Goal: Task Accomplishment & Management: Manage account settings

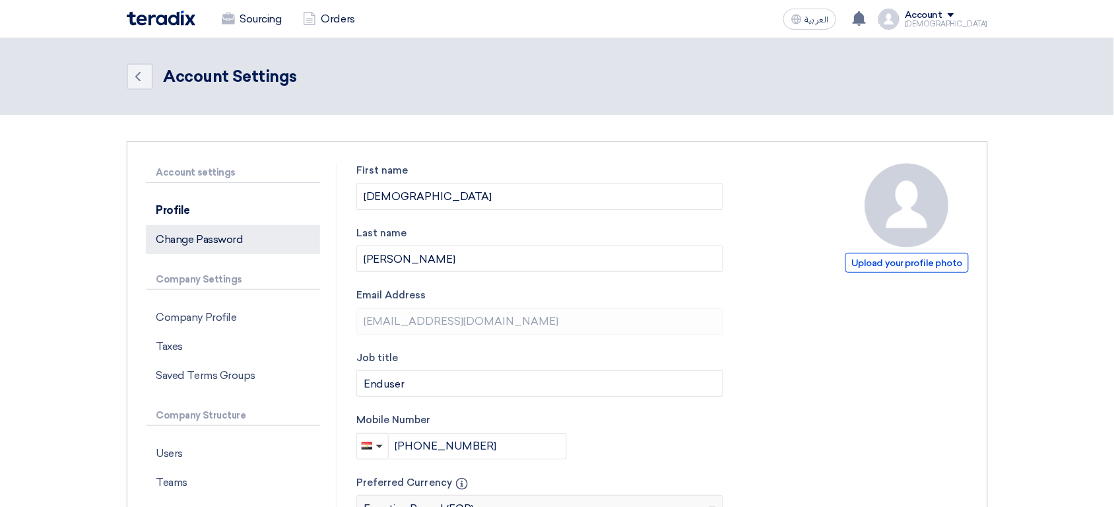
click at [226, 234] on p "Change Password" at bounding box center [233, 239] width 174 height 29
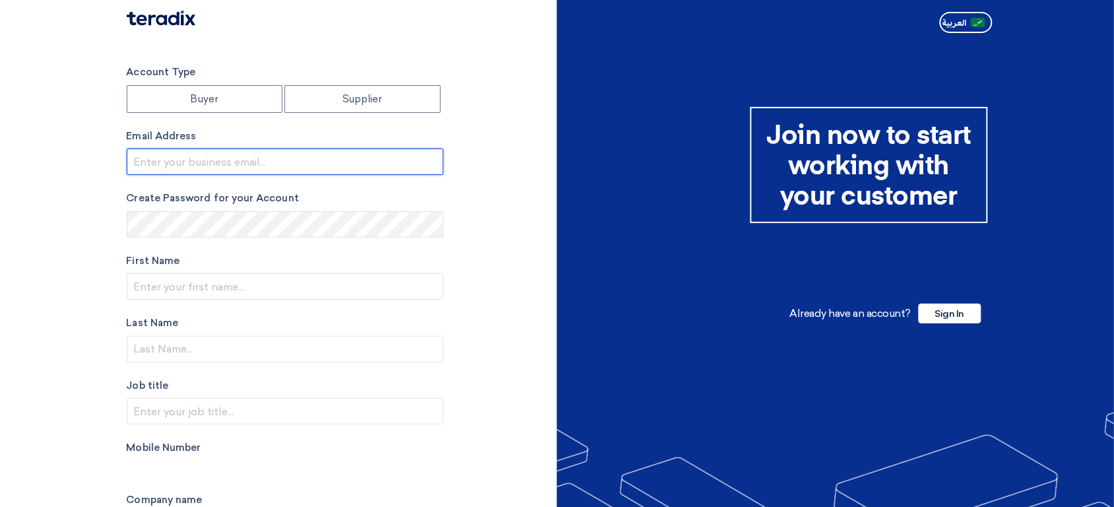
type input "[EMAIL_ADDRESS][DOMAIN_NAME]"
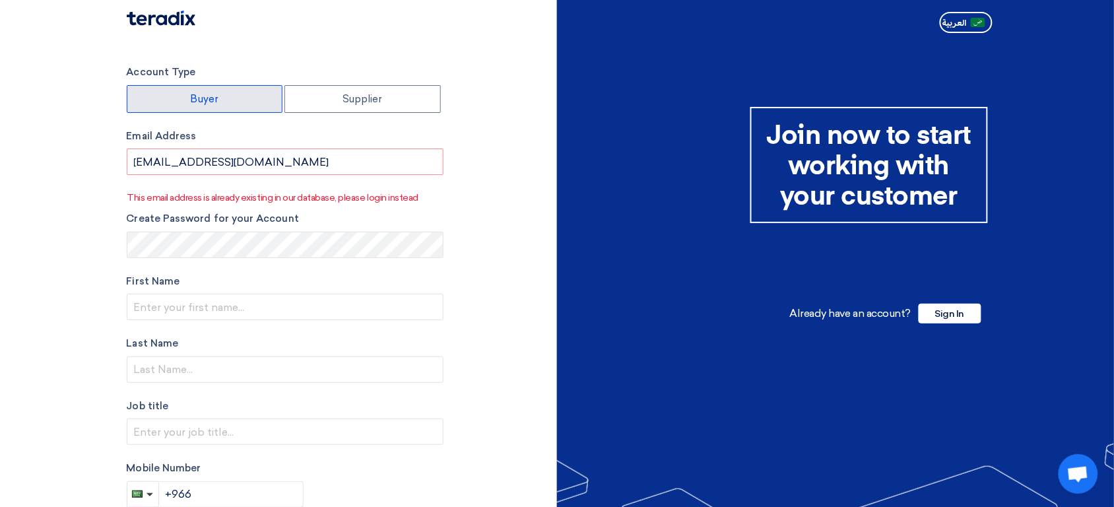
click at [248, 105] on label "Buyer" at bounding box center [205, 99] width 156 height 28
click at [248, 105] on input "Buyer" at bounding box center [204, 99] width 155 height 26
radio input "true"
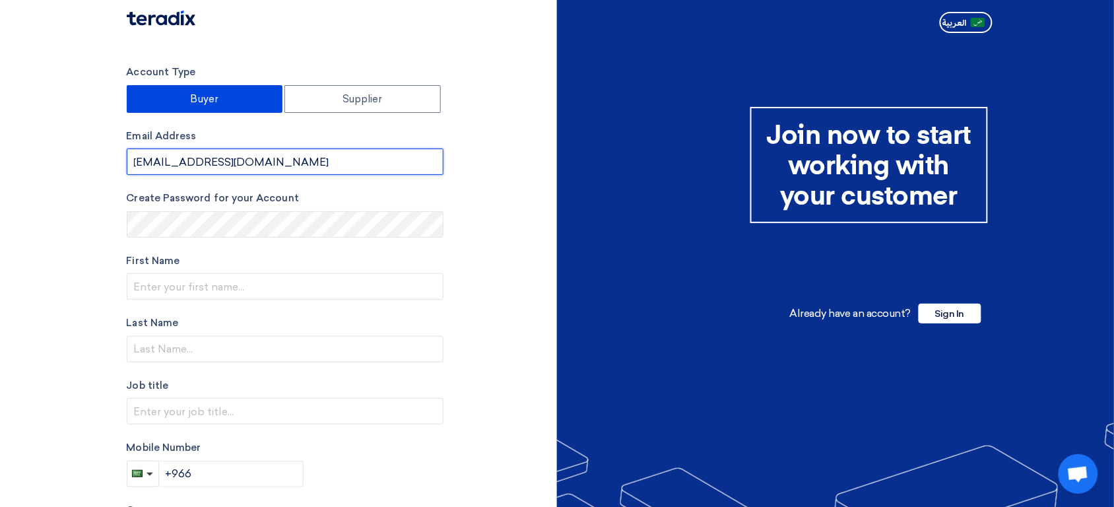
click at [257, 160] on input "sp2@teradix.com" at bounding box center [285, 162] width 317 height 26
paste input "mouse60150@mailshan"
type input "mouse60150@mailshan.com"
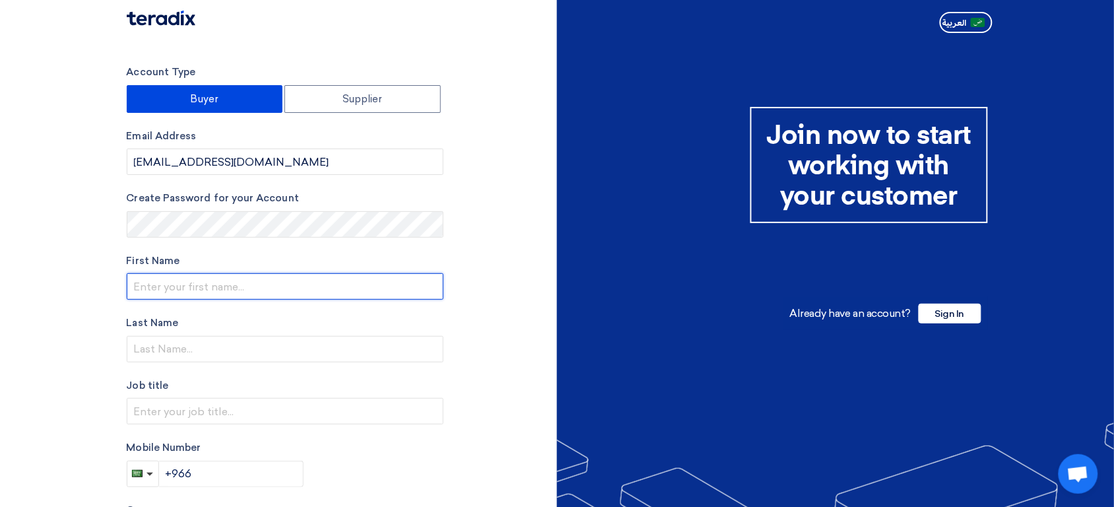
click at [206, 294] on input "text" at bounding box center [285, 286] width 317 height 26
click at [161, 267] on label "First Name" at bounding box center [285, 260] width 317 height 15
type input "First Name"
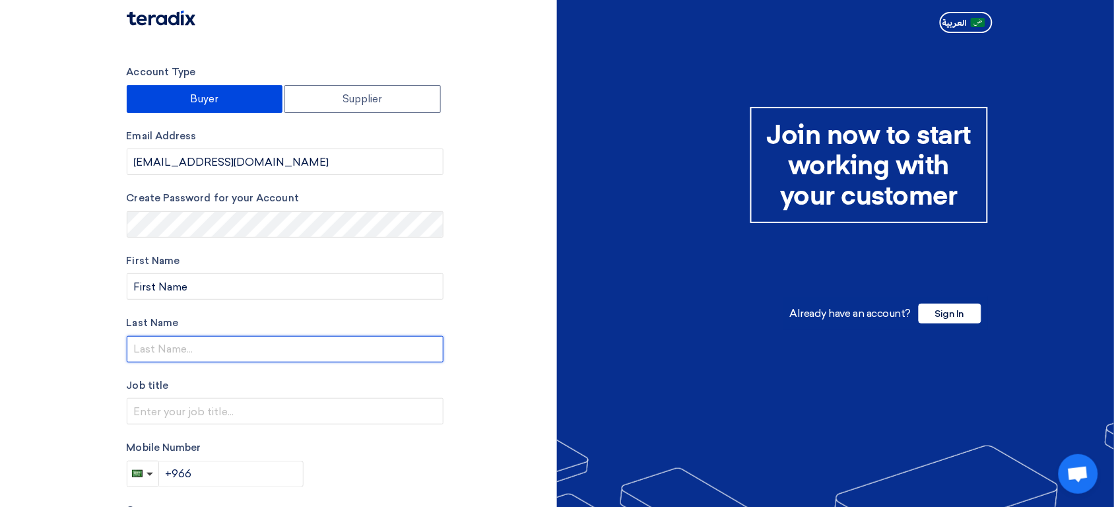
click at [173, 354] on input "text" at bounding box center [285, 349] width 317 height 26
type input "Last Name"
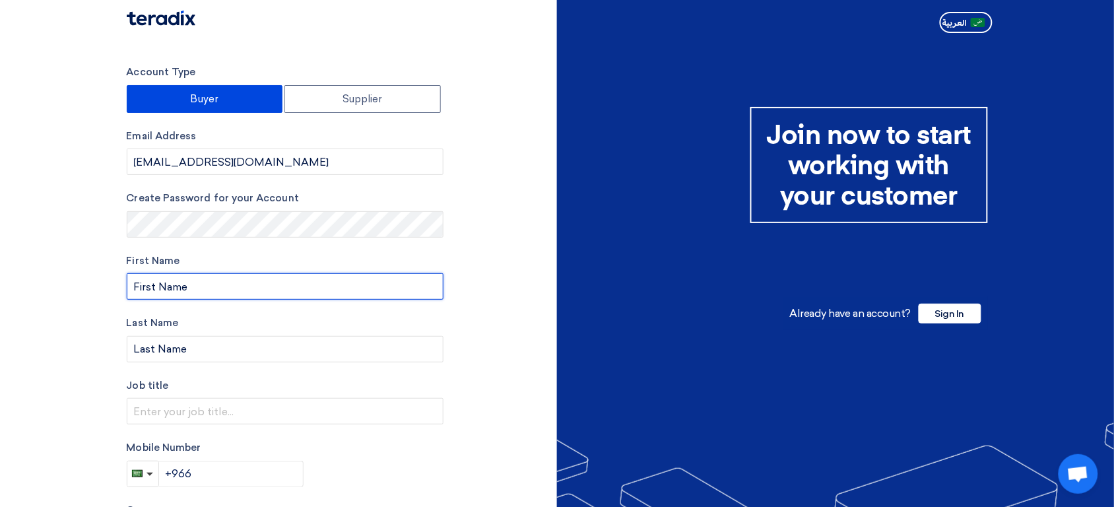
click at [205, 292] on input "First Name" at bounding box center [285, 286] width 317 height 26
type input "Buyer"
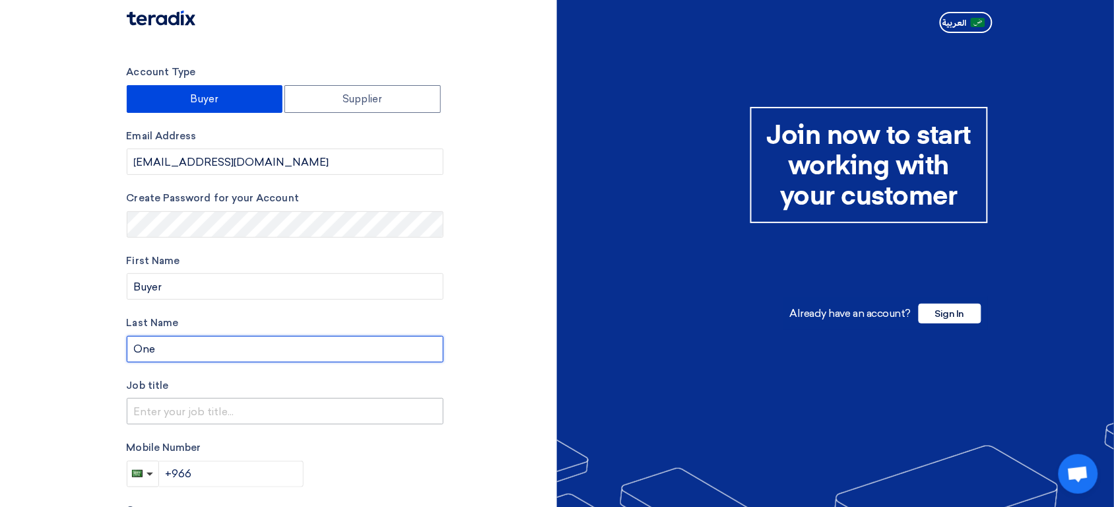
type input "One"
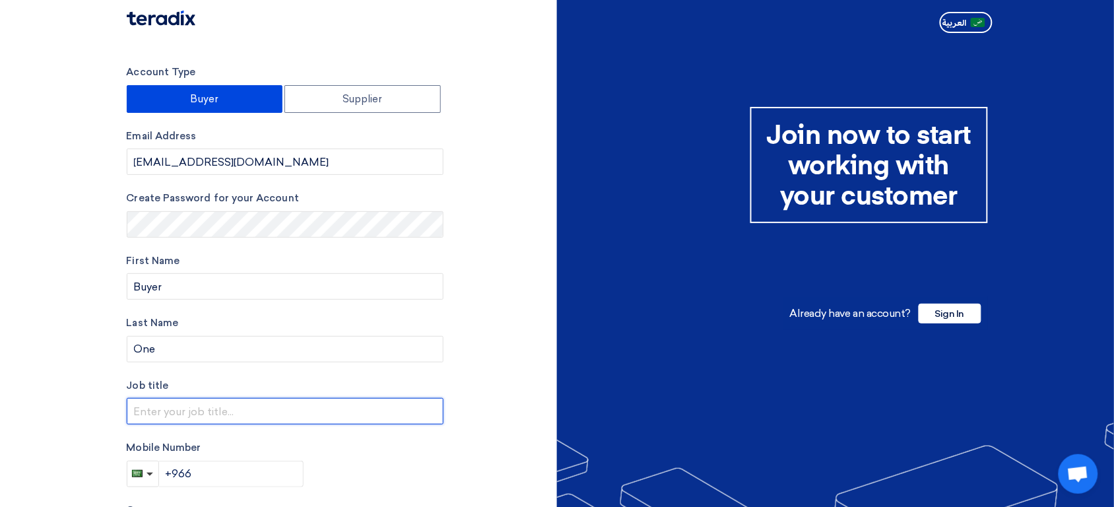
click at [184, 405] on input "text" at bounding box center [285, 411] width 317 height 26
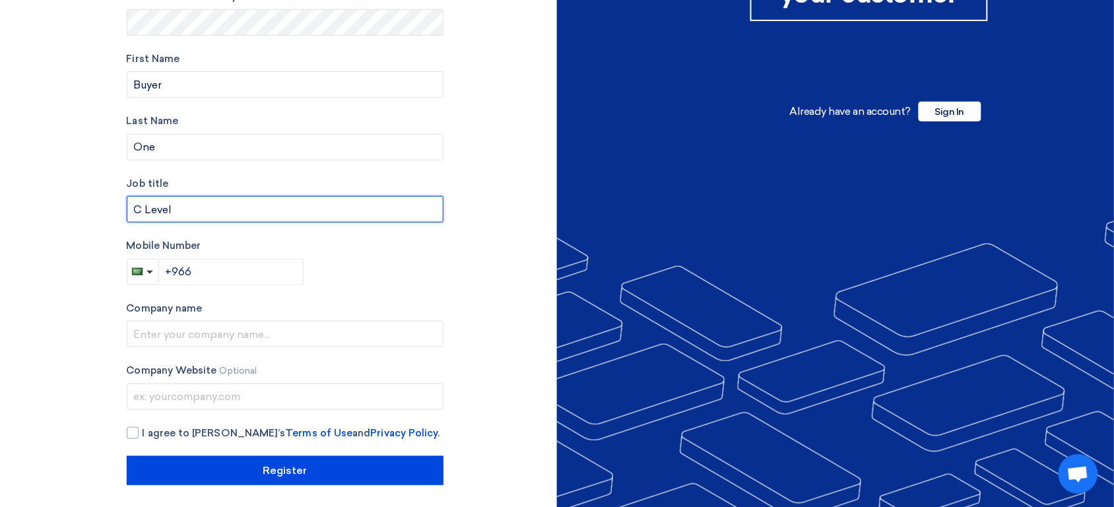
scroll to position [199, 0]
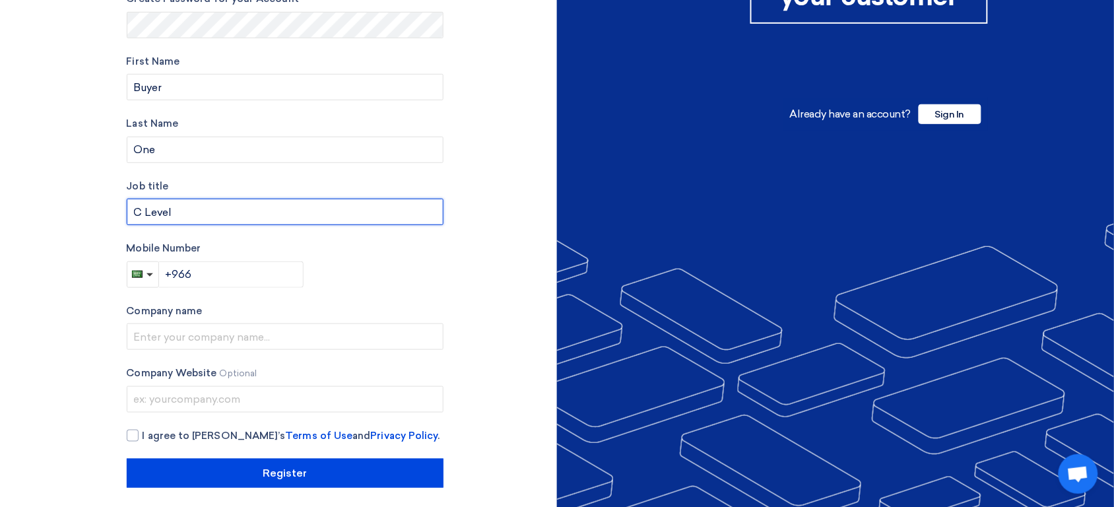
type input "C Level"
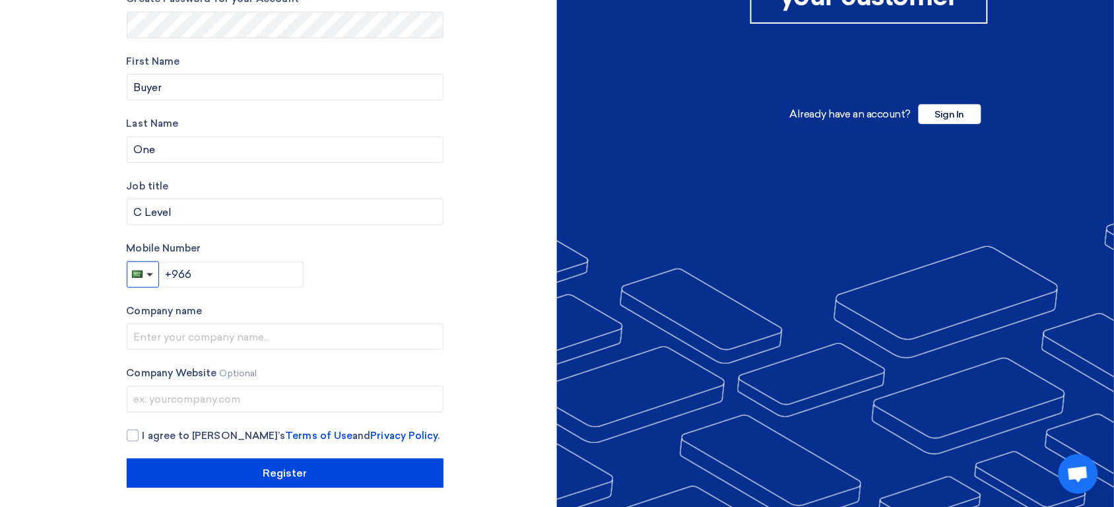
click at [140, 281] on button "button" at bounding box center [143, 274] width 32 height 26
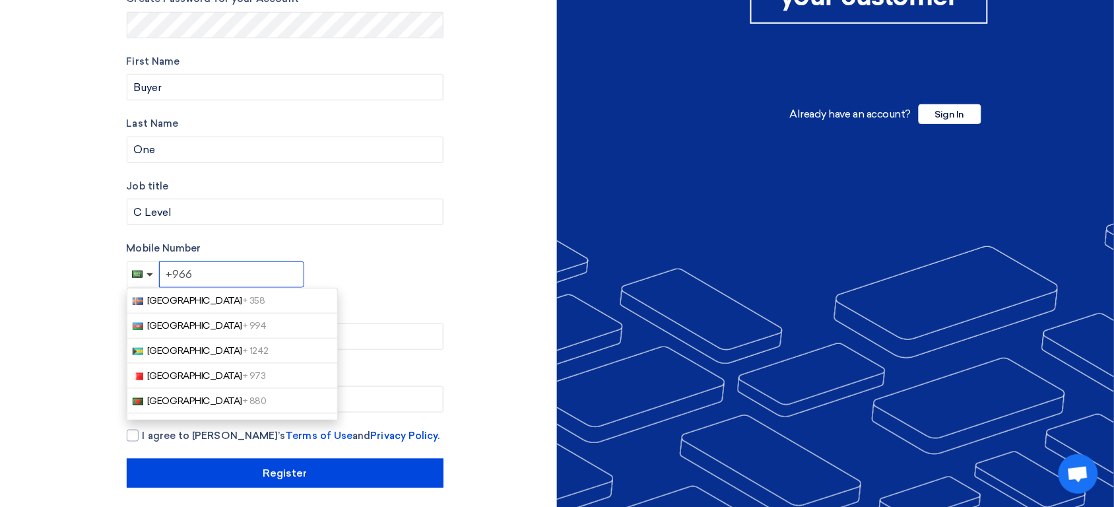
click at [211, 267] on input "+966" at bounding box center [231, 274] width 145 height 26
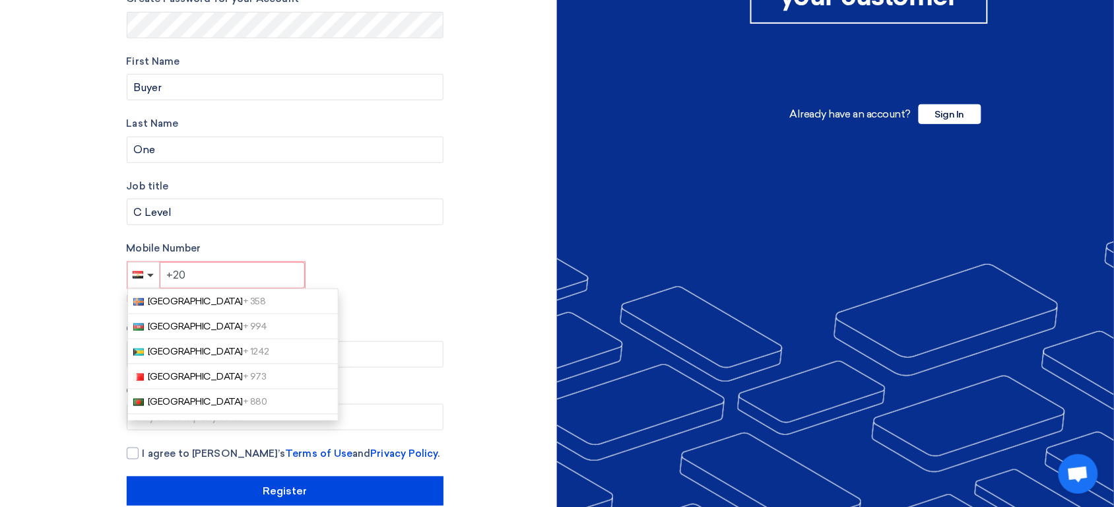
click at [211, 267] on input "+20" at bounding box center [232, 275] width 145 height 26
click at [202, 275] on input "+20" at bounding box center [232, 275] width 145 height 26
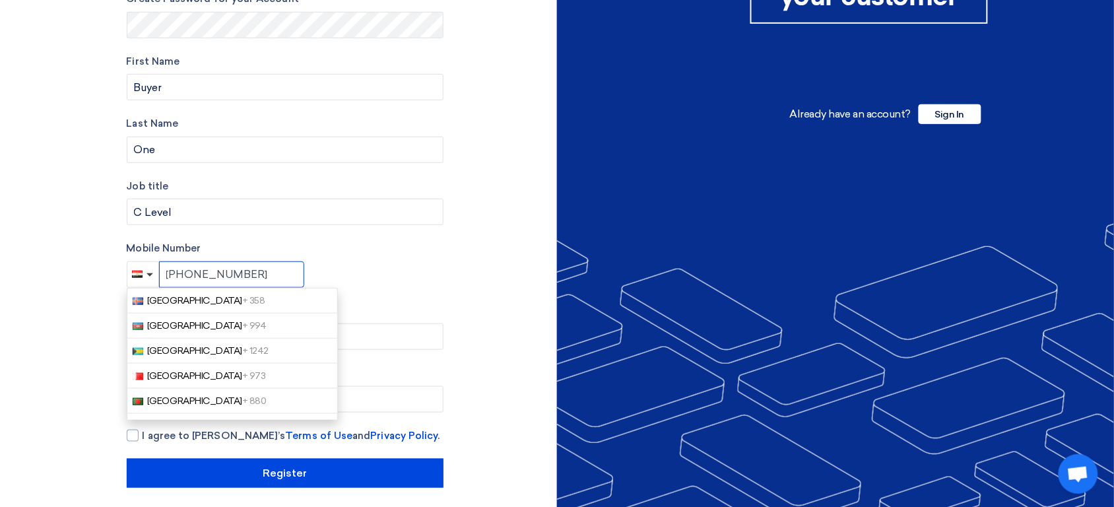
type input "+201123121211"
click at [148, 283] on button "button" at bounding box center [143, 274] width 32 height 26
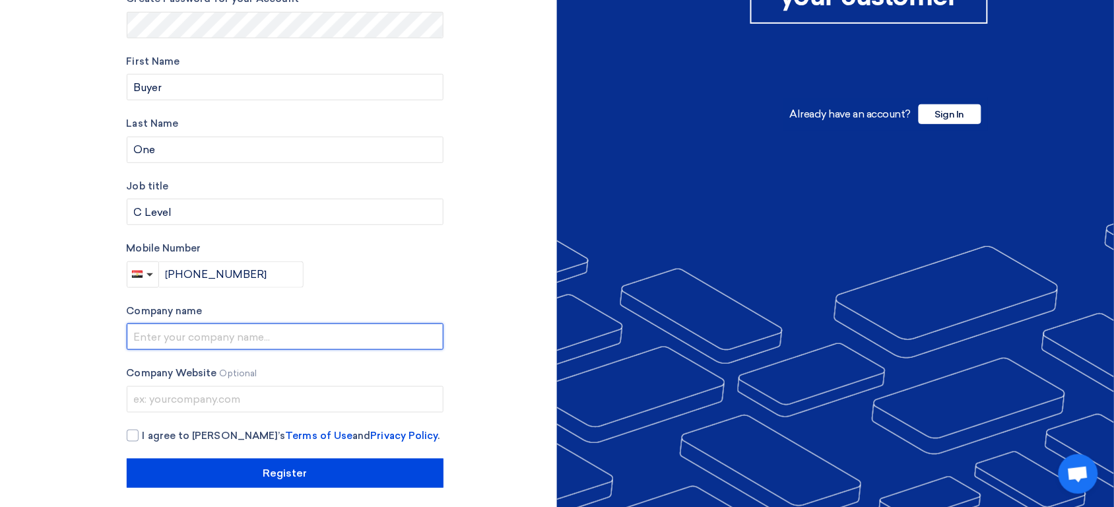
click at [205, 340] on input "text" at bounding box center [285, 336] width 317 height 26
type input "XYZ Holding"
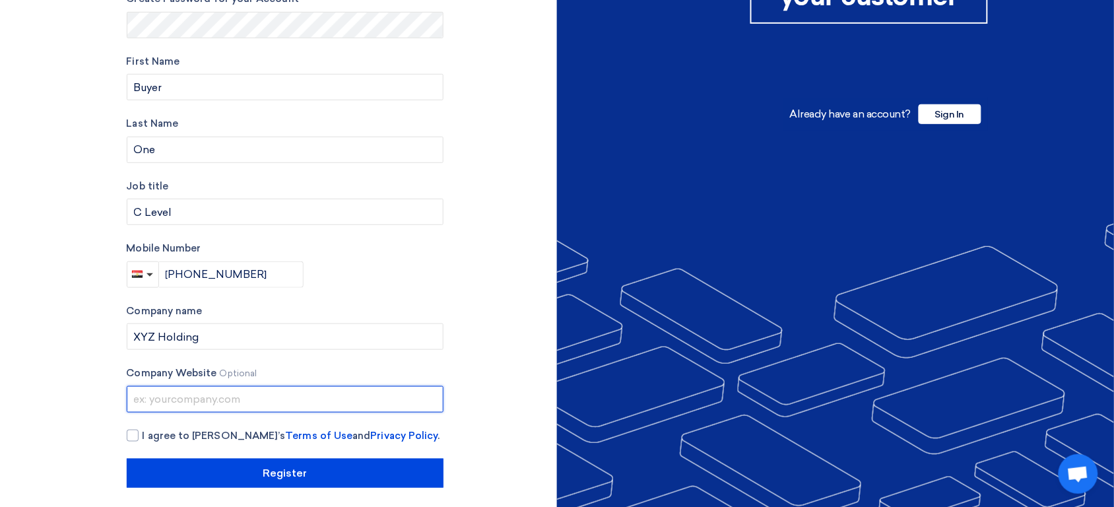
click at [150, 401] on input "text" at bounding box center [285, 399] width 317 height 26
click at [127, 434] on div at bounding box center [133, 436] width 12 height 12
click at [143, 434] on input "I agree to Teradix’s Terms of Use and Privacy Policy ." at bounding box center [301, 441] width 317 height 26
checkbox input "true"
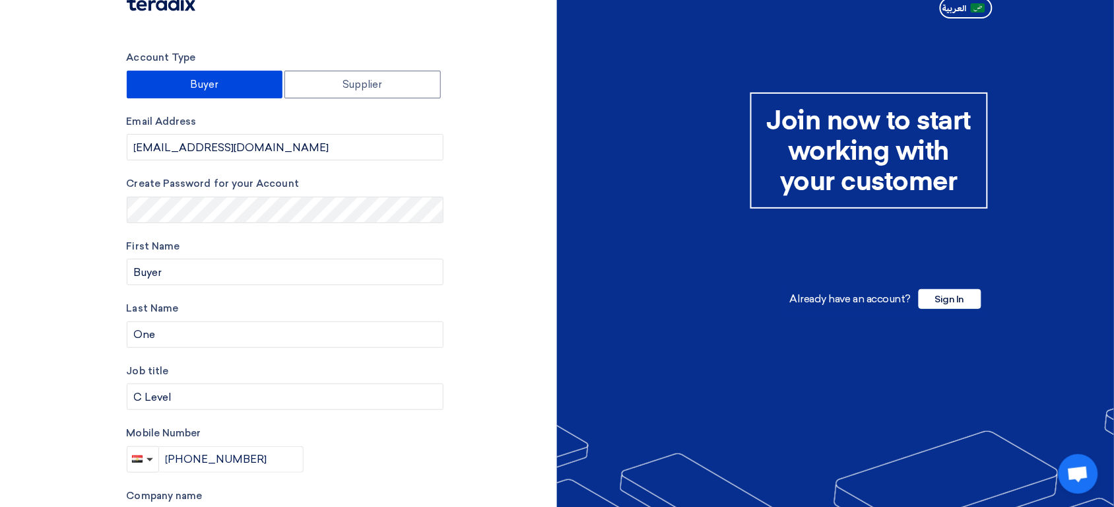
scroll to position [205, 0]
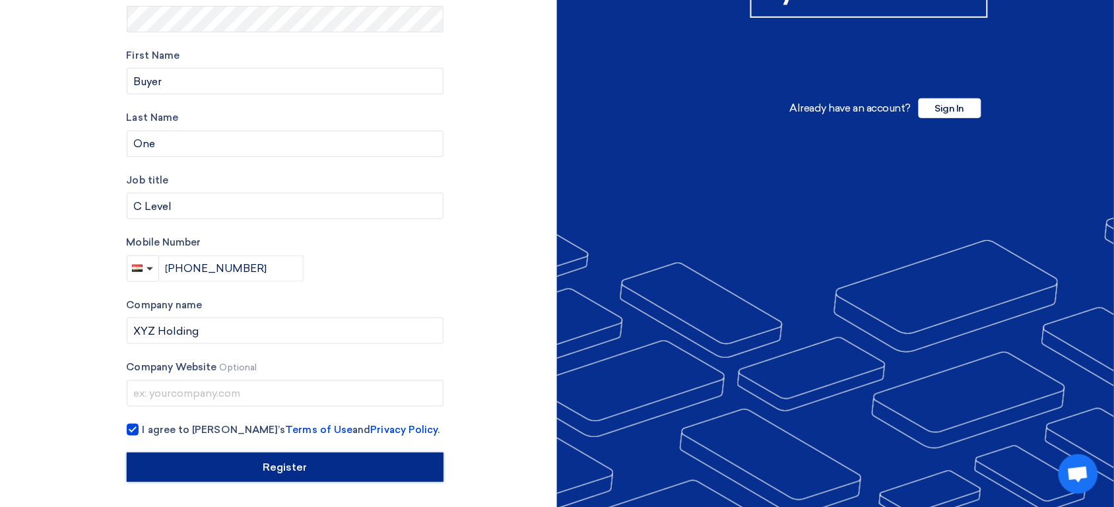
click at [220, 471] on input "Register" at bounding box center [285, 467] width 317 height 29
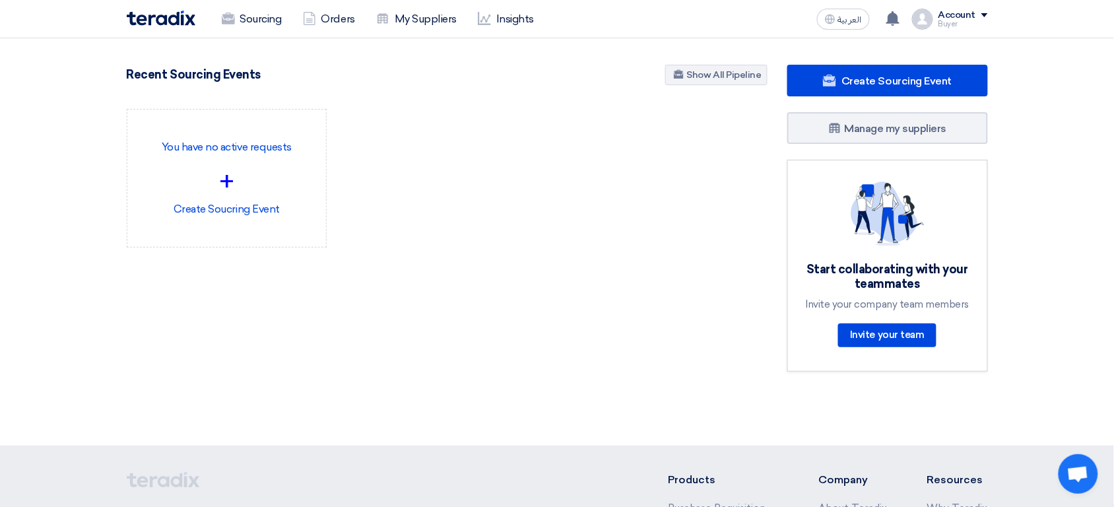
click at [980, 16] on div "Account" at bounding box center [964, 15] width 50 height 11
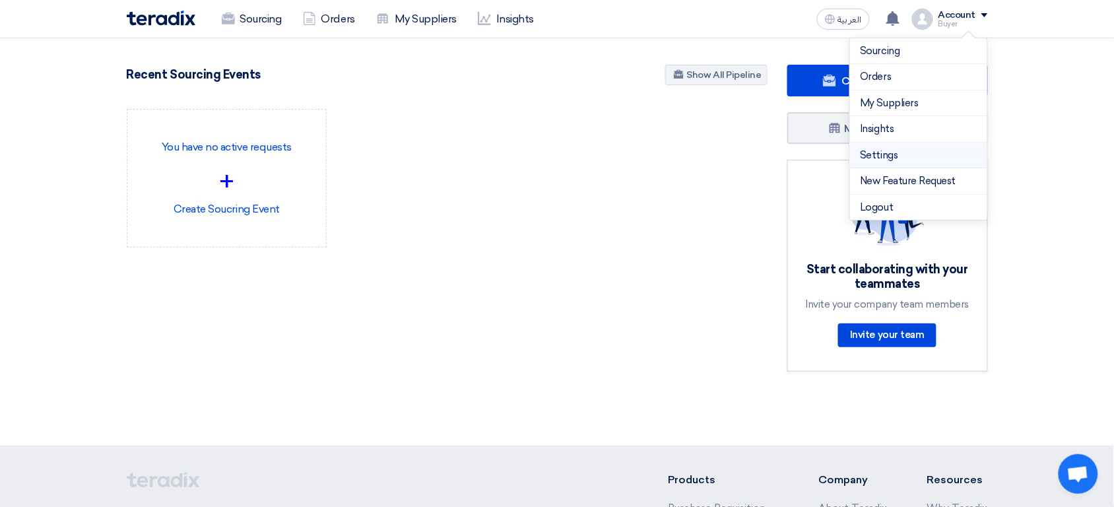
click at [911, 154] on link "Settings" at bounding box center [919, 155] width 116 height 15
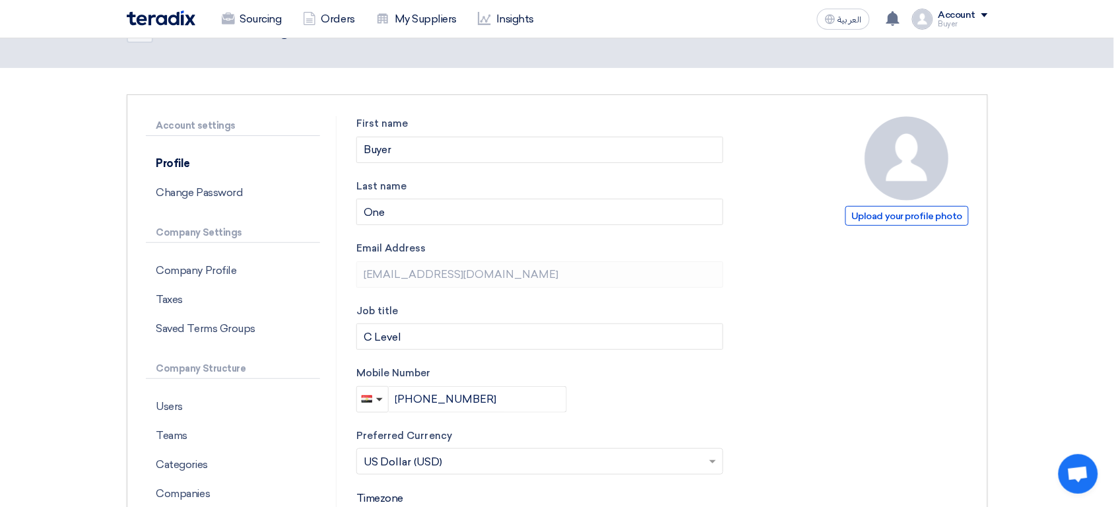
scroll to position [61, 0]
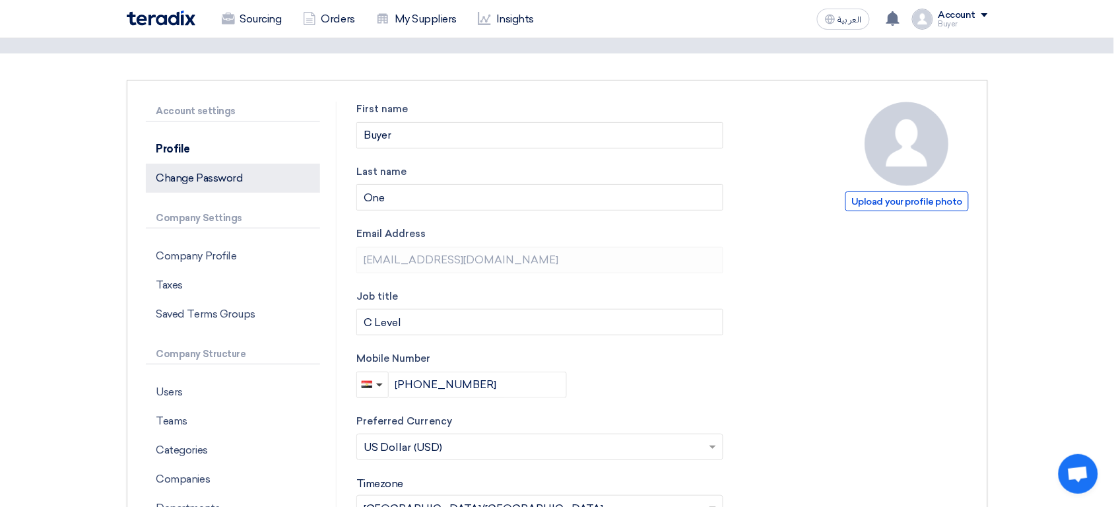
click at [195, 184] on p "Change Password" at bounding box center [233, 178] width 174 height 29
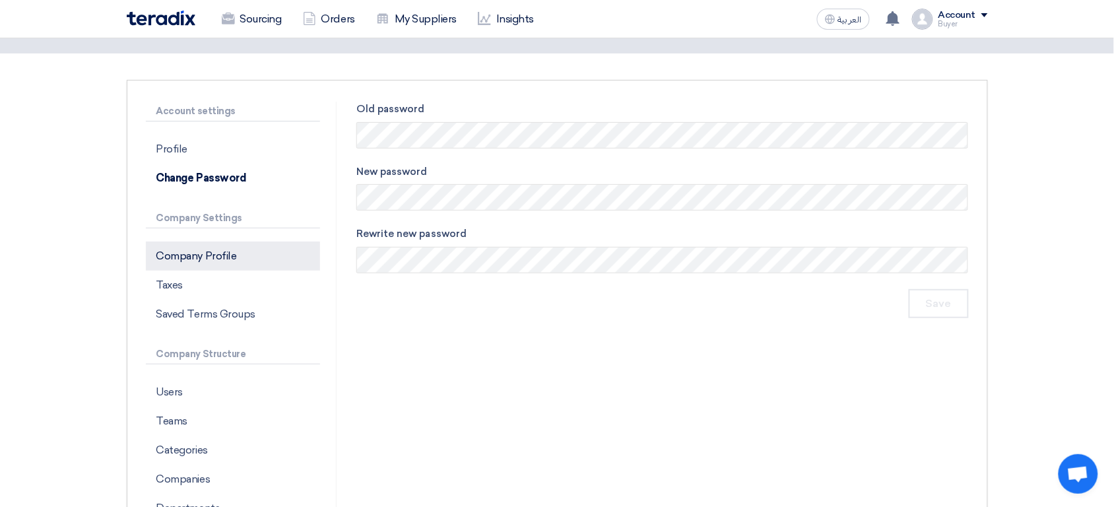
click at [209, 261] on p "Company Profile" at bounding box center [233, 256] width 174 height 29
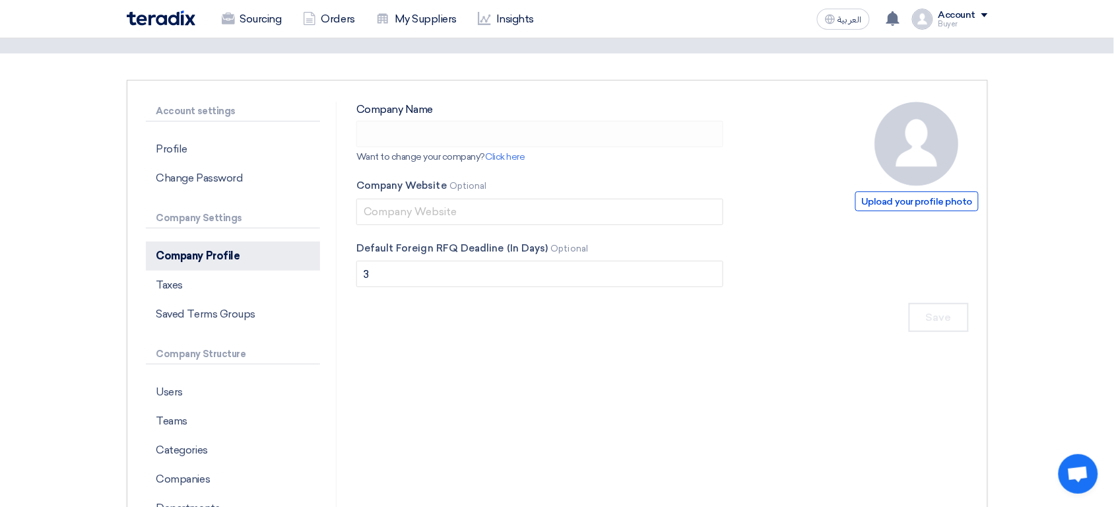
type input "XYZ Holding"
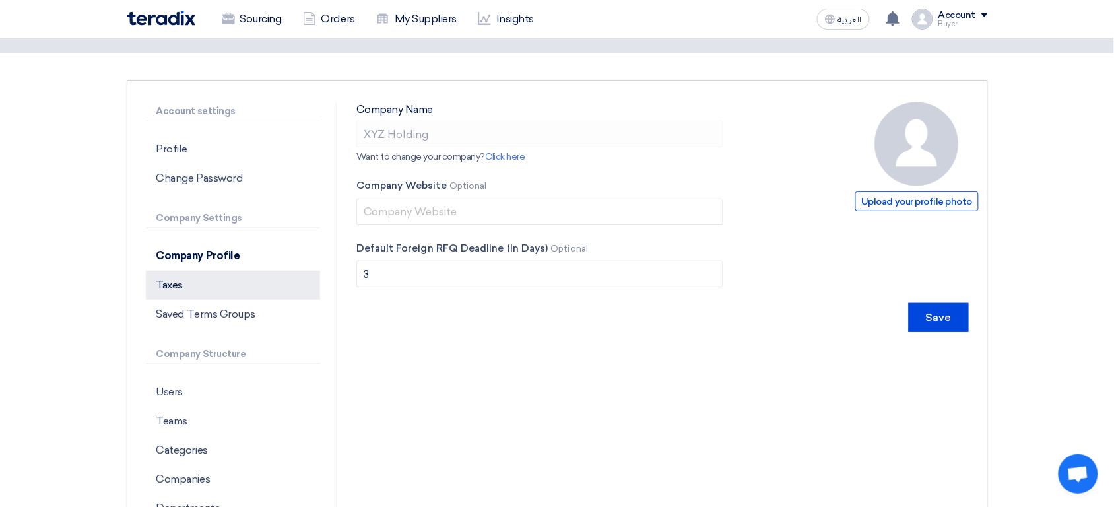
click at [216, 295] on p "Taxes" at bounding box center [233, 285] width 174 height 29
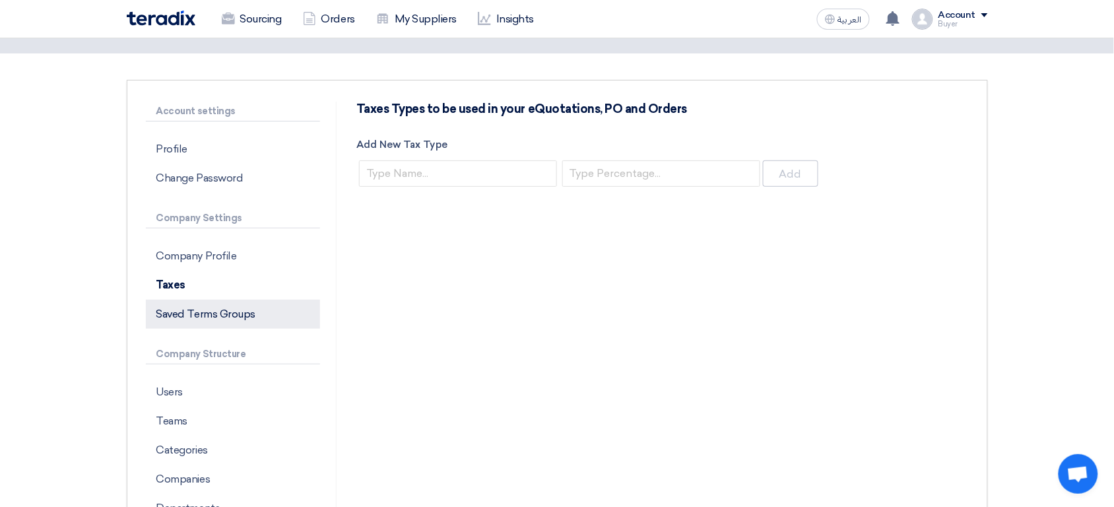
click at [278, 315] on p "Saved Terms Groups" at bounding box center [233, 314] width 174 height 29
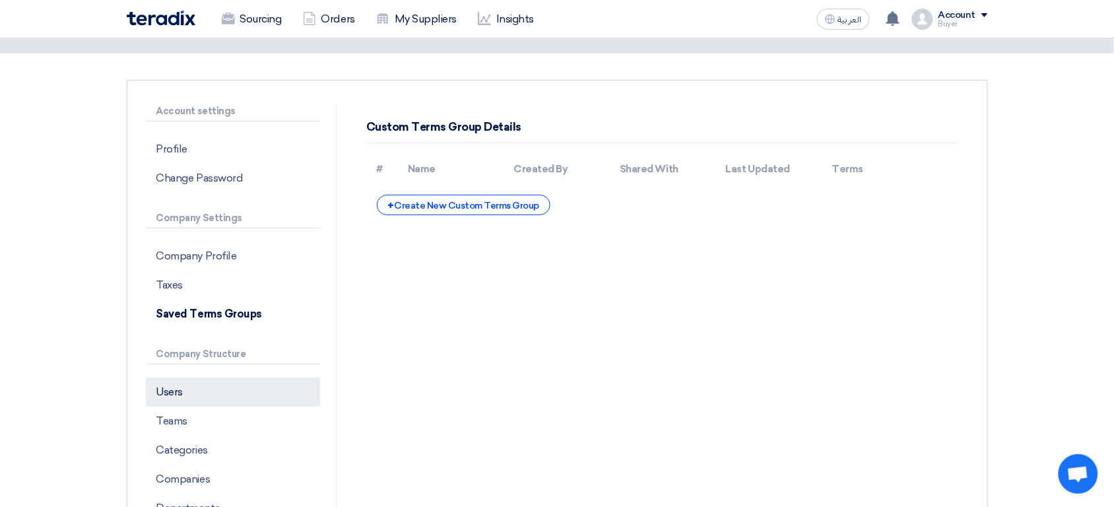
click at [265, 383] on p "Users" at bounding box center [233, 392] width 174 height 29
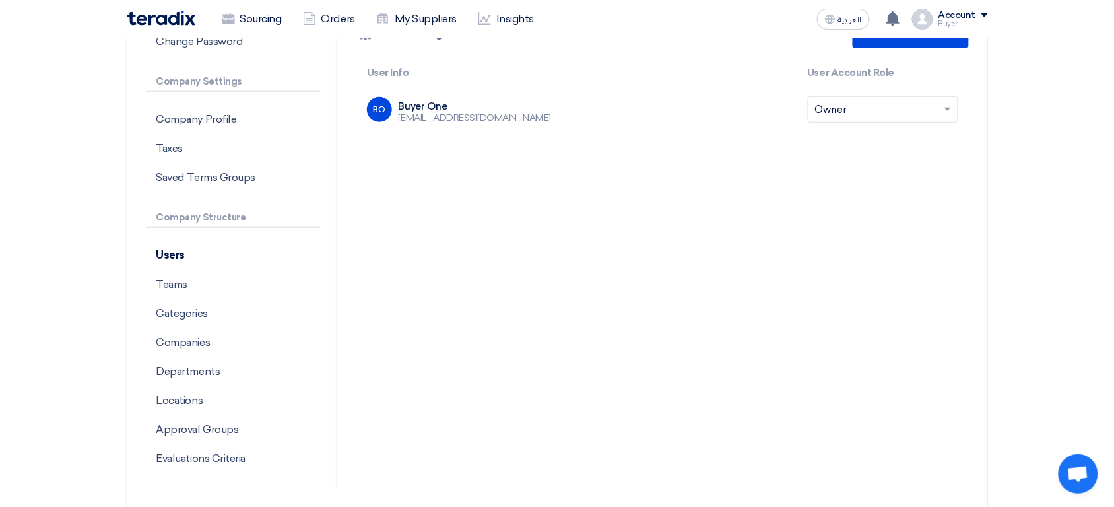
scroll to position [192, 0]
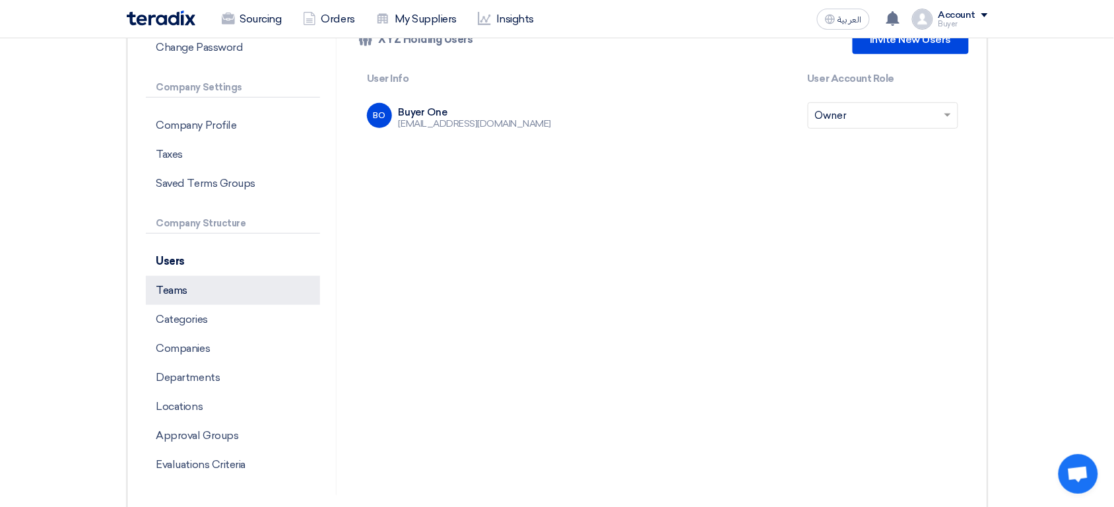
click at [251, 286] on p "Teams" at bounding box center [233, 290] width 174 height 29
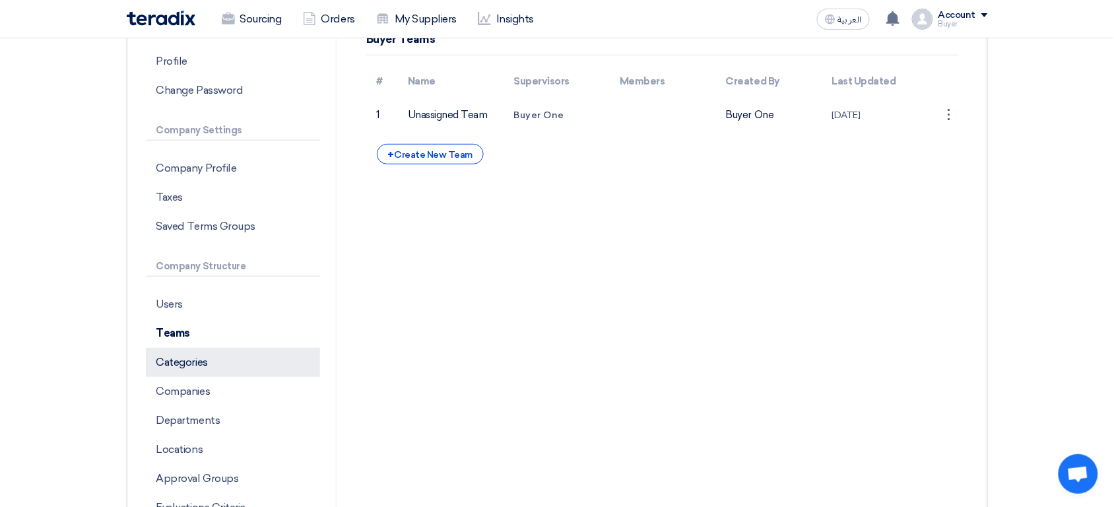
scroll to position [189, 0]
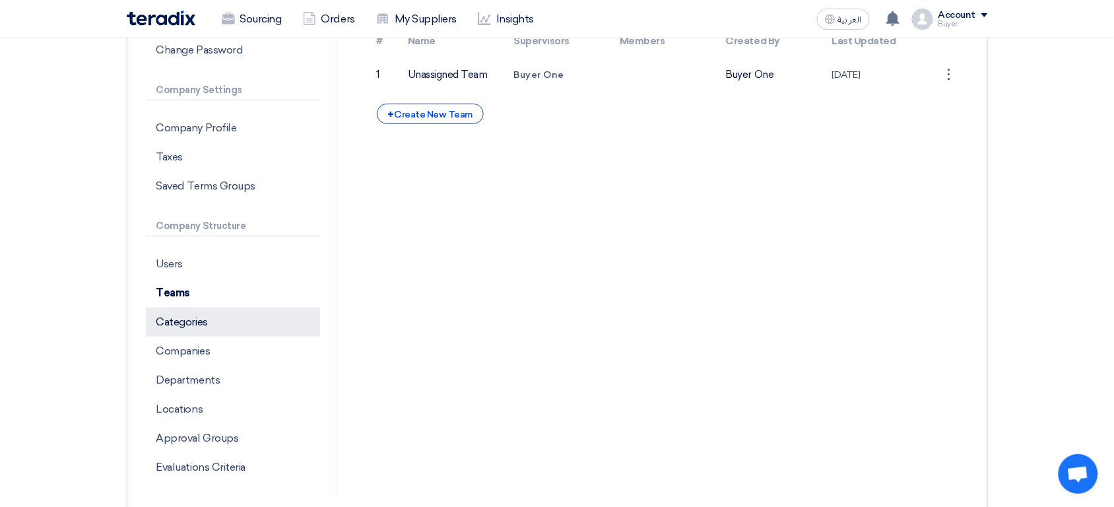
click at [309, 319] on p "Categories" at bounding box center [233, 322] width 174 height 29
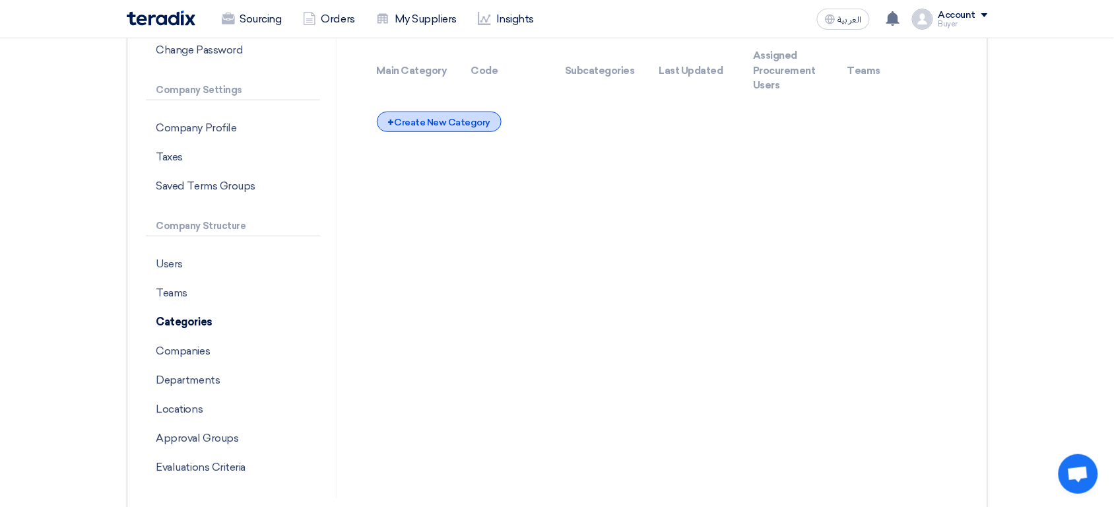
click at [465, 127] on div "+ Create New Category" at bounding box center [439, 122] width 125 height 20
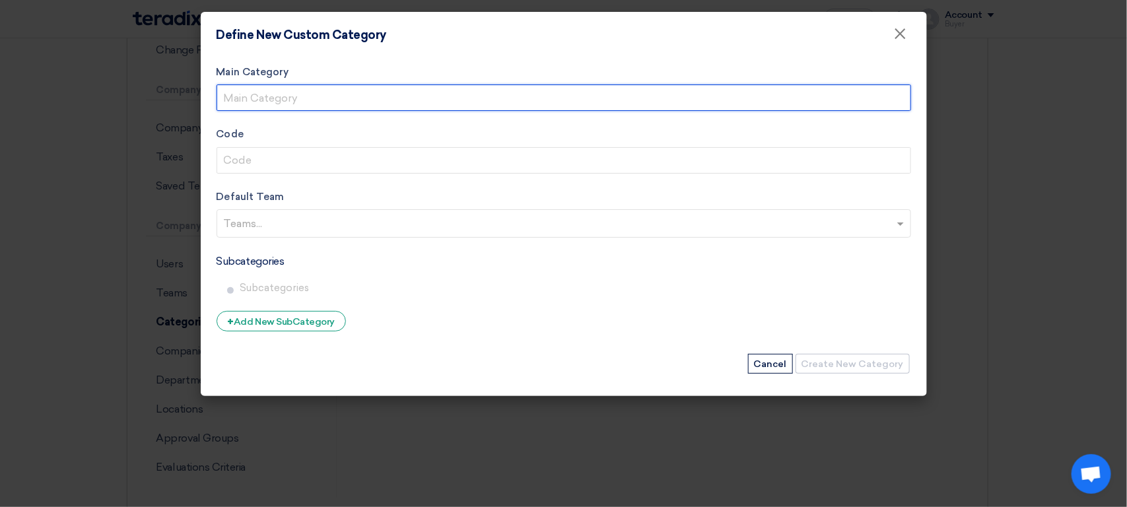
click at [442, 109] on input "Main Category" at bounding box center [564, 97] width 694 height 26
type input "XYZ Category"
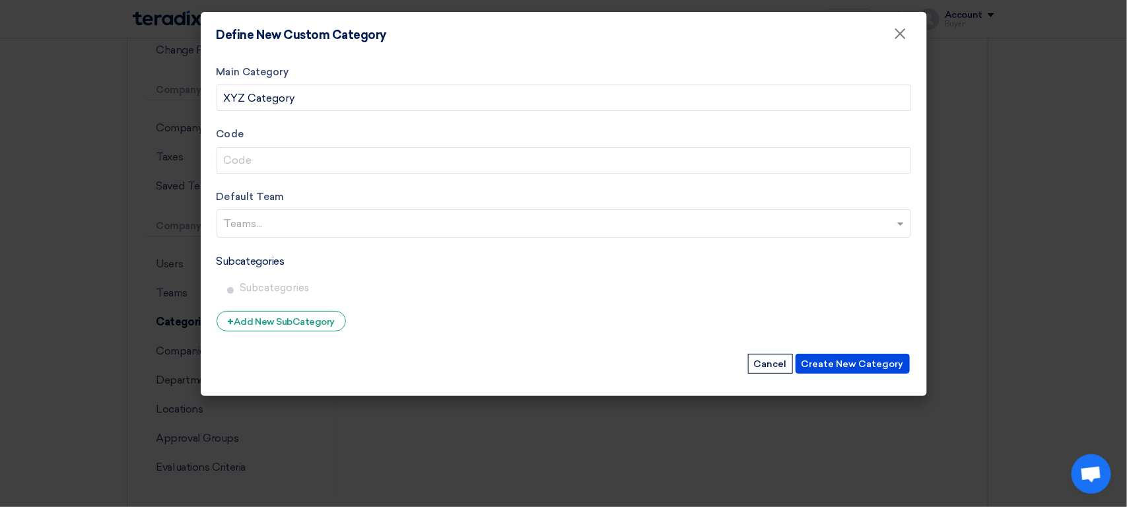
click at [371, 221] on input "text" at bounding box center [565, 225] width 683 height 22
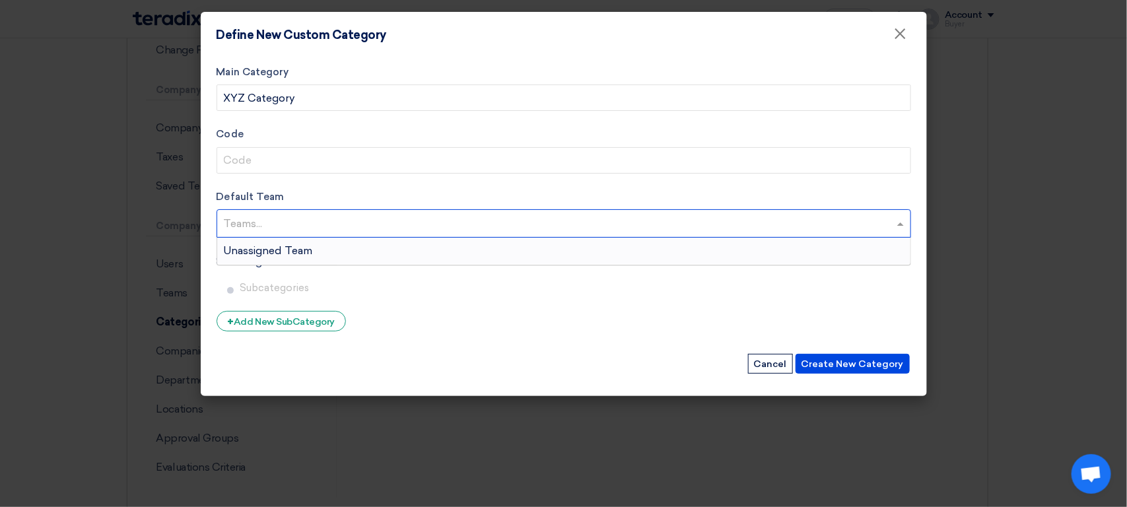
click at [365, 253] on div "Unassigned Team" at bounding box center [563, 251] width 693 height 26
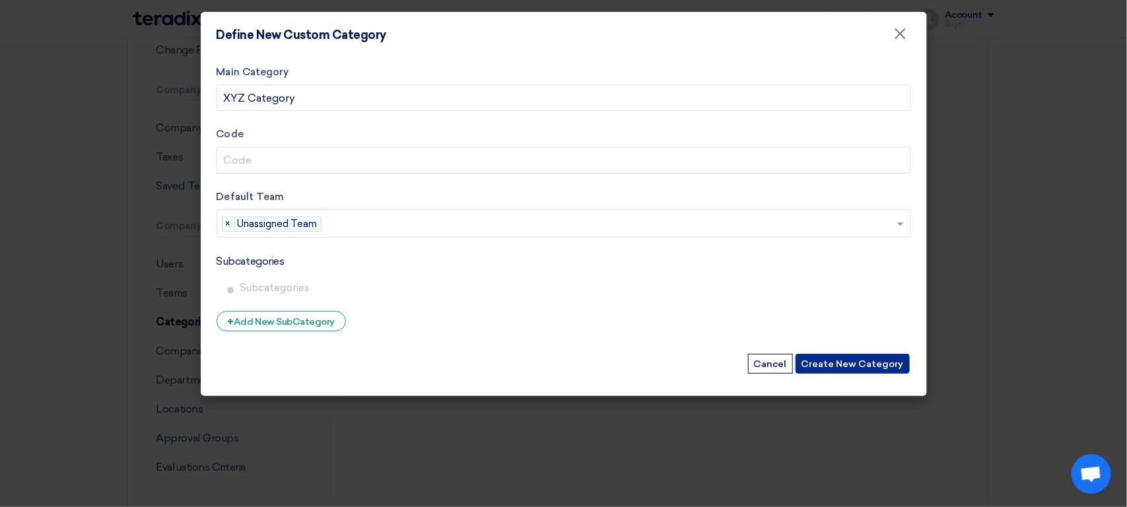
click at [847, 360] on button "Create New Category" at bounding box center [852, 364] width 114 height 20
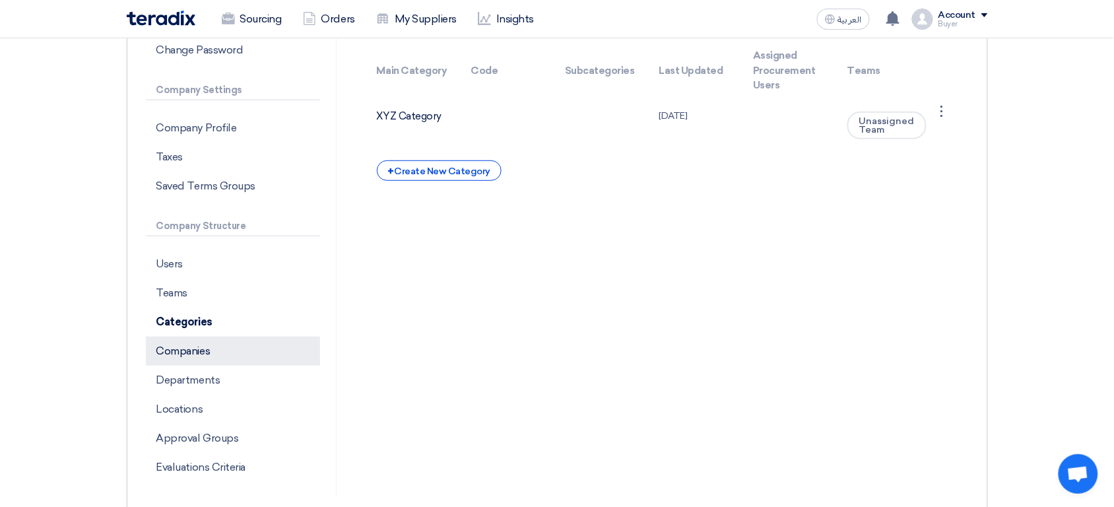
click at [275, 360] on p "Companies" at bounding box center [233, 351] width 174 height 29
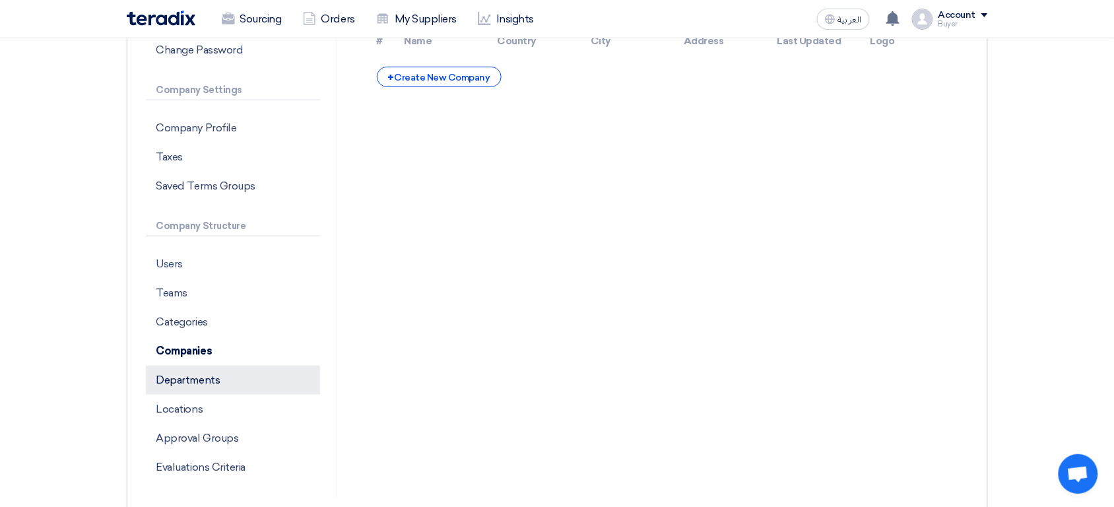
click at [233, 378] on p "Departments" at bounding box center [233, 380] width 174 height 29
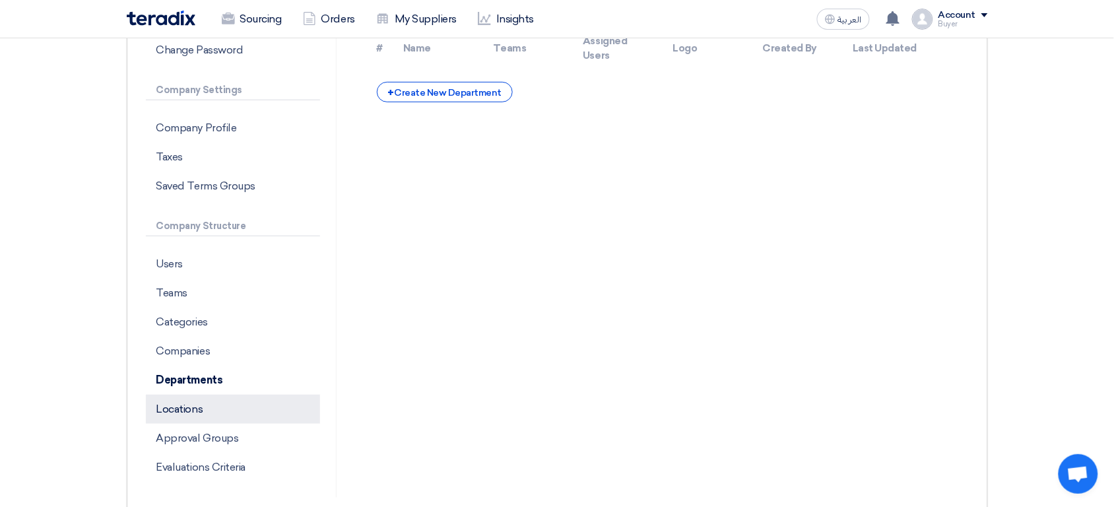
click at [219, 404] on p "Locations" at bounding box center [233, 409] width 174 height 29
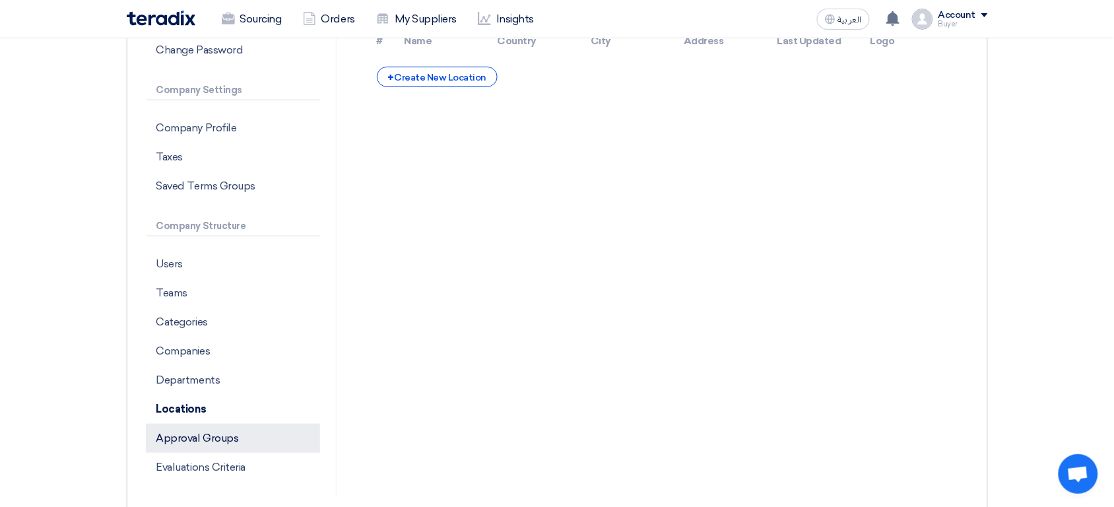
click at [212, 424] on p "Approval Groups" at bounding box center [233, 438] width 174 height 29
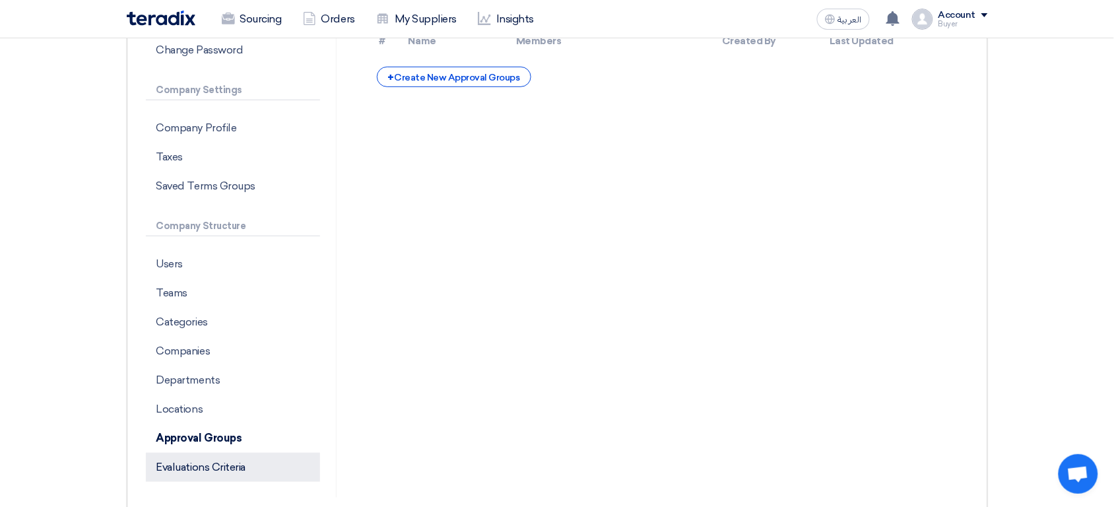
click at [210, 465] on p "Evaluations Criteria" at bounding box center [233, 467] width 174 height 29
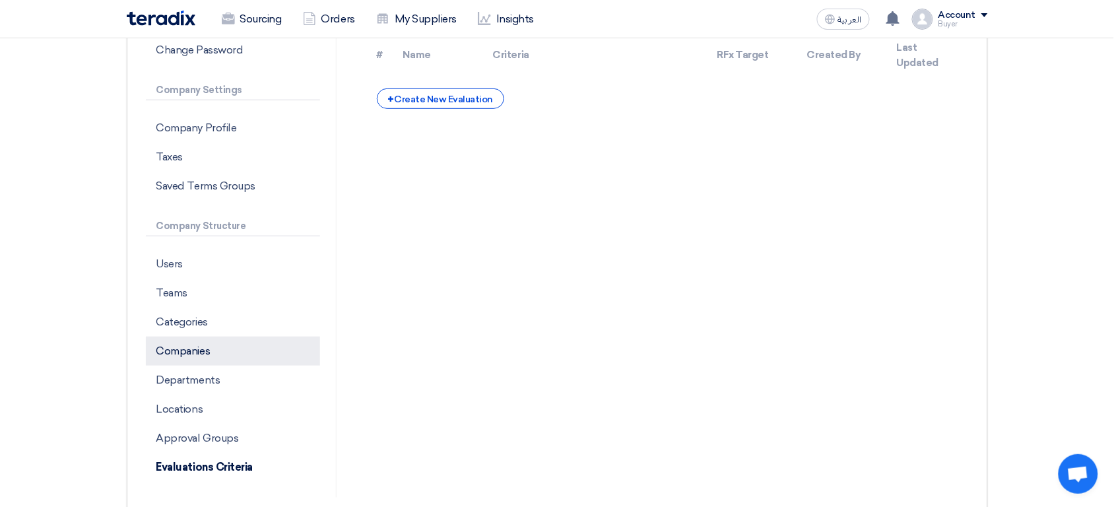
click at [220, 353] on p "Companies" at bounding box center [233, 351] width 174 height 29
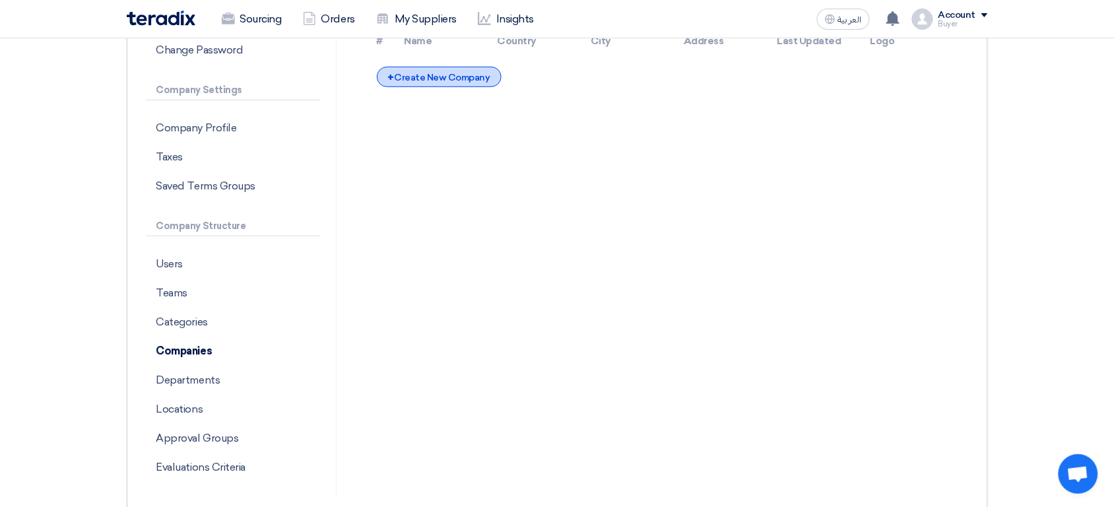
click at [426, 83] on div "+ Create New Company" at bounding box center [439, 77] width 125 height 20
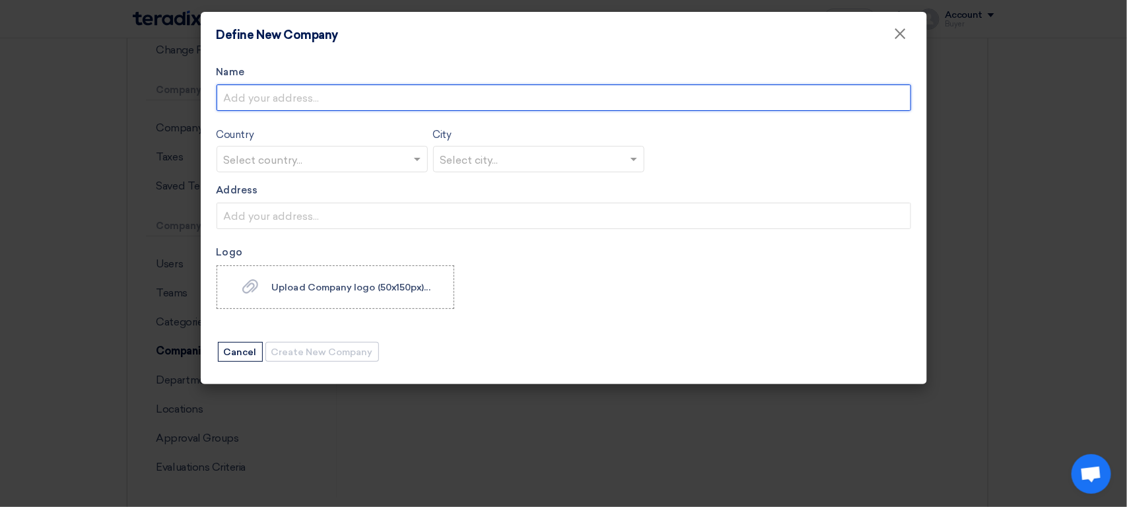
click at [409, 110] on input "Name" at bounding box center [564, 97] width 694 height 26
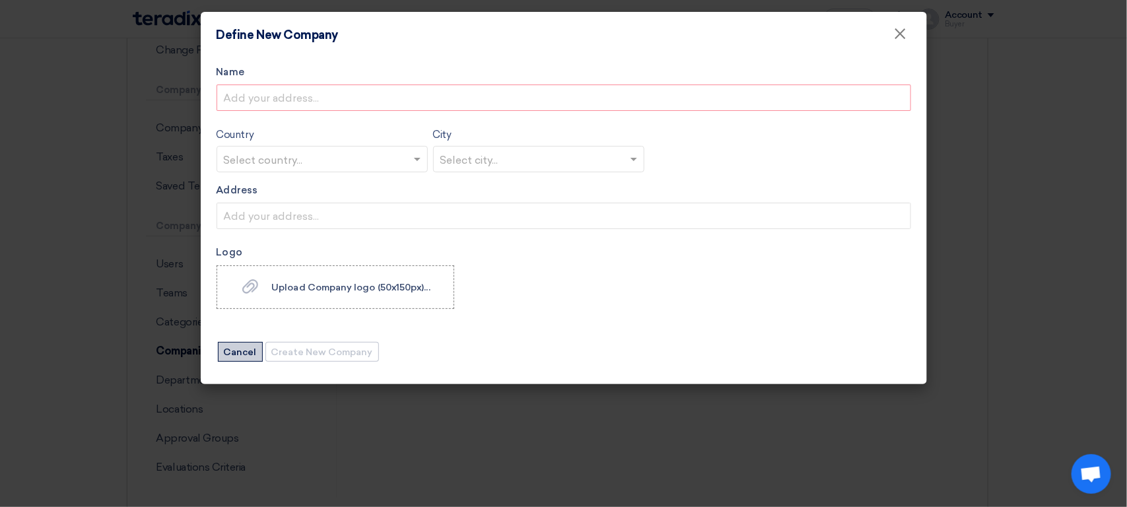
click at [250, 355] on button "Cancel" at bounding box center [240, 352] width 45 height 20
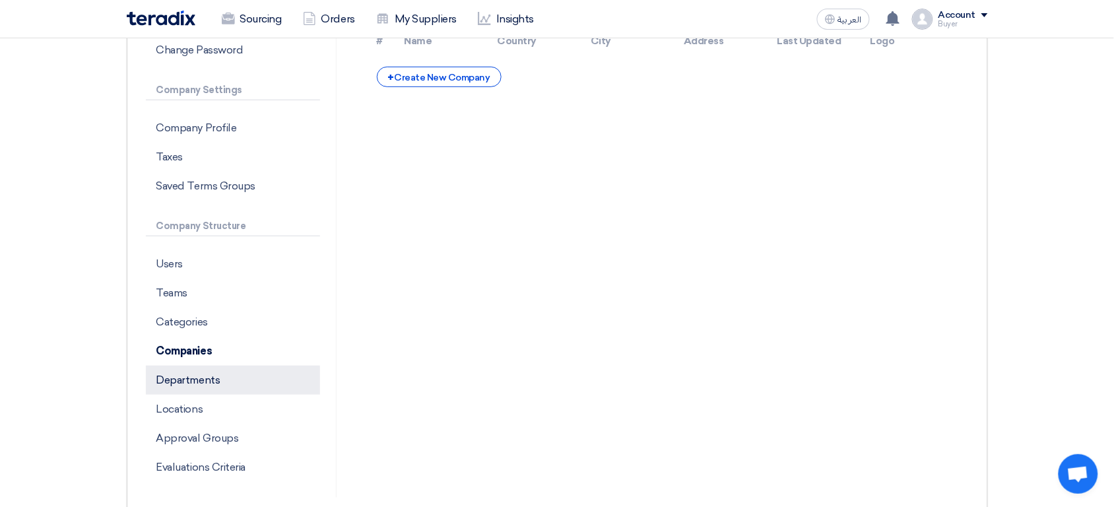
click at [222, 376] on p "Departments" at bounding box center [233, 380] width 174 height 29
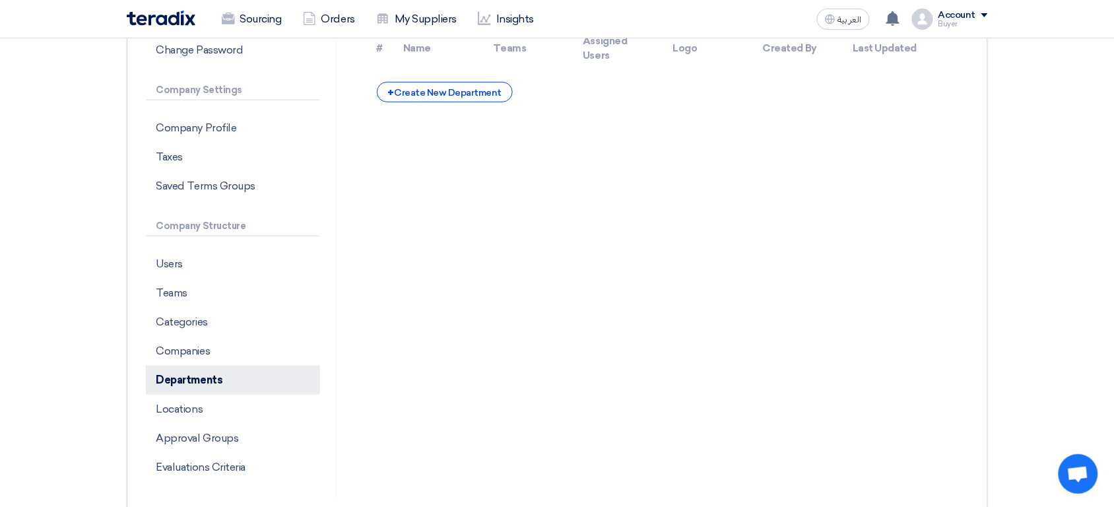
click at [222, 376] on p "Departments" at bounding box center [233, 380] width 174 height 29
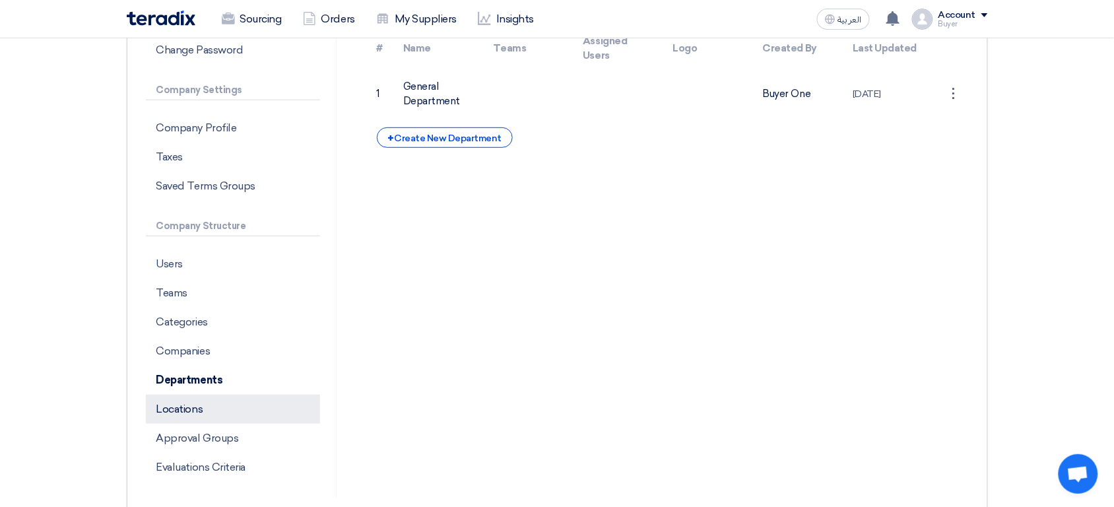
click at [235, 408] on p "Locations" at bounding box center [233, 409] width 174 height 29
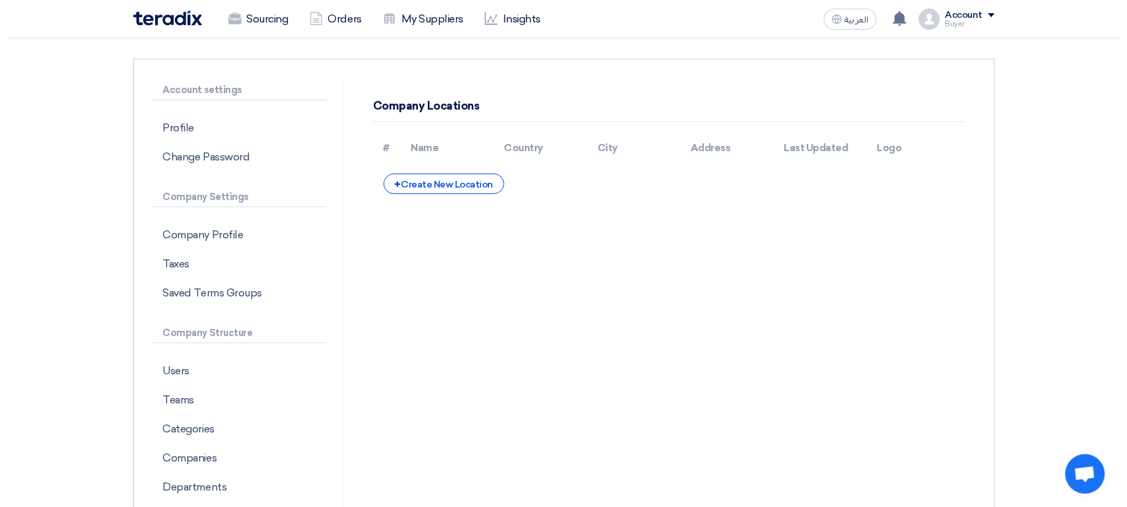
scroll to position [28, 0]
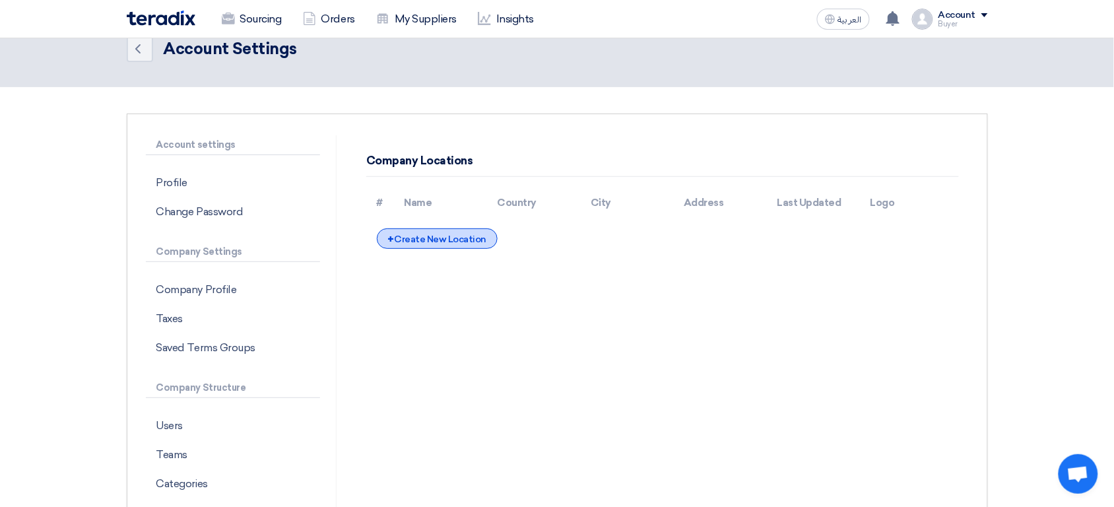
click at [442, 238] on div "+ Create New Location" at bounding box center [437, 238] width 121 height 20
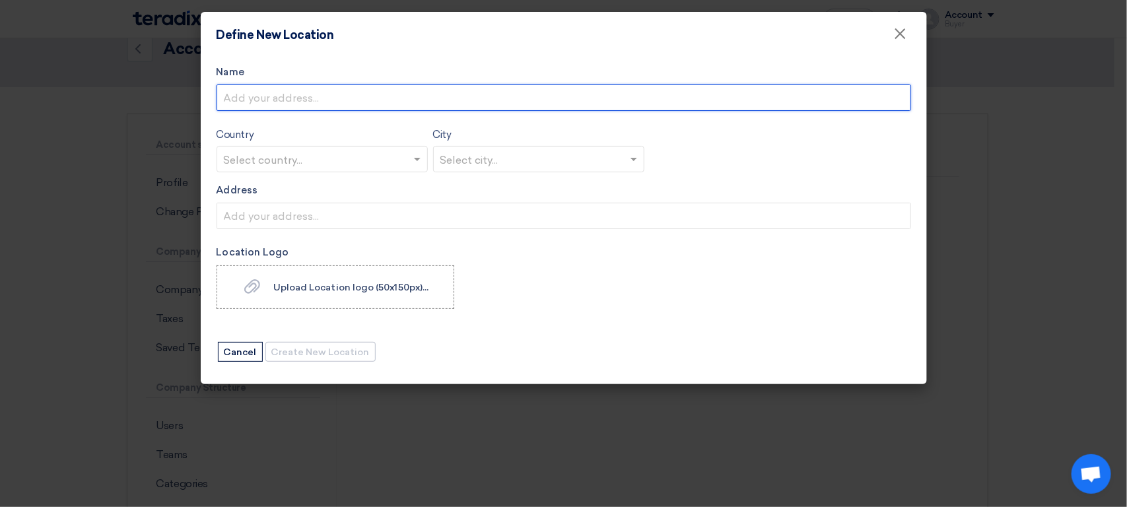
click at [339, 104] on input "Name" at bounding box center [564, 97] width 694 height 26
type input "XYZ Address"
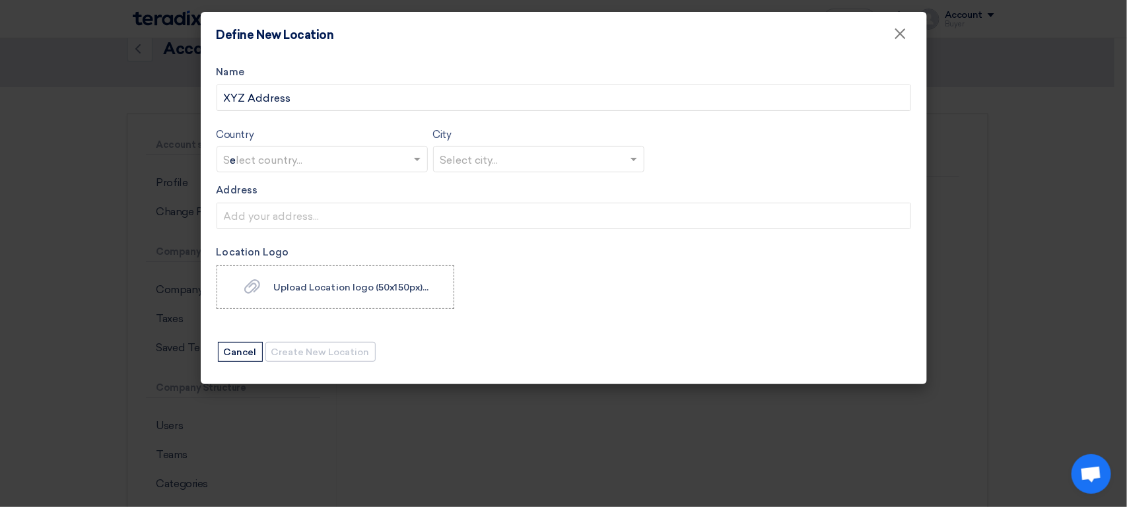
type input "eg"
type input "sue"
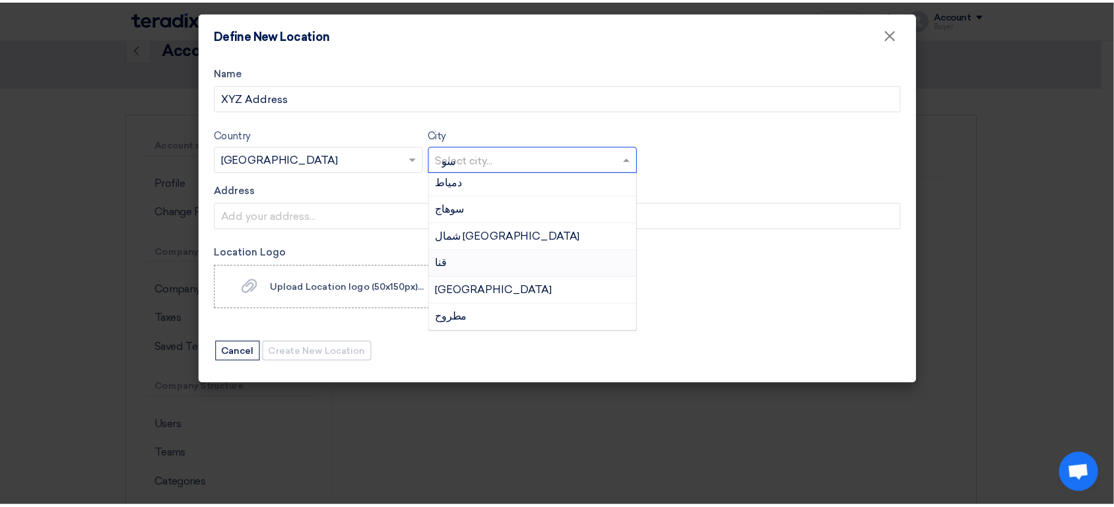
scroll to position [0, 0]
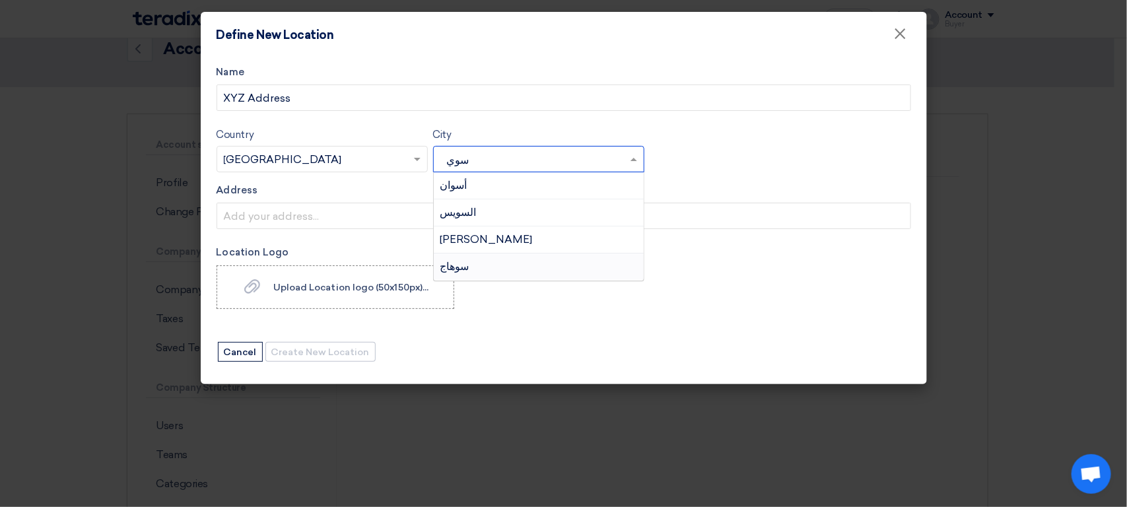
type input "سويس"
click at [510, 190] on div "السويس" at bounding box center [539, 185] width 210 height 26
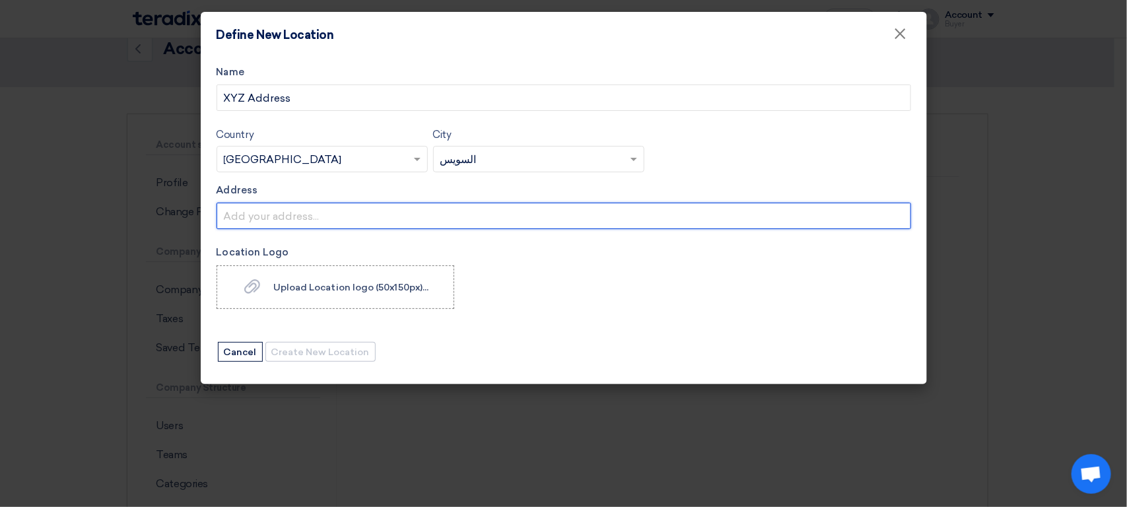
click at [348, 220] on input "Address" at bounding box center [564, 216] width 694 height 26
type input "Detailed address, xyz"
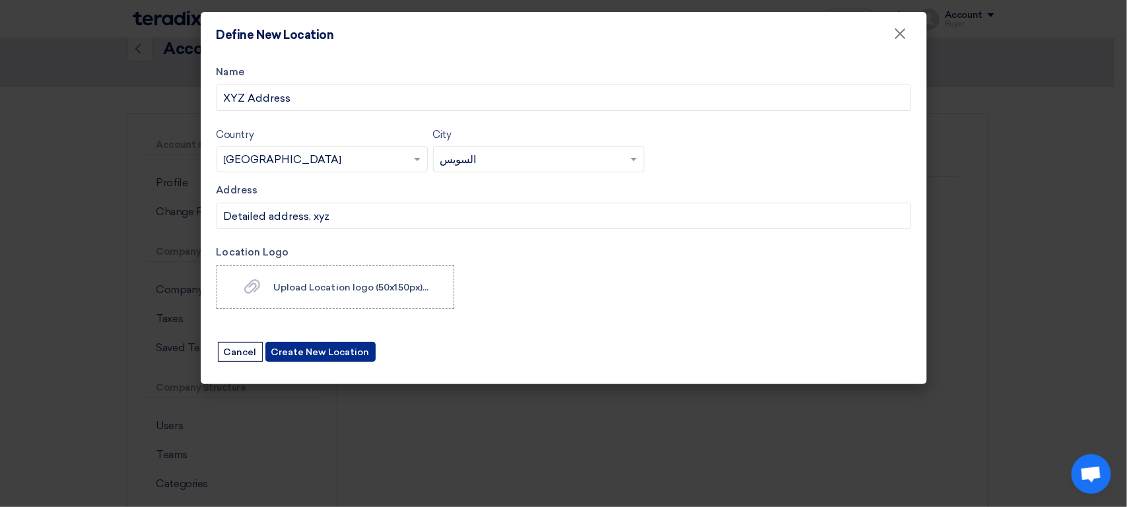
click at [339, 356] on button "Create New Location" at bounding box center [320, 352] width 110 height 20
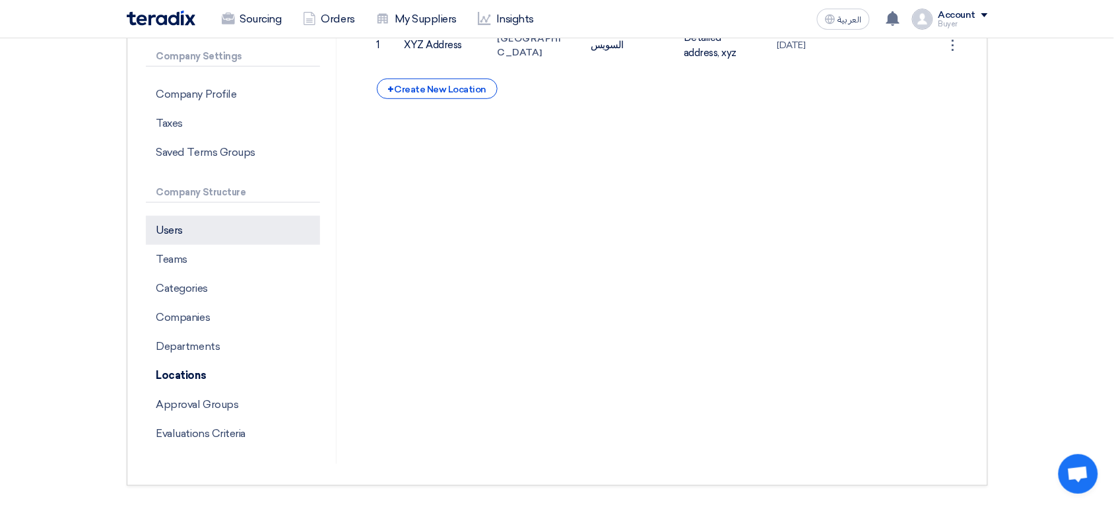
scroll to position [162, 0]
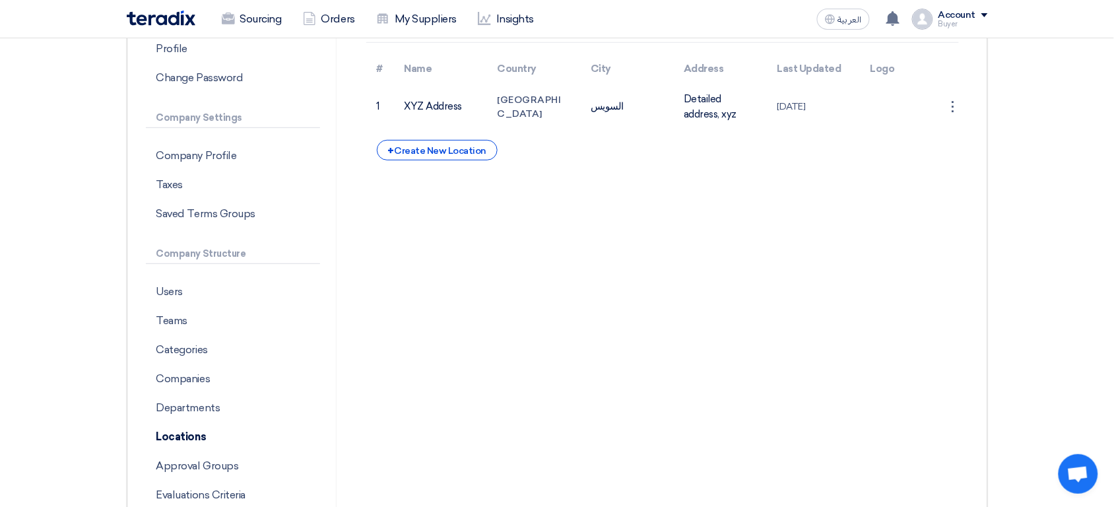
click at [973, 25] on div "Buyer" at bounding box center [964, 23] width 50 height 7
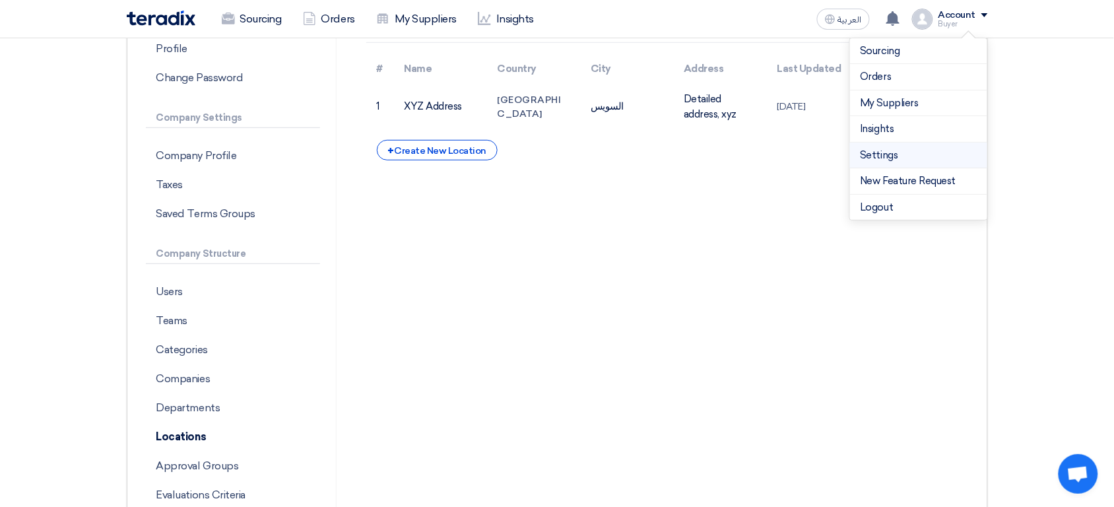
click at [902, 159] on link "Settings" at bounding box center [919, 155] width 116 height 15
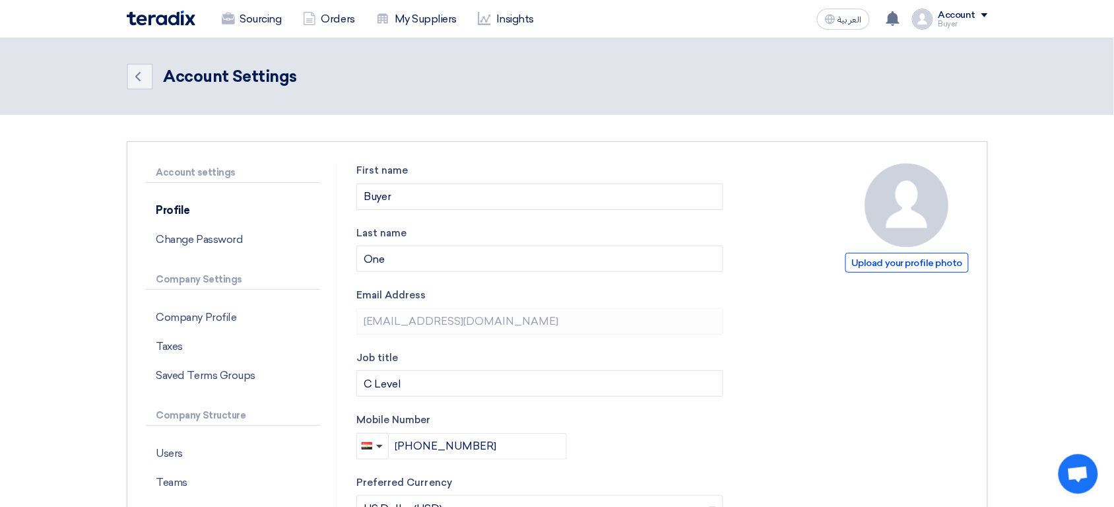
scroll to position [11, 0]
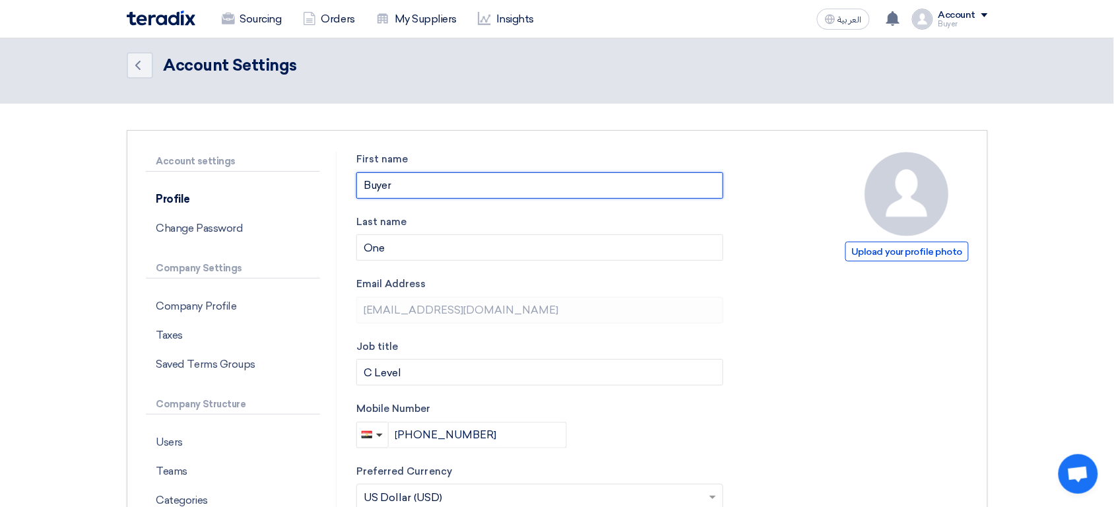
click at [439, 185] on input "Buyer" at bounding box center [540, 185] width 368 height 26
type input "Owner"
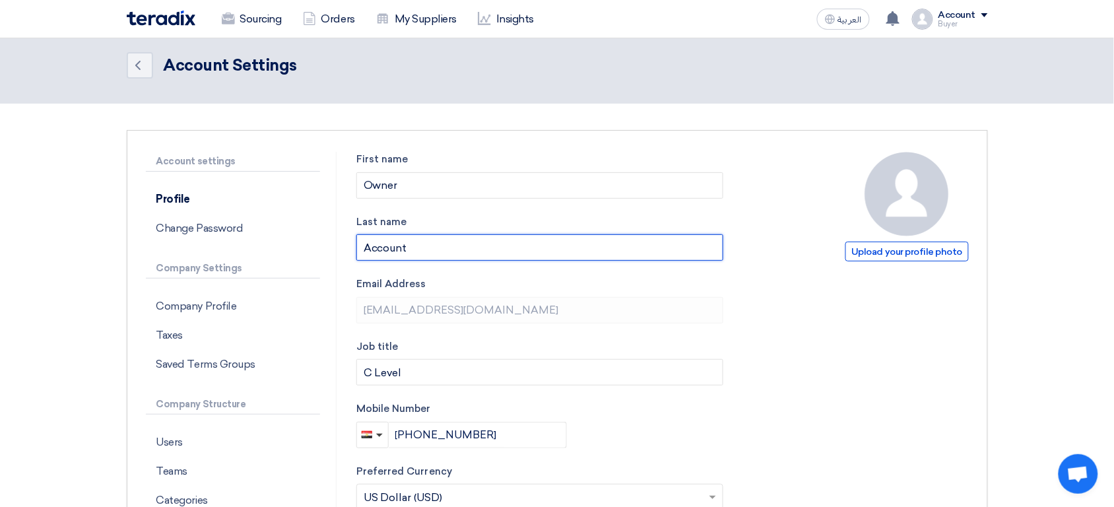
scroll to position [632, 0]
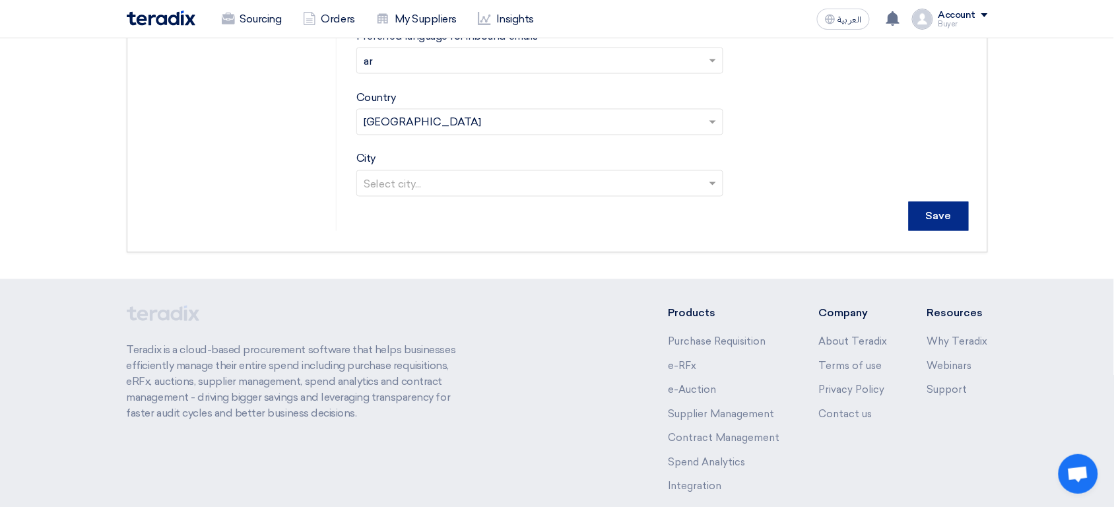
type input "Account"
click at [956, 220] on input "Save" at bounding box center [939, 216] width 60 height 29
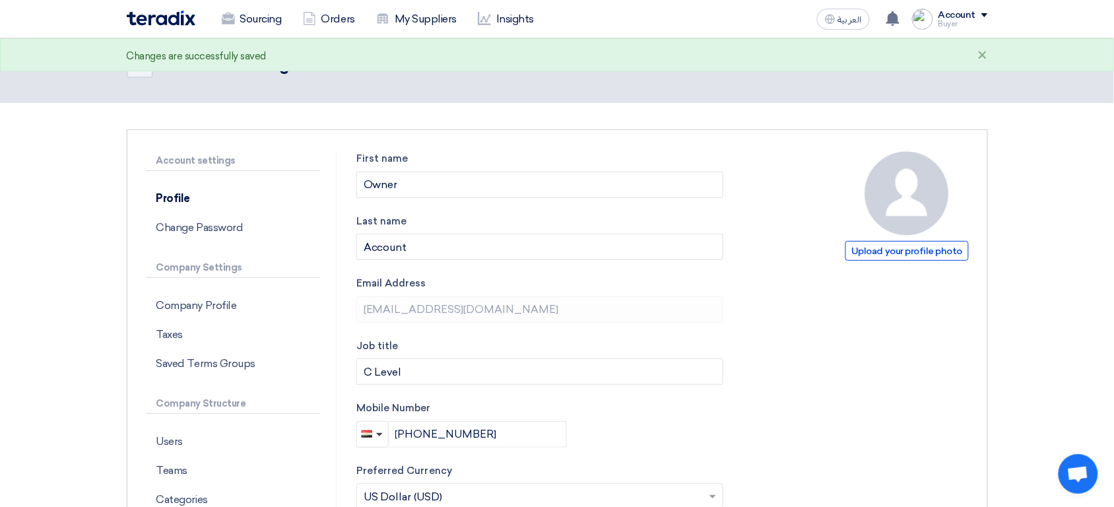
scroll to position [0, 0]
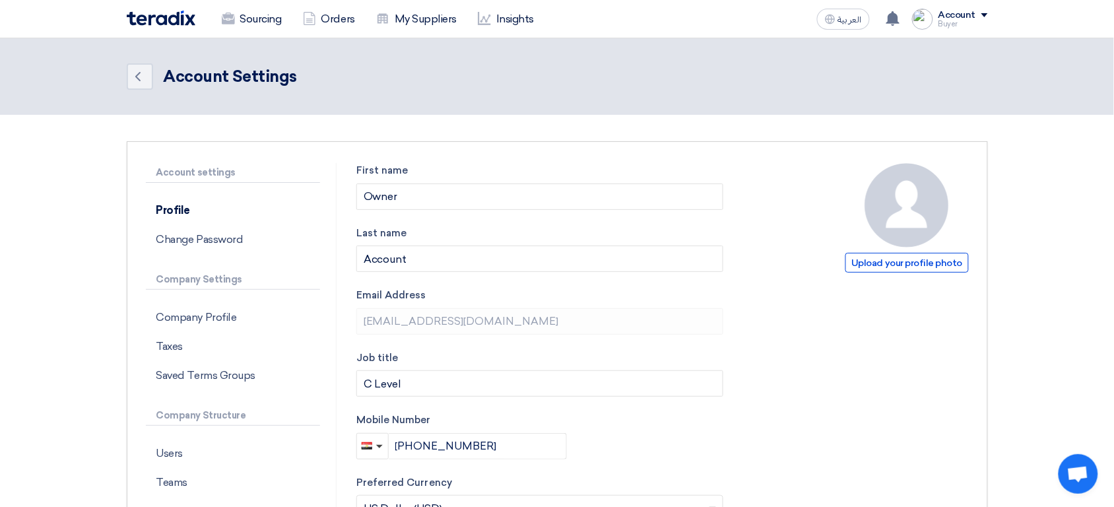
click at [984, 6] on div "العربية ع Your notification list is empty Account Buyer Sourcing Orders My Supp…" at bounding box center [900, 19] width 176 height 26
click at [952, 13] on div "Account" at bounding box center [958, 15] width 38 height 11
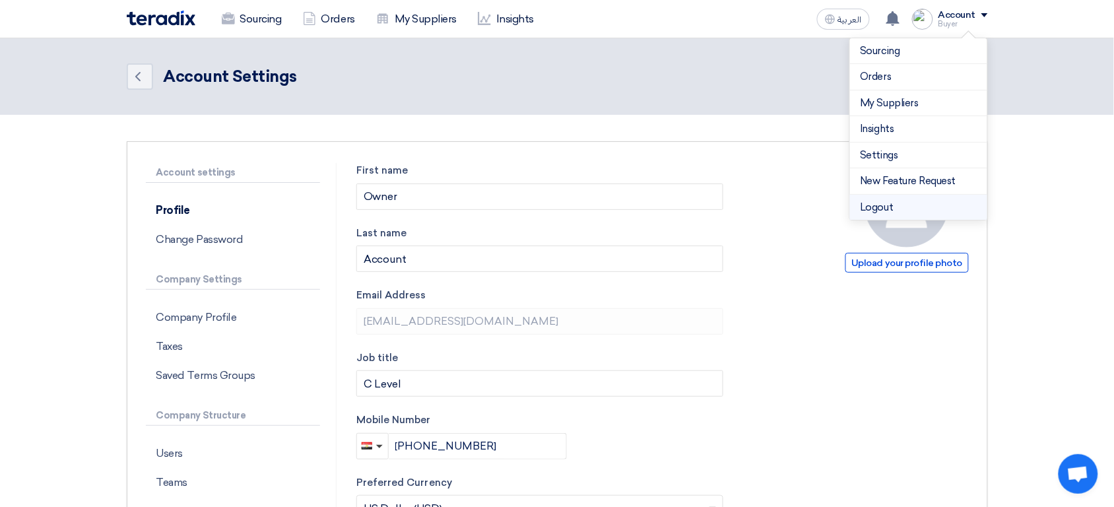
click at [886, 219] on li "Logout" at bounding box center [918, 208] width 137 height 26
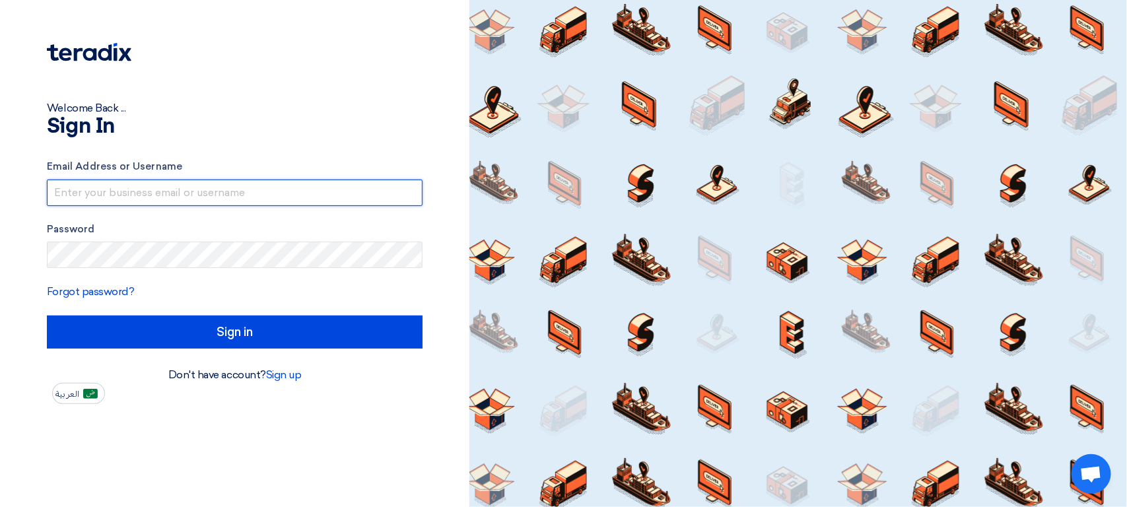
type input "[EMAIL_ADDRESS][DOMAIN_NAME]"
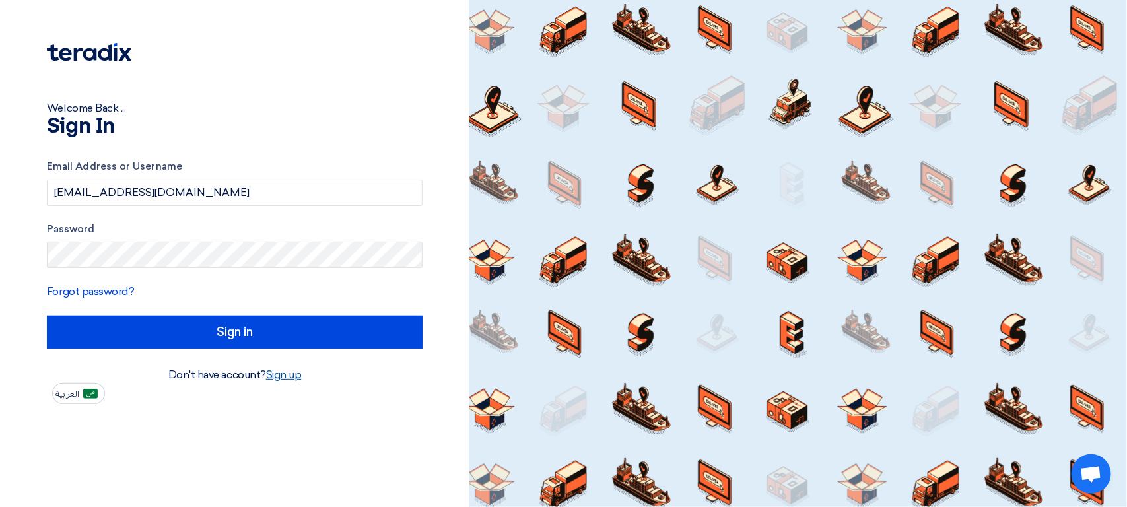
click at [291, 375] on link "Sign up" at bounding box center [284, 374] width 36 height 13
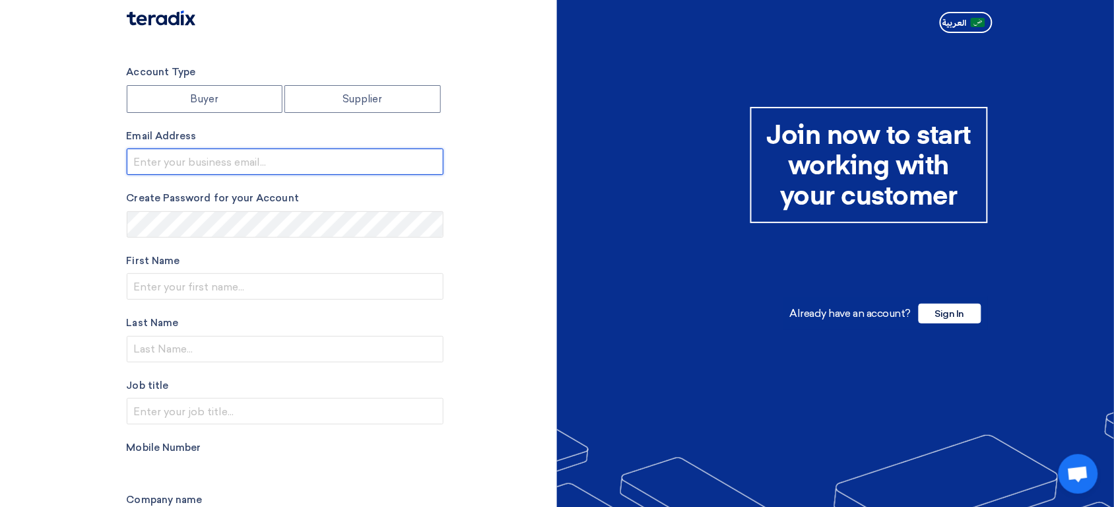
type input "[EMAIL_ADDRESS][DOMAIN_NAME]"
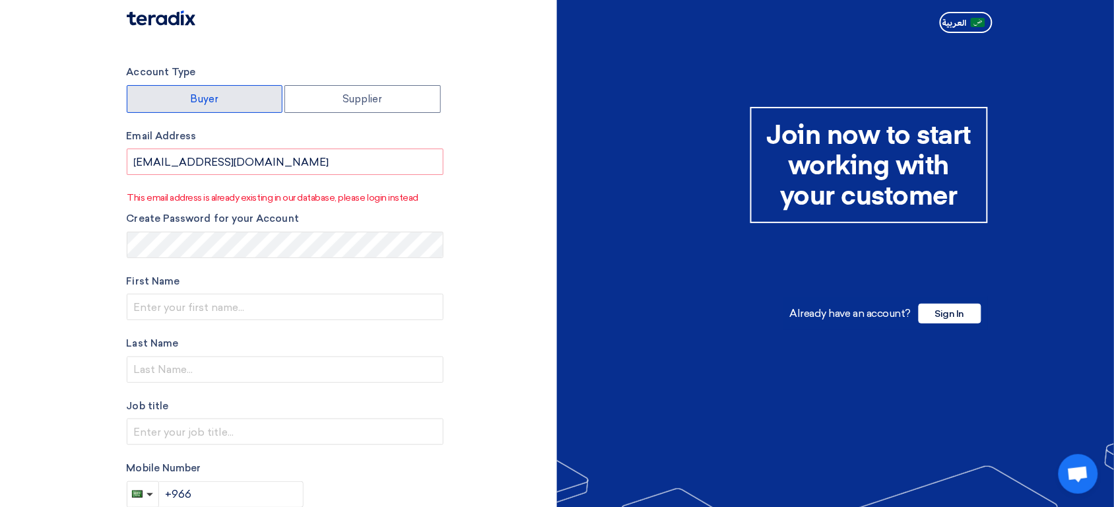
click at [245, 89] on label "Buyer" at bounding box center [205, 99] width 156 height 28
click at [245, 89] on input "Buyer" at bounding box center [204, 99] width 155 height 26
radio input "true"
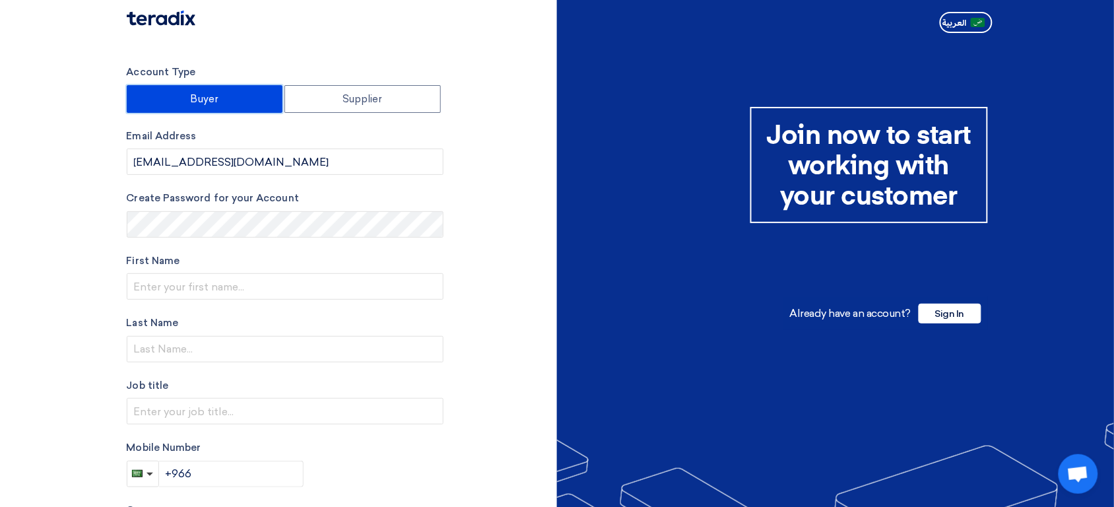
click at [224, 146] on div "Email Address sp2@teradix.com" at bounding box center [285, 152] width 317 height 47
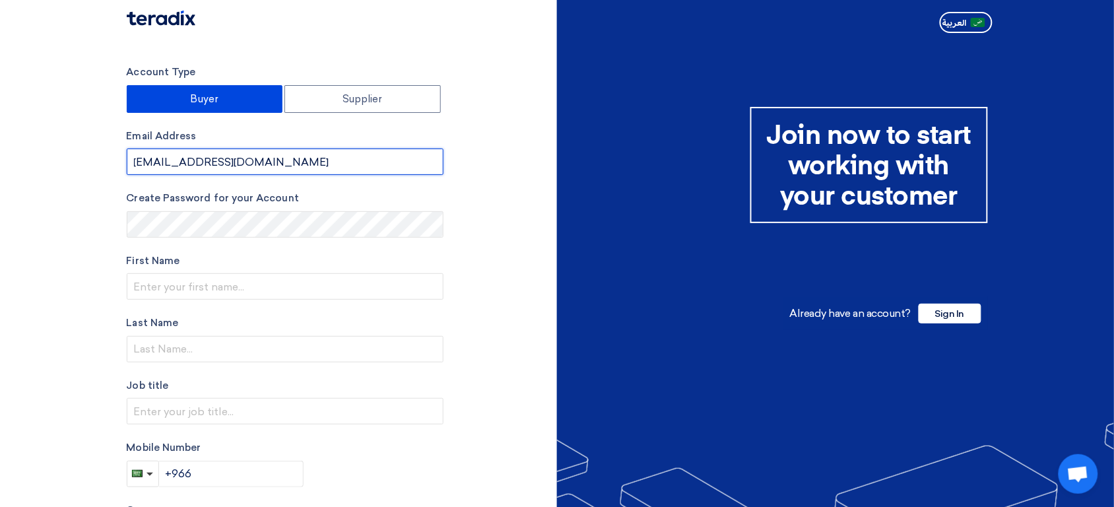
click at [214, 168] on input "[EMAIL_ADDRESS][DOMAIN_NAME]" at bounding box center [285, 162] width 317 height 26
paste input "jamax93210@dpwev"
type input "jamax93210@dpwev.com"
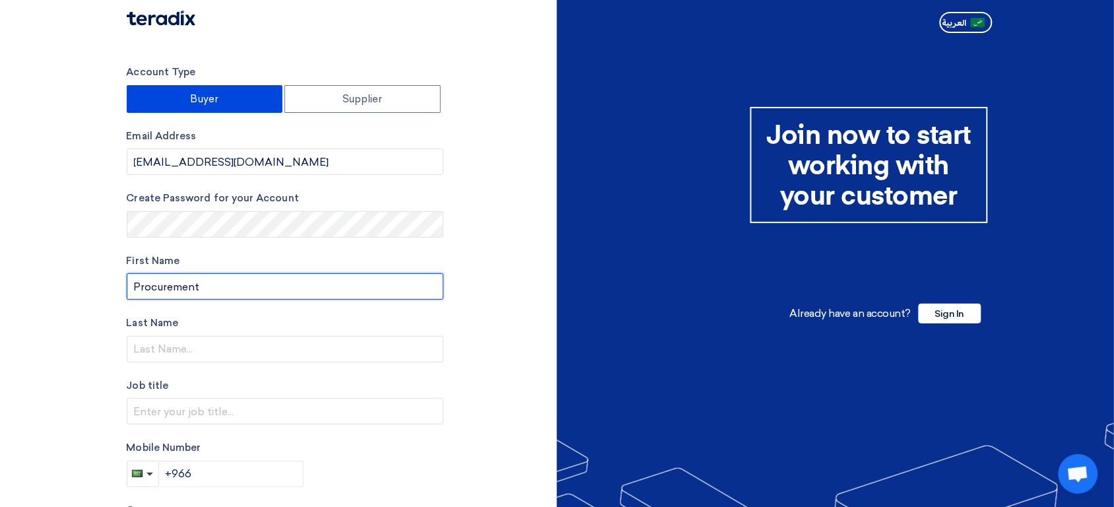
type input "Procurement"
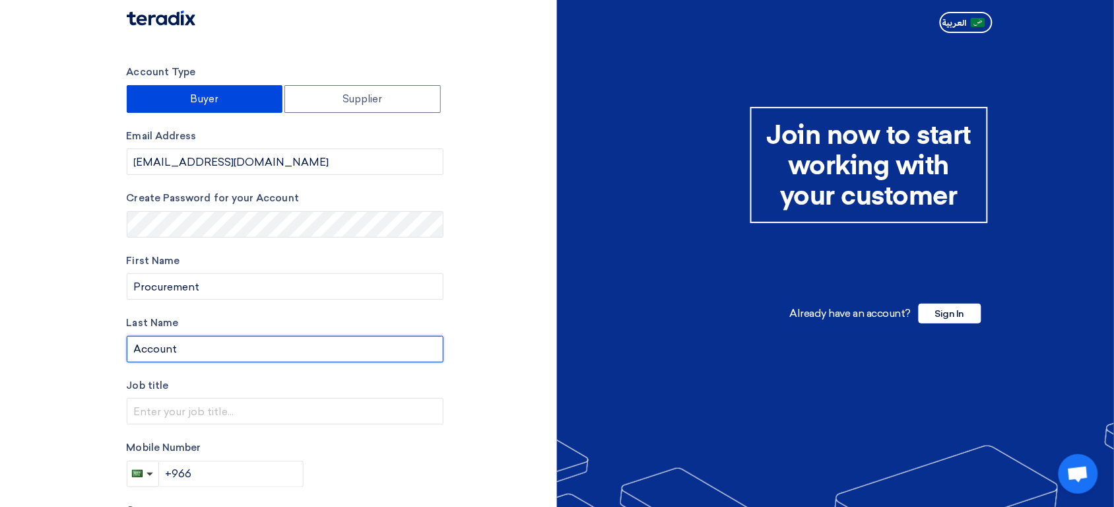
type input "Account"
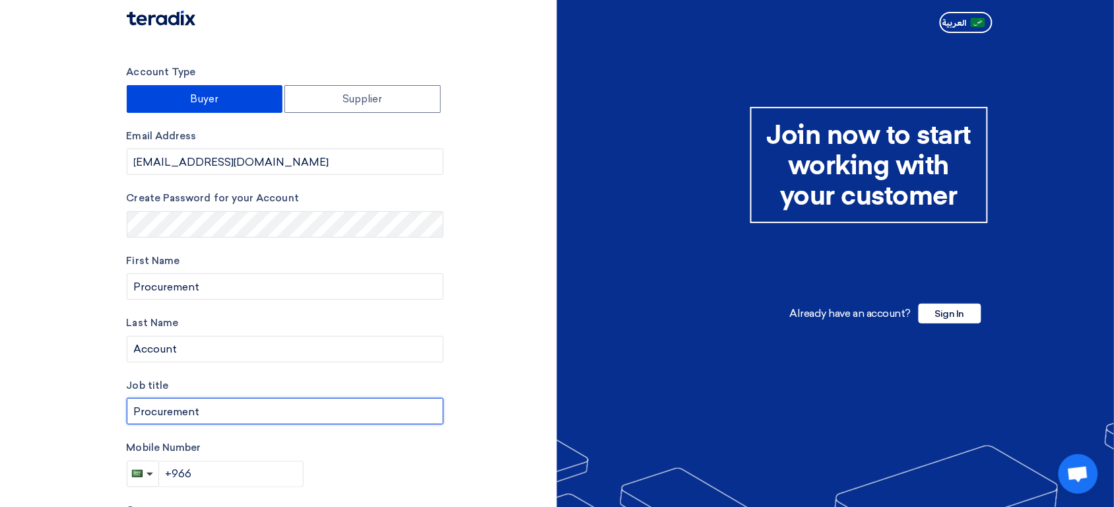
type input "Procurement"
click at [502, 382] on div "Account Type Buyer Supplier Email Address jamax93210@dpwev.com Create Password …" at bounding box center [337, 376] width 441 height 623
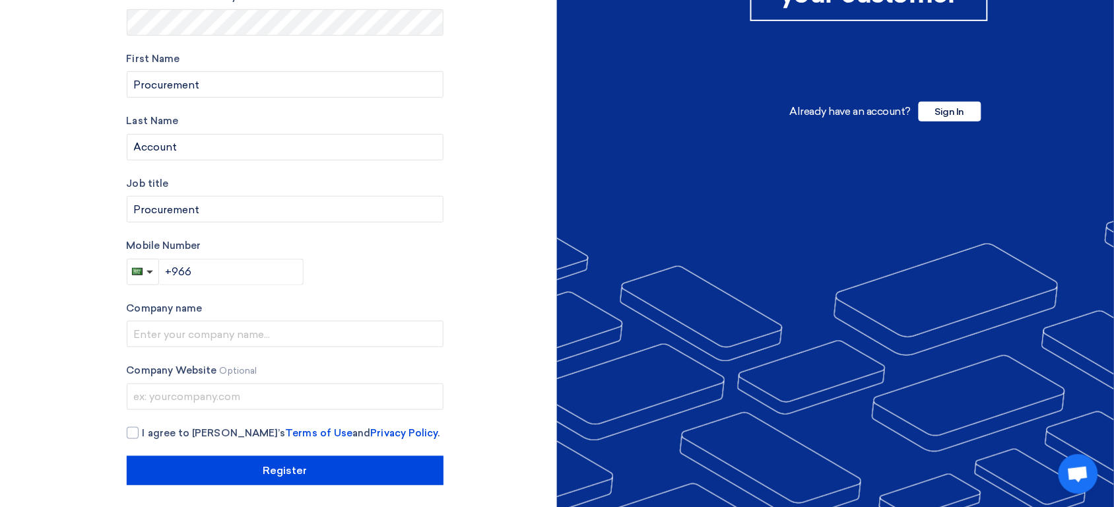
scroll to position [200, 0]
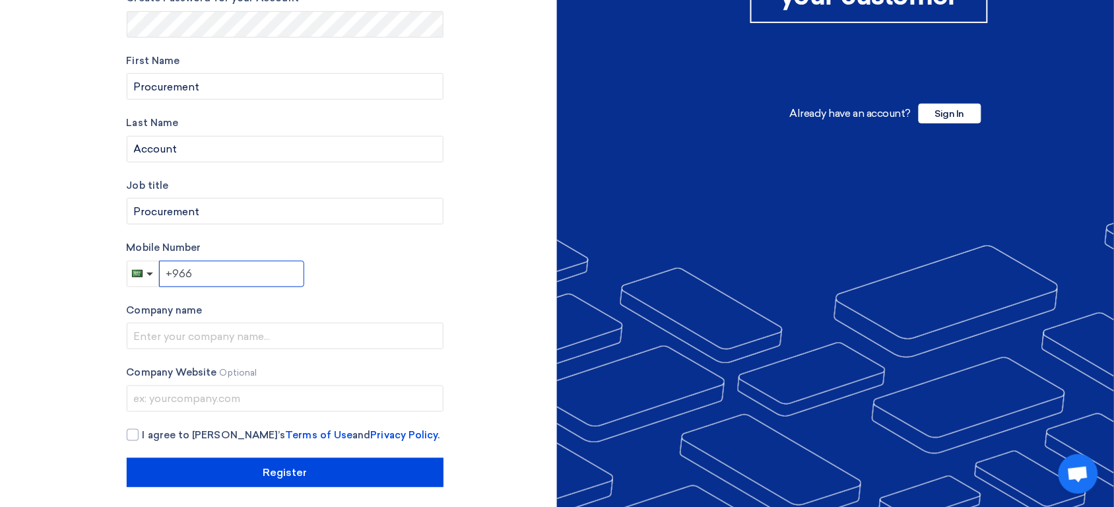
click at [216, 273] on input "+966" at bounding box center [231, 274] width 145 height 26
type input "+201123132131"
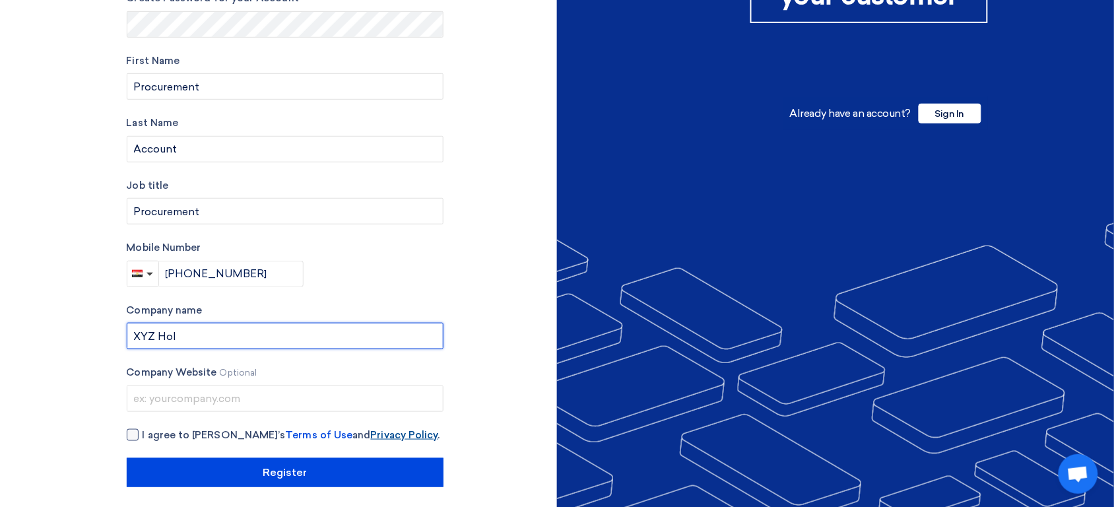
type input "XYZ Holding"
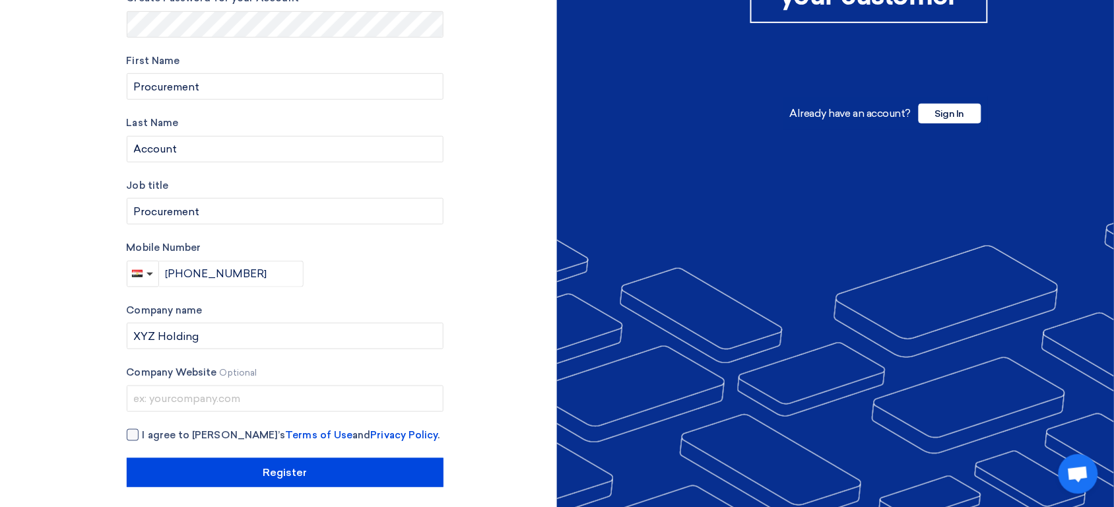
click at [154, 436] on span "I agree to Teradix’s Terms of Use and Privacy Policy ." at bounding box center [292, 435] width 298 height 15
click at [154, 436] on input "I agree to Teradix’s Terms of Use and Privacy Policy ." at bounding box center [301, 441] width 317 height 26
checkbox input "true"
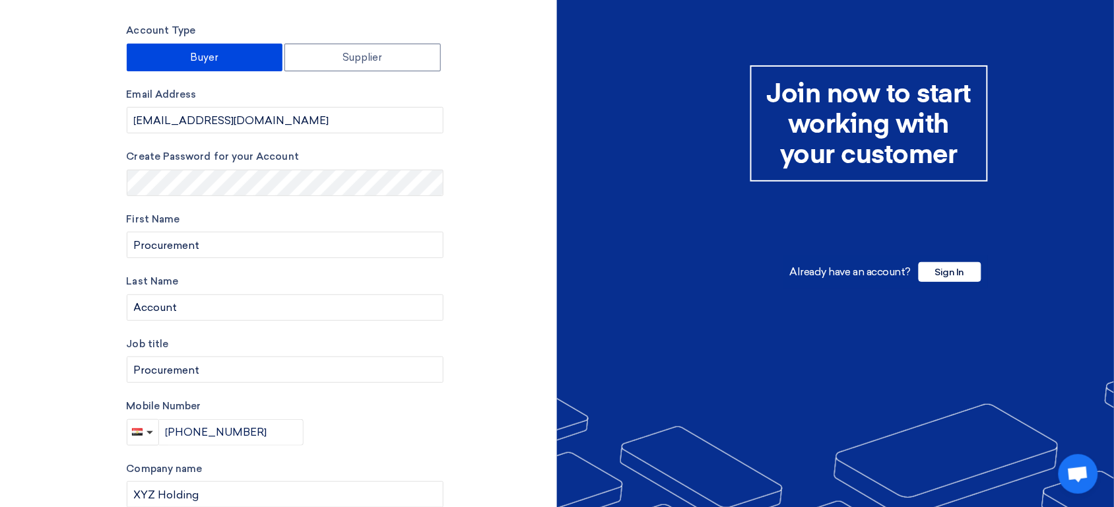
scroll to position [0, 0]
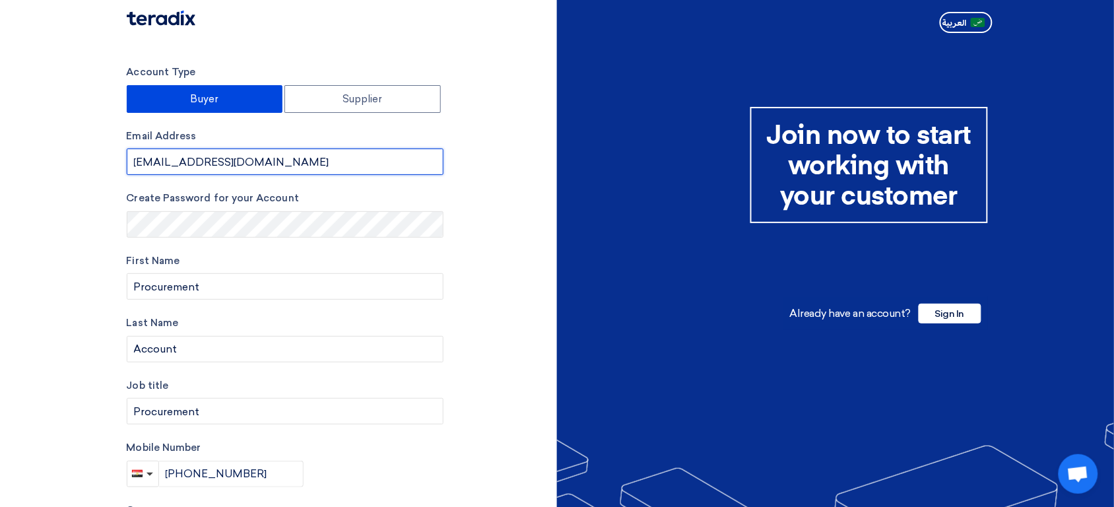
click at [268, 158] on input "jamax93210@dpwev.com" at bounding box center [285, 162] width 317 height 26
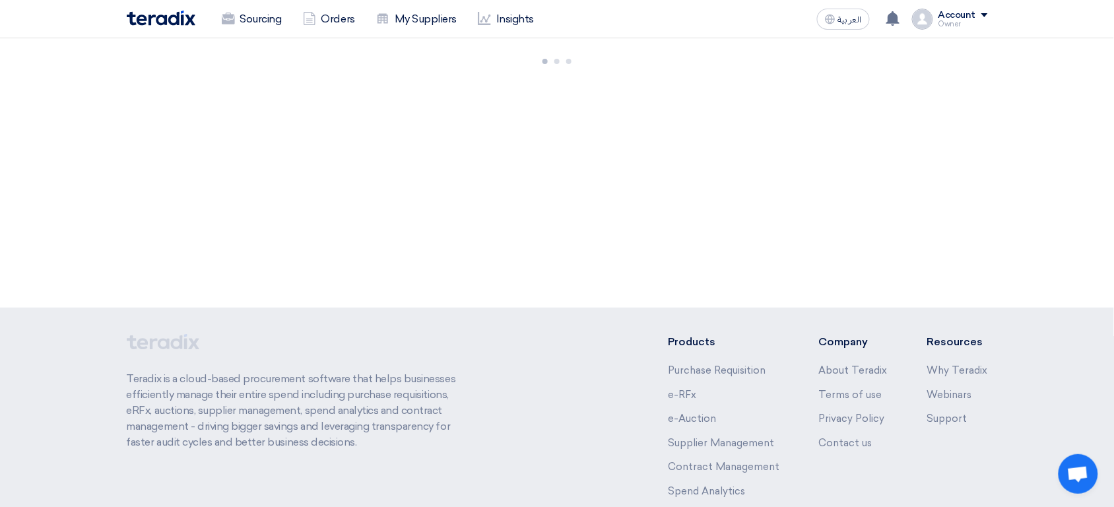
click at [957, 35] on div "Sourcing Orders My Suppliers Insights العربية ع Your notification list is empty" at bounding box center [557, 19] width 881 height 38
click at [966, 21] on div "Owner" at bounding box center [964, 23] width 50 height 7
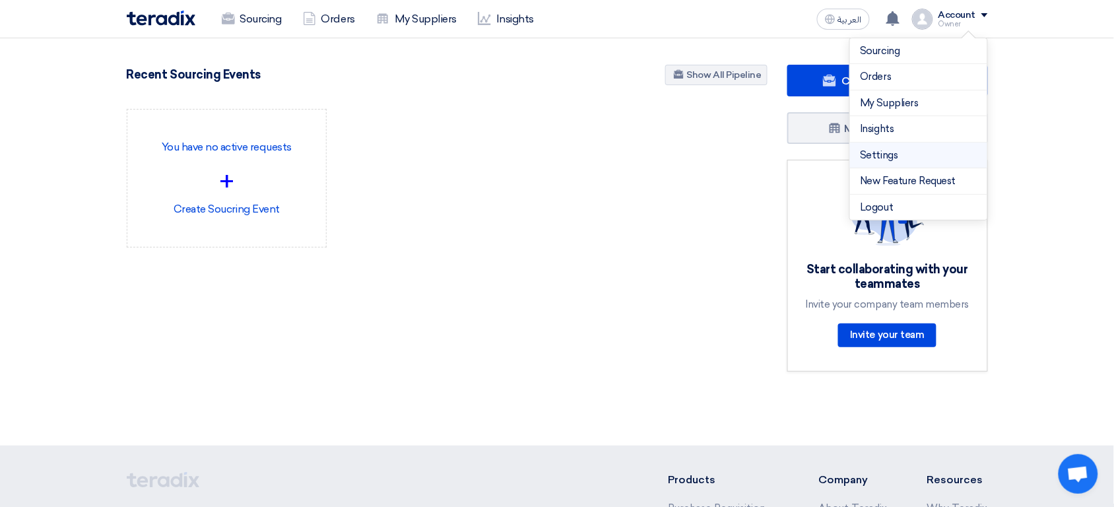
click at [904, 160] on link "Settings" at bounding box center [919, 155] width 116 height 15
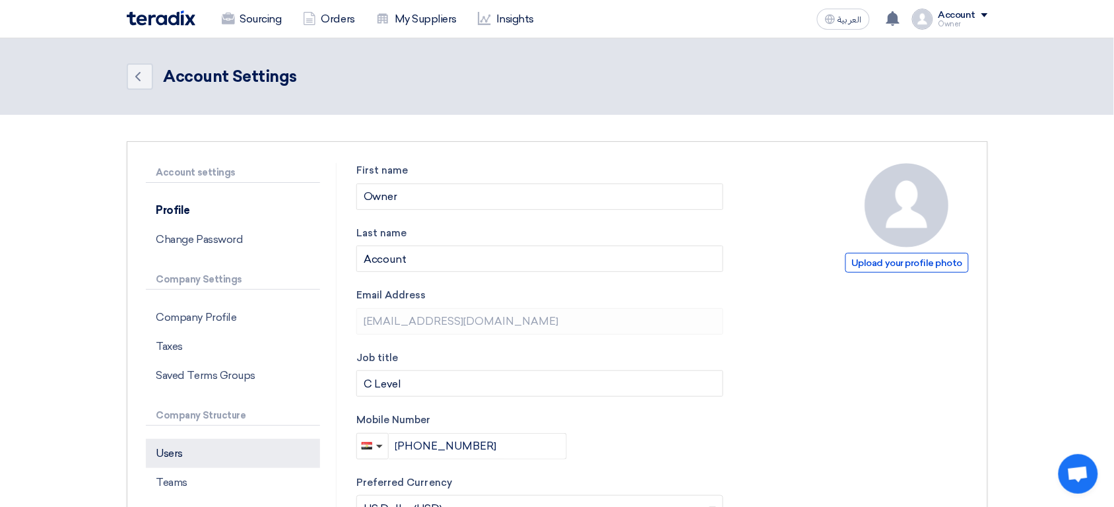
click at [232, 460] on p "Users" at bounding box center [233, 453] width 174 height 29
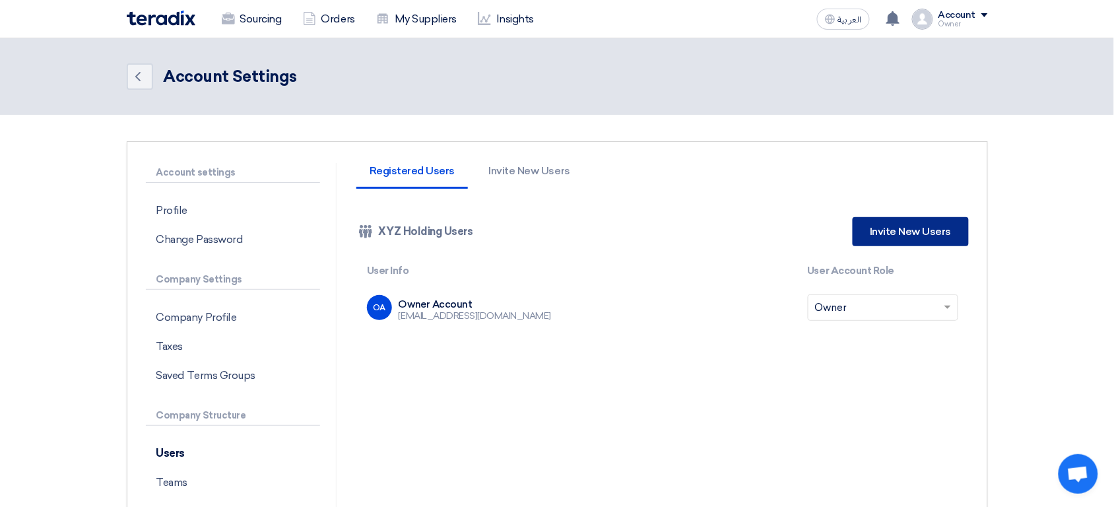
click at [896, 234] on link "Invite New Users" at bounding box center [911, 231] width 116 height 29
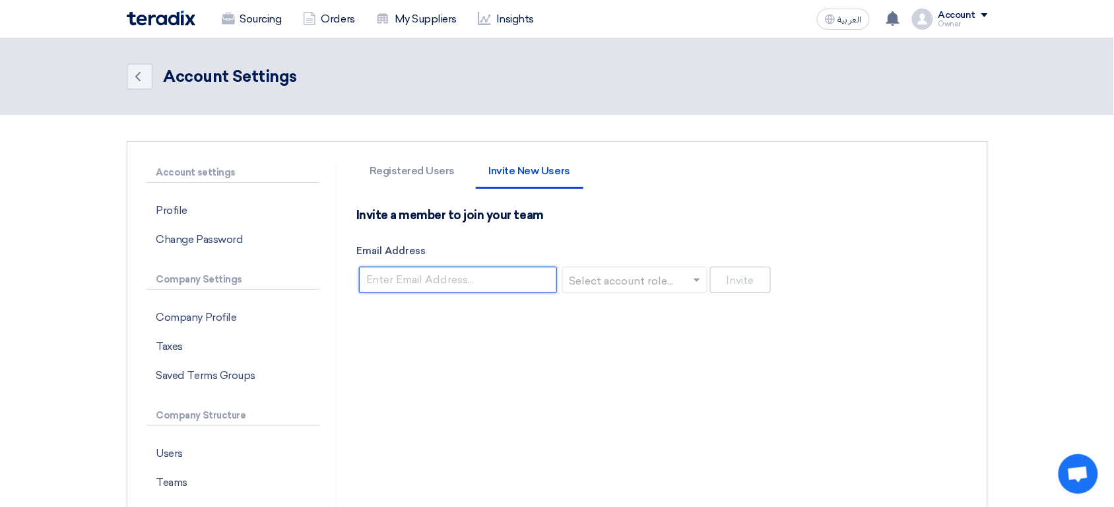
click at [505, 277] on input "Email Address" at bounding box center [458, 280] width 198 height 26
paste input "jamax93210@dpwev.com"
type input "jamax93210@dpwev.com"
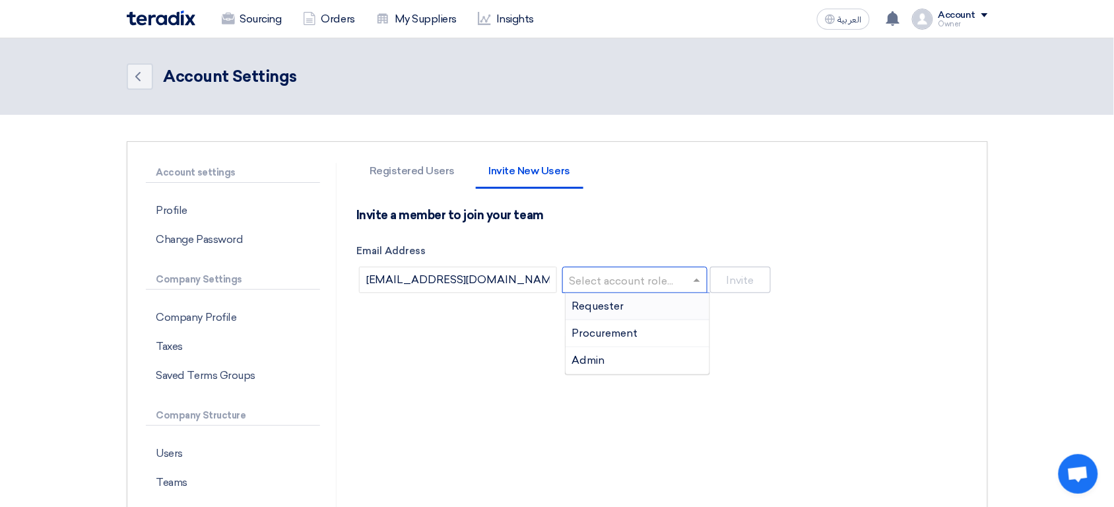
click at [617, 281] on input "text" at bounding box center [631, 281] width 118 height 22
click at [652, 335] on div "Procurement" at bounding box center [638, 333] width 144 height 27
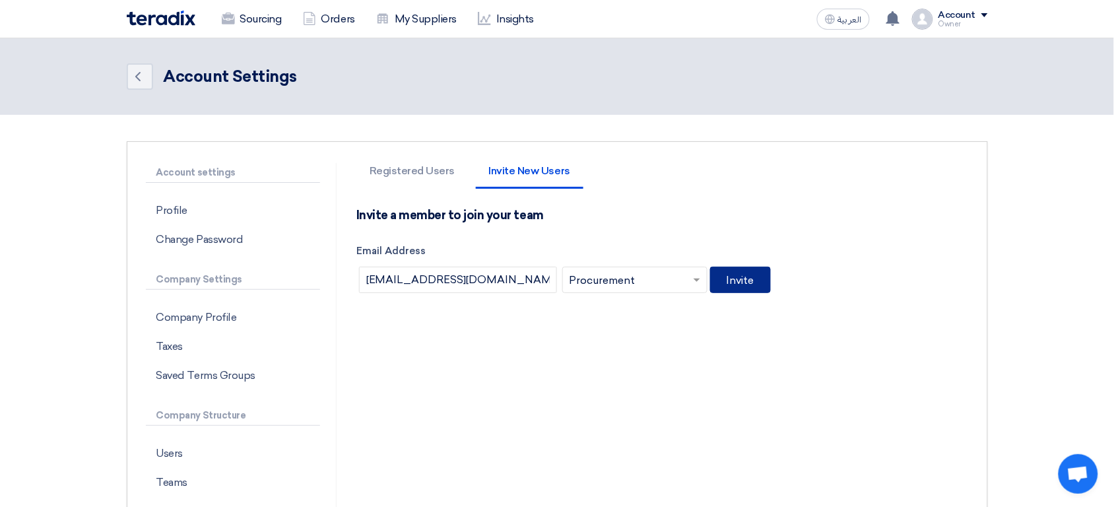
click at [741, 279] on button "Invite" at bounding box center [740, 280] width 61 height 26
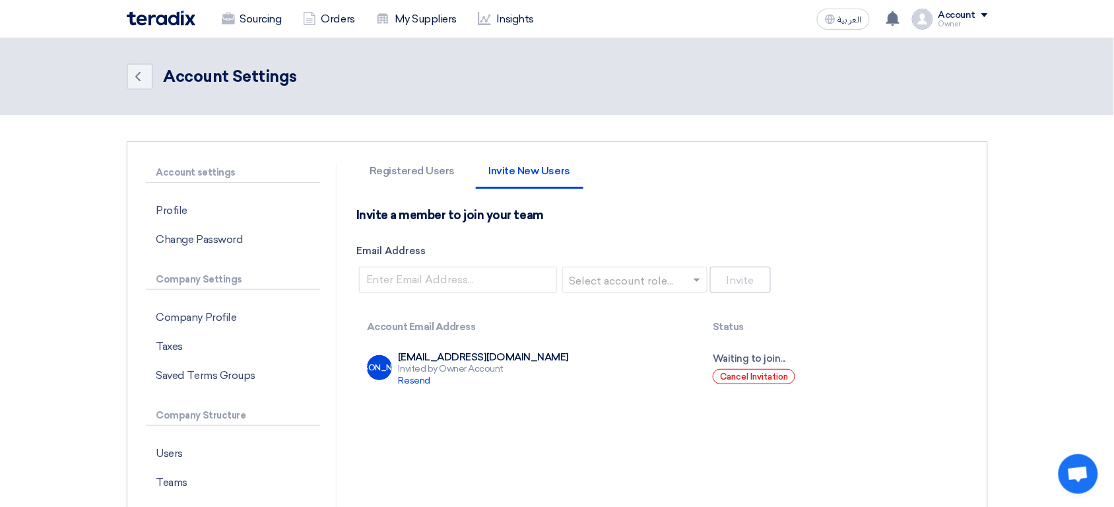
click at [957, 22] on div "Owner" at bounding box center [964, 23] width 50 height 7
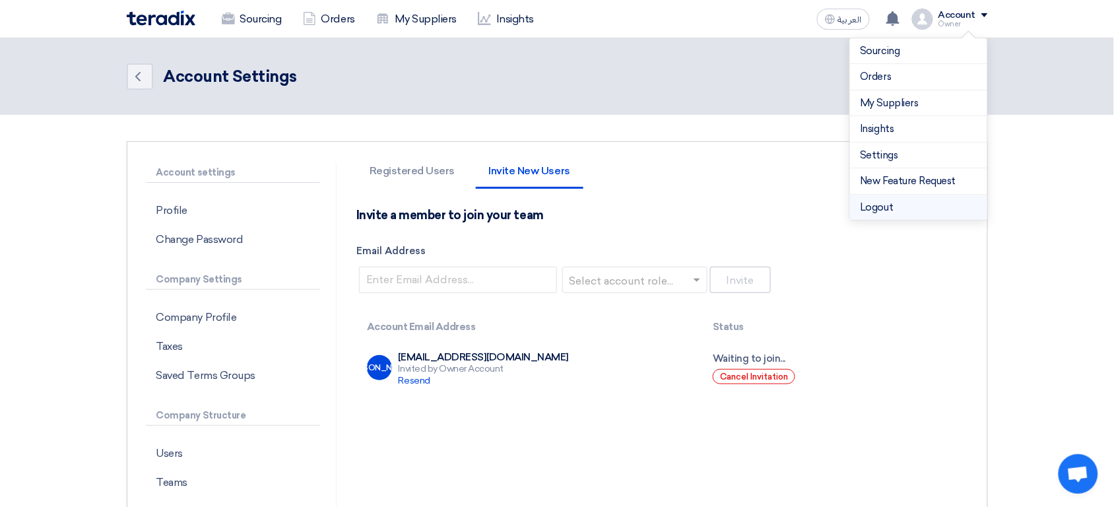
click at [908, 202] on li "Logout" at bounding box center [918, 208] width 137 height 26
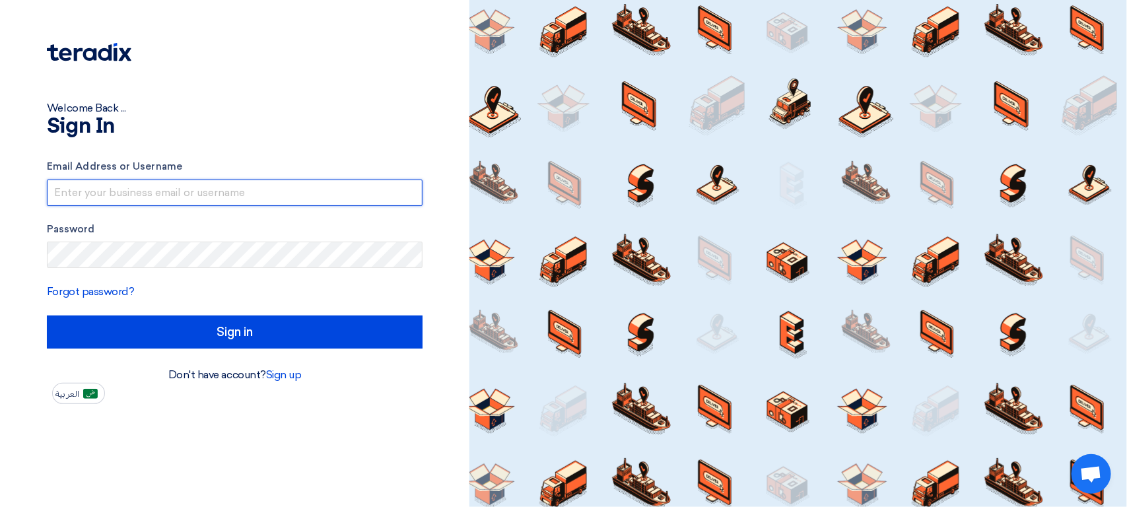
type input "sp2@teradix.com"
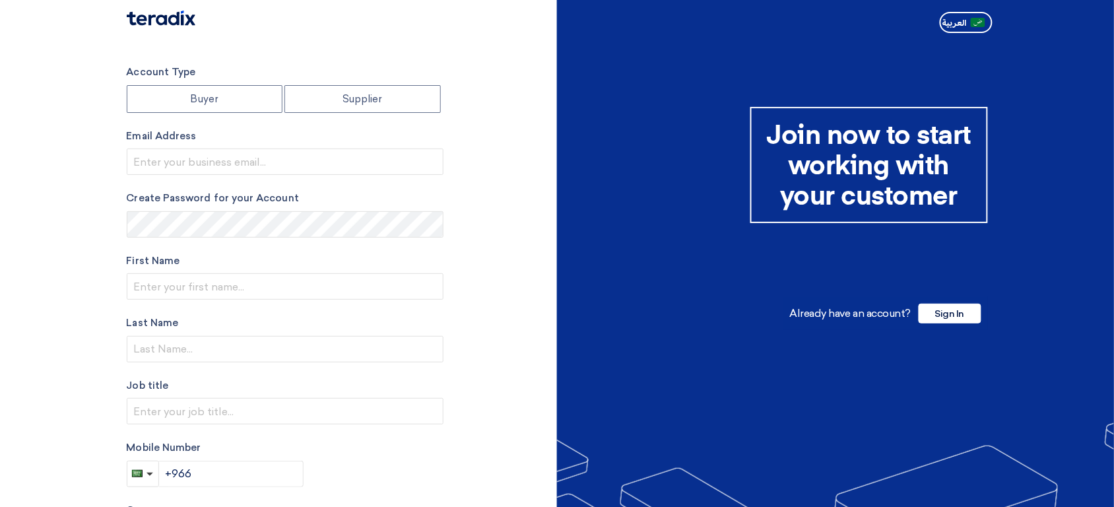
radio input "true"
type input "[EMAIL_ADDRESS][DOMAIN_NAME]"
type input "XYZ Holding"
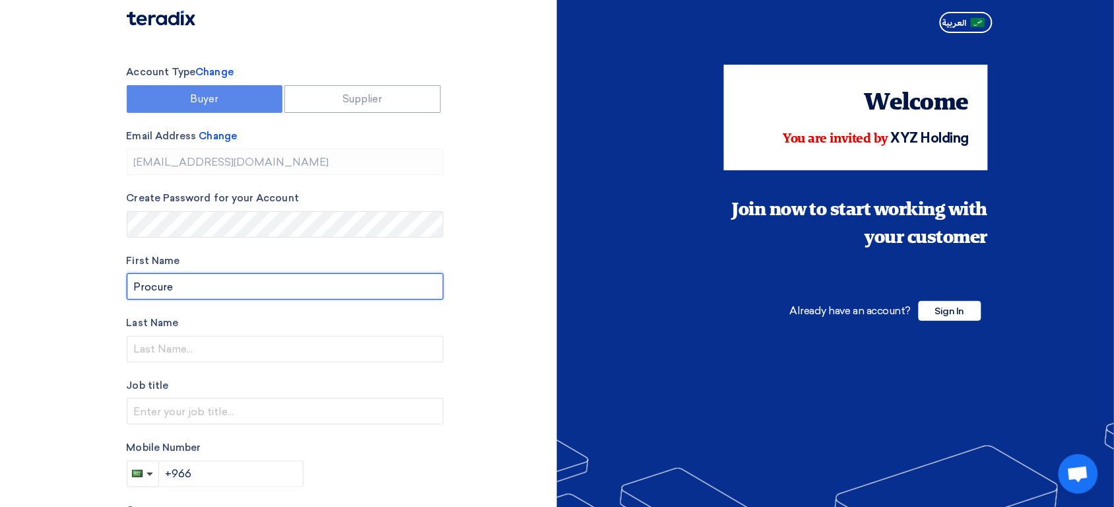
type input "Procurement"
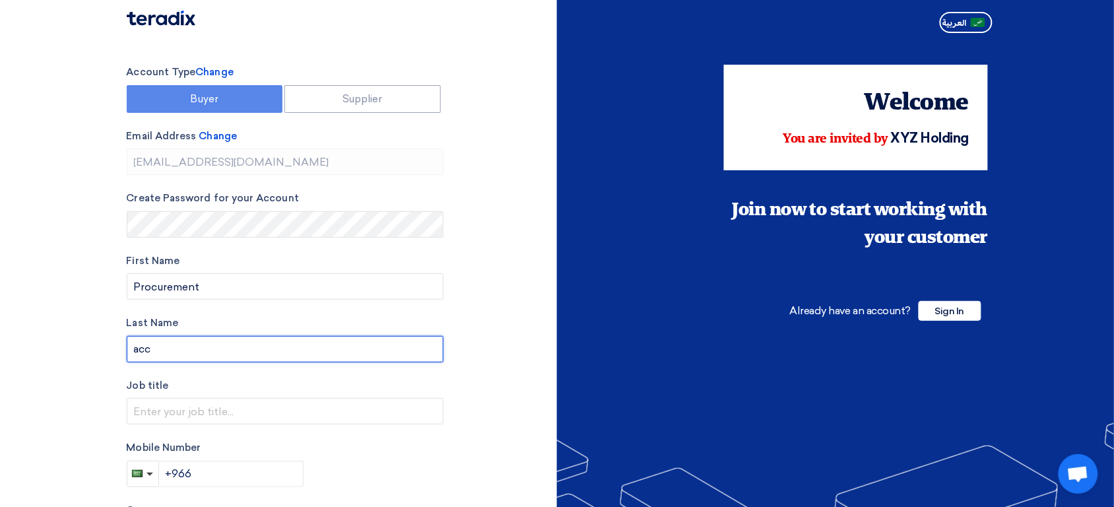
type input "Account"
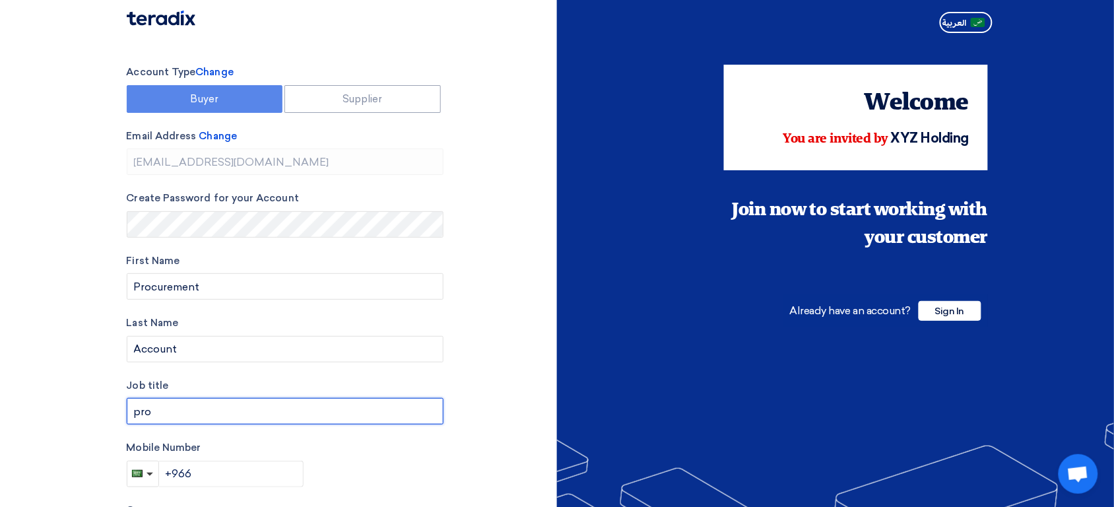
type input "Procurement"
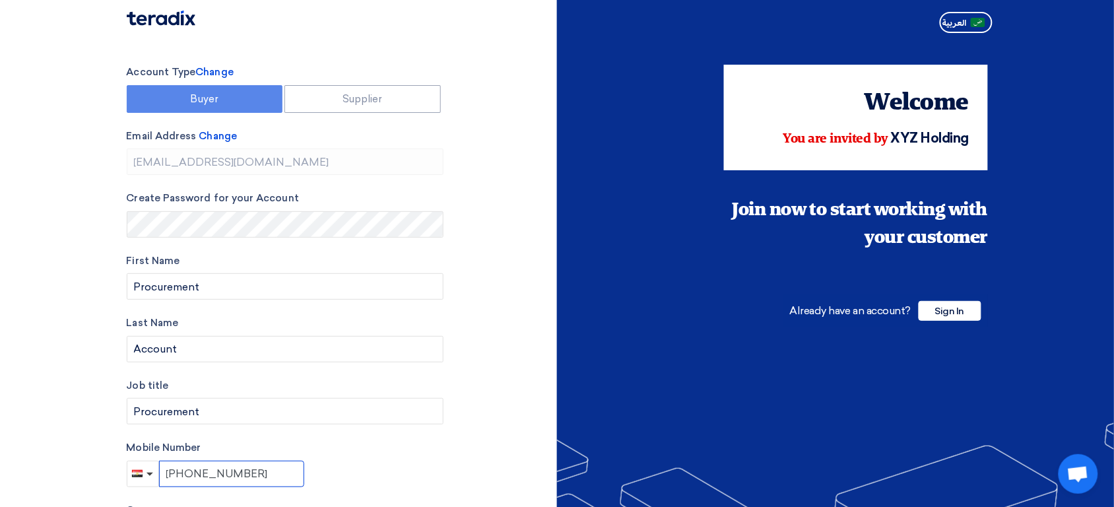
type input "[PHONE_NUMBER]"
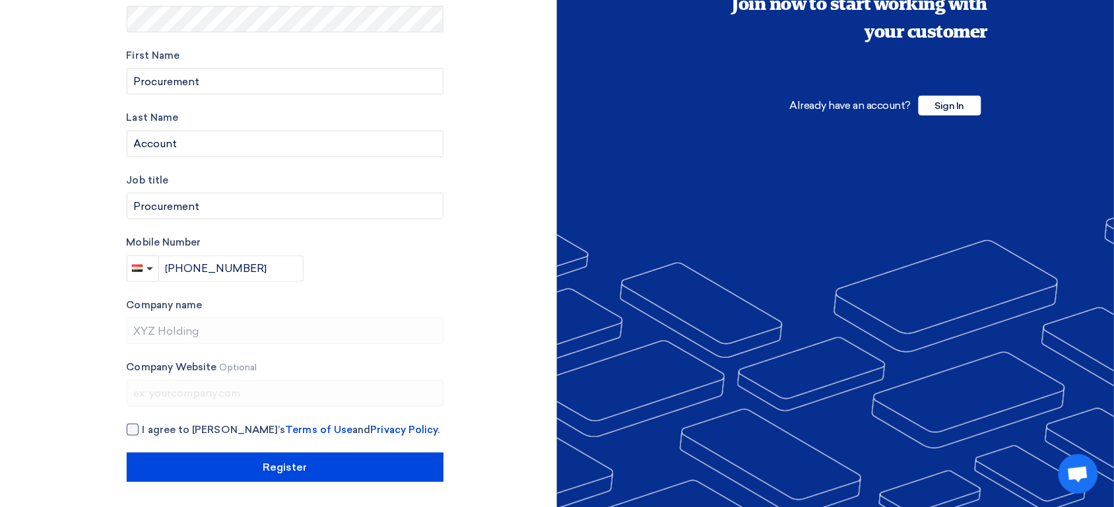
click at [162, 424] on span "I agree to Teradix’s Terms of Use and Privacy Policy ." at bounding box center [292, 429] width 298 height 15
click at [162, 424] on input "I agree to Teradix’s Terms of Use and Privacy Policy ." at bounding box center [301, 435] width 317 height 26
checkbox input "true"
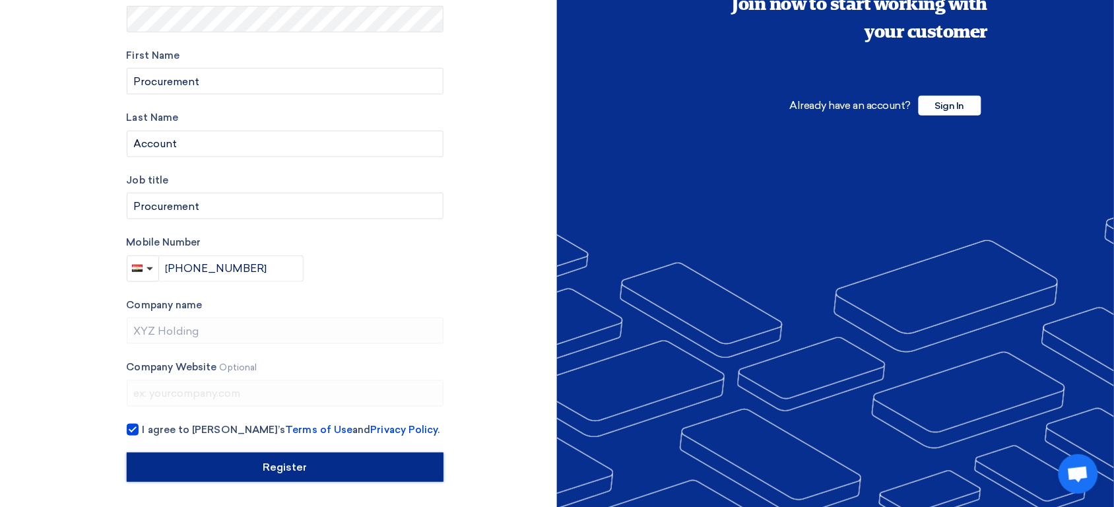
click at [127, 453] on input "Register" at bounding box center [285, 467] width 317 height 29
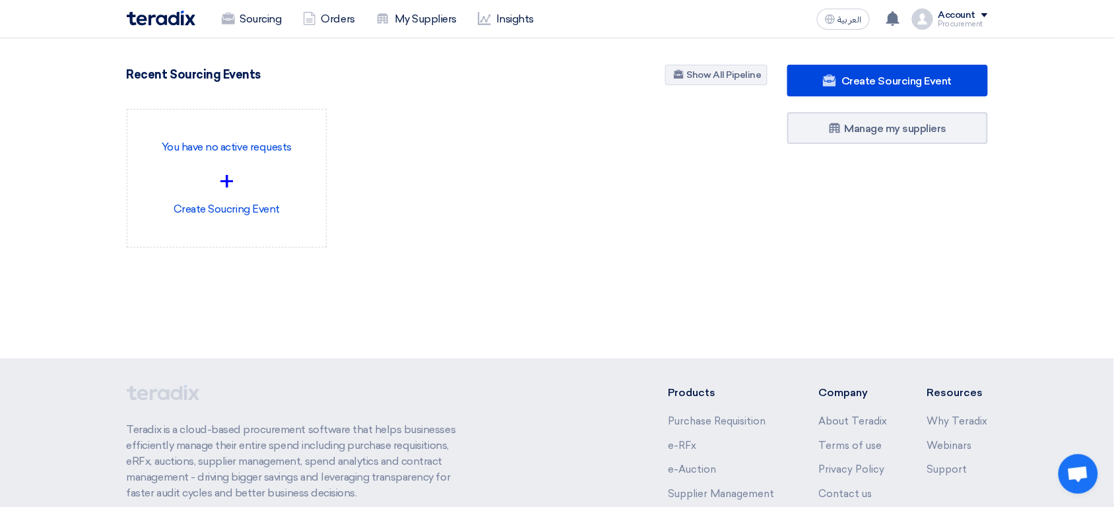
click at [957, 30] on div "العربية ع Your notification list is empty Account Procurement Sourcing Orders M…" at bounding box center [900, 19] width 176 height 26
click at [969, 20] on div "Procurement" at bounding box center [964, 23] width 50 height 7
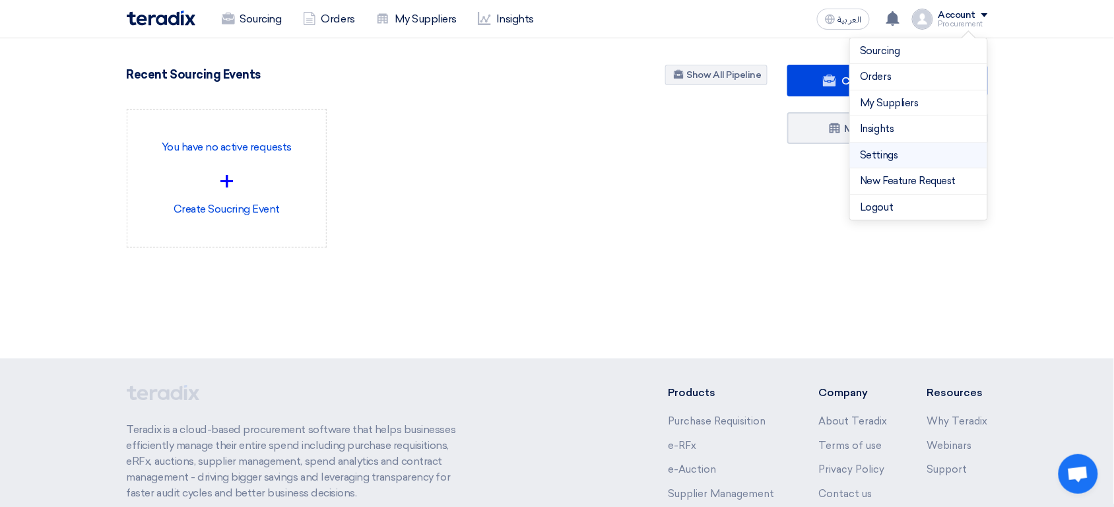
click at [900, 156] on link "Settings" at bounding box center [919, 155] width 116 height 15
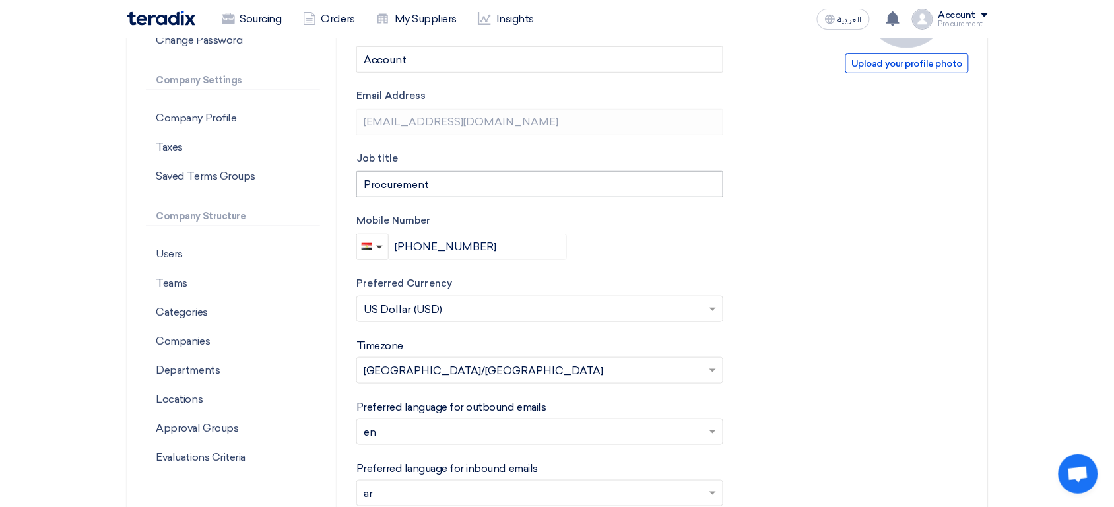
scroll to position [187, 0]
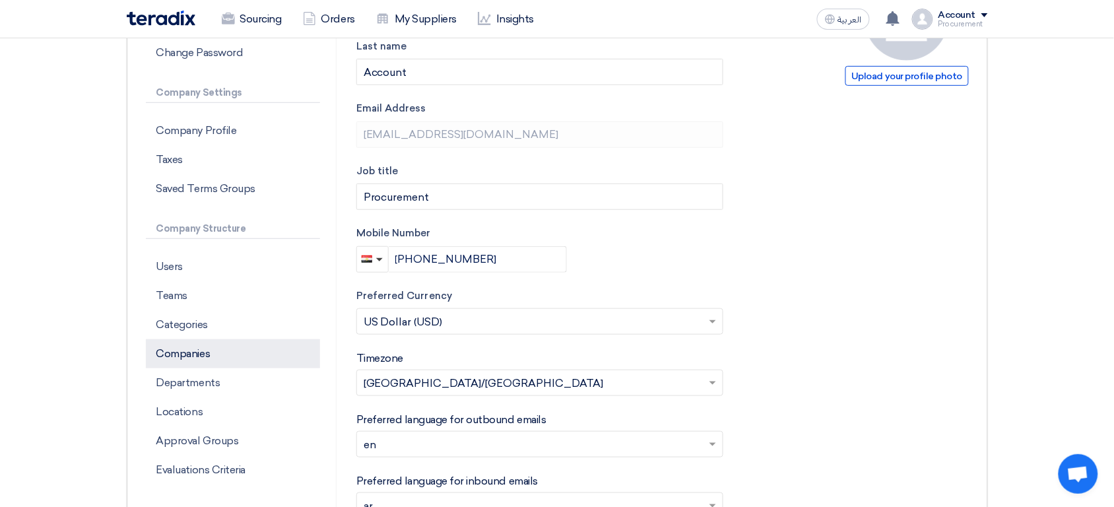
click at [256, 361] on p "Companies" at bounding box center [233, 353] width 174 height 29
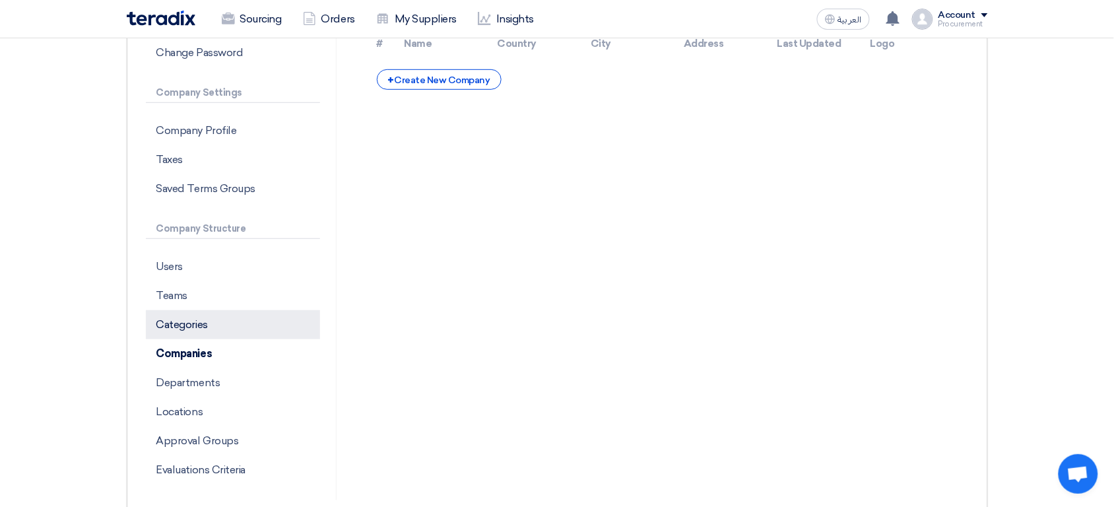
click at [238, 335] on p "Categories" at bounding box center [233, 324] width 174 height 29
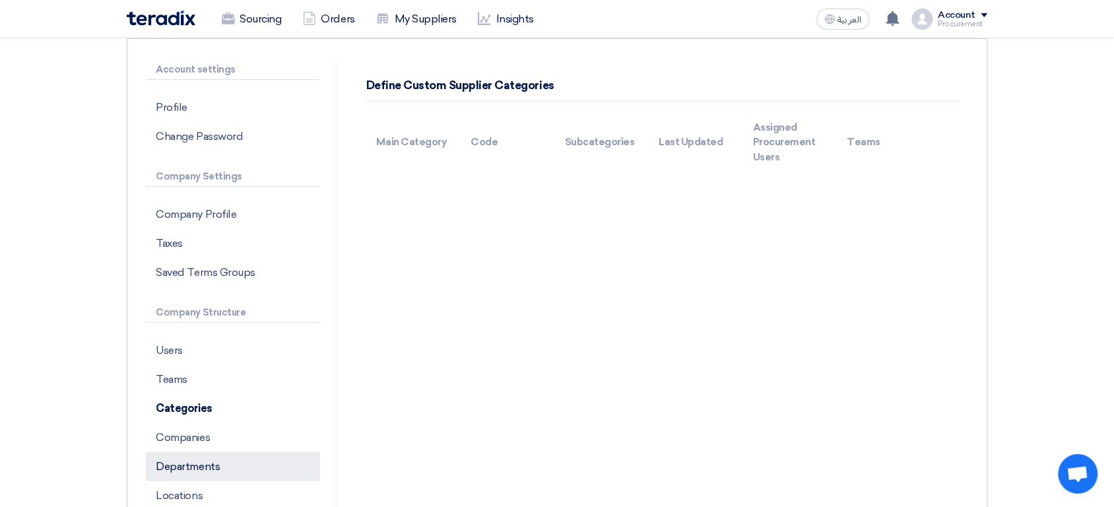
scroll to position [79, 0]
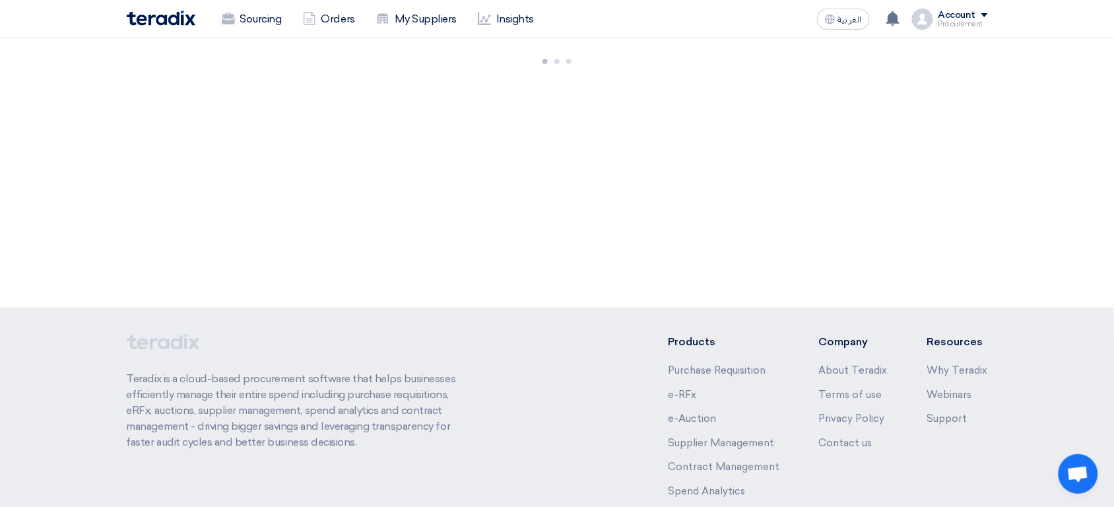
click at [976, 24] on div "Procurement" at bounding box center [964, 23] width 50 height 7
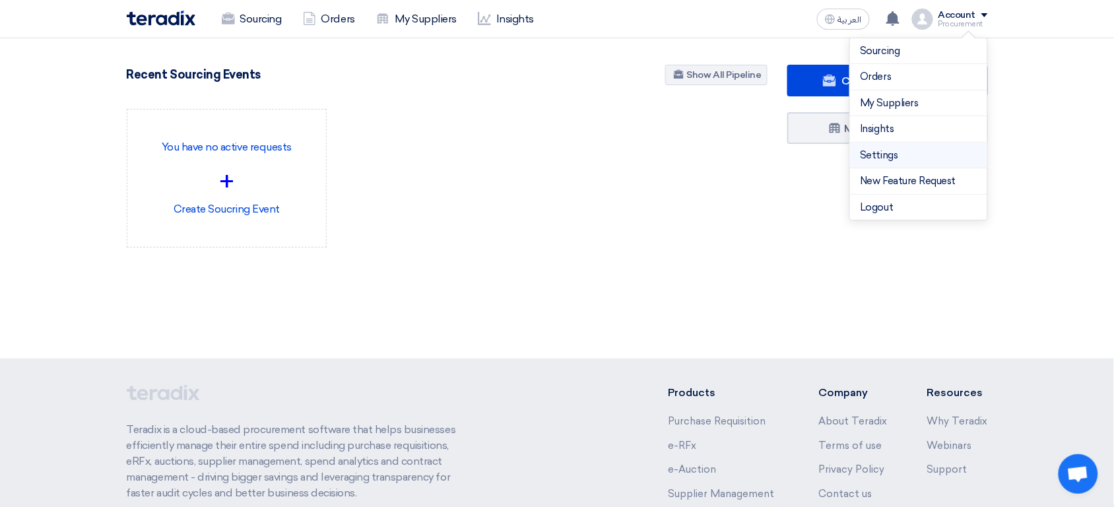
click at [920, 164] on li "Settings" at bounding box center [918, 156] width 137 height 26
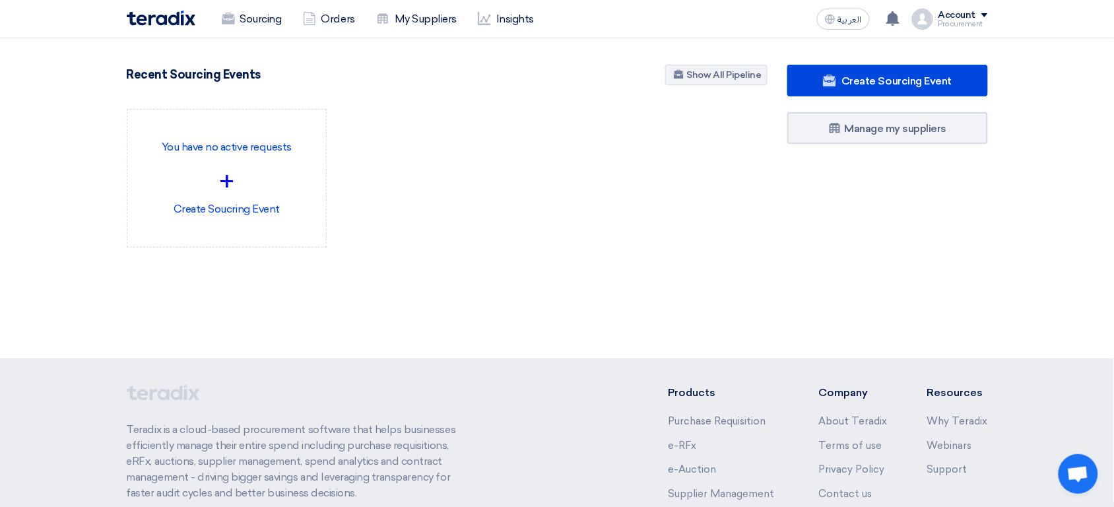
click at [974, 20] on div "Procurement" at bounding box center [964, 23] width 50 height 7
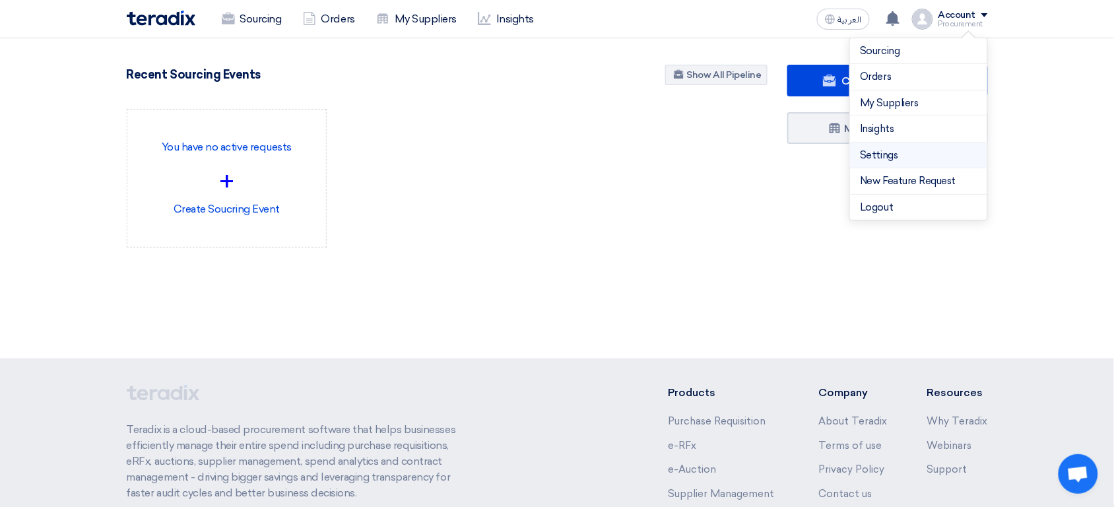
click at [909, 154] on link "Settings" at bounding box center [919, 155] width 116 height 15
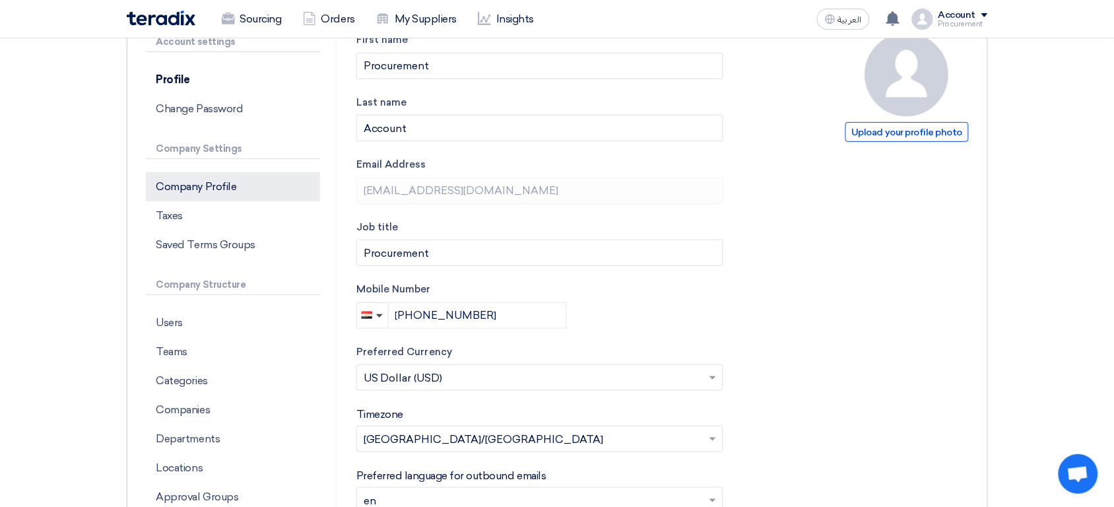
scroll to position [124, 0]
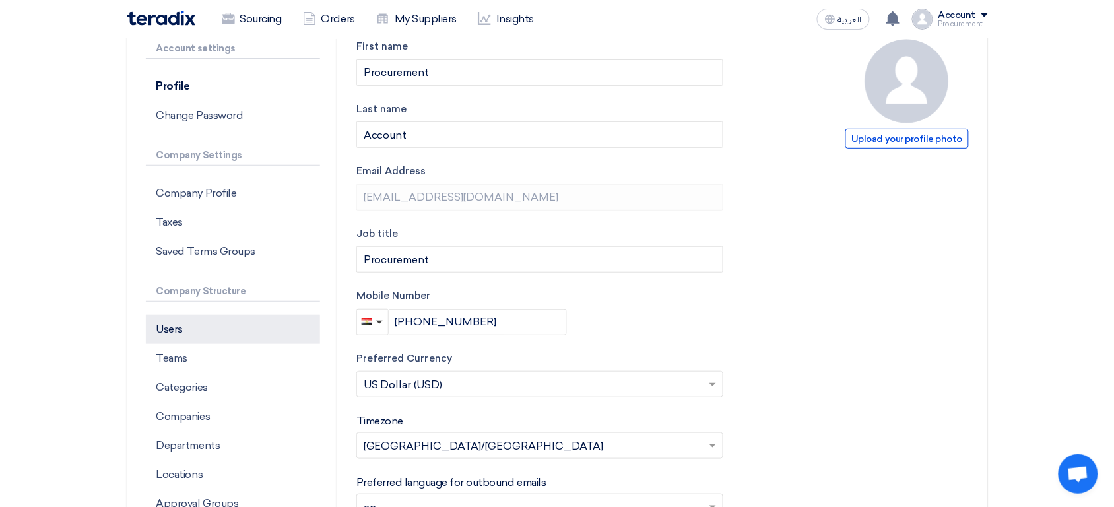
click at [208, 335] on p "Users" at bounding box center [233, 329] width 174 height 29
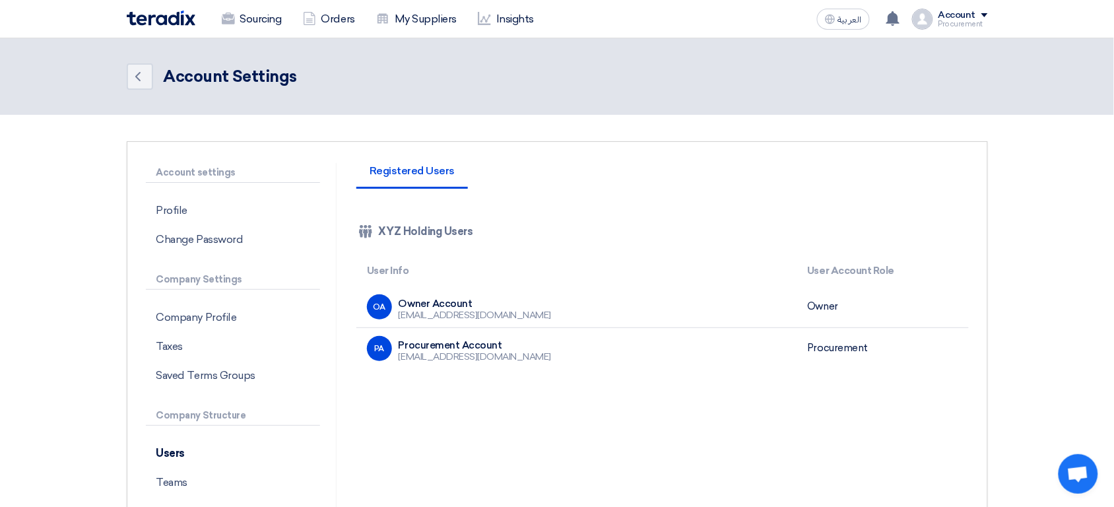
click at [845, 221] on div "Company Team XYZ Holding Users" at bounding box center [662, 232] width 613 height 48
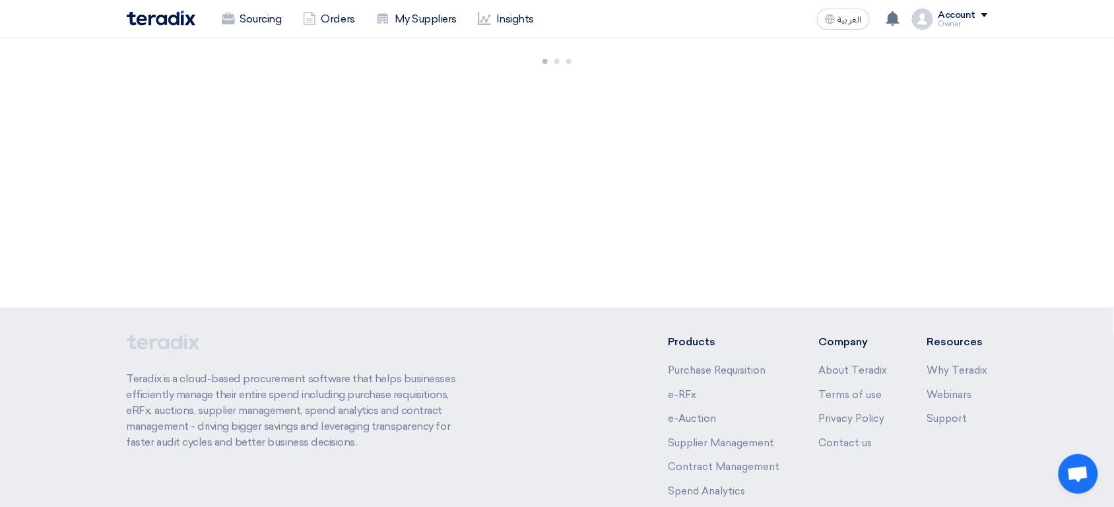
click at [960, 17] on div "Account" at bounding box center [958, 15] width 38 height 11
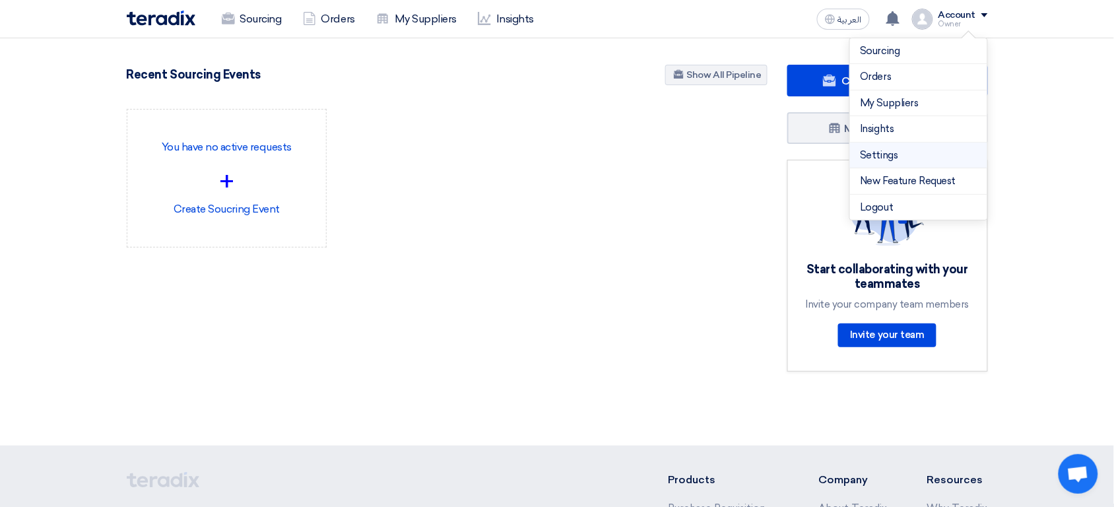
click at [889, 149] on link "Settings" at bounding box center [919, 155] width 116 height 15
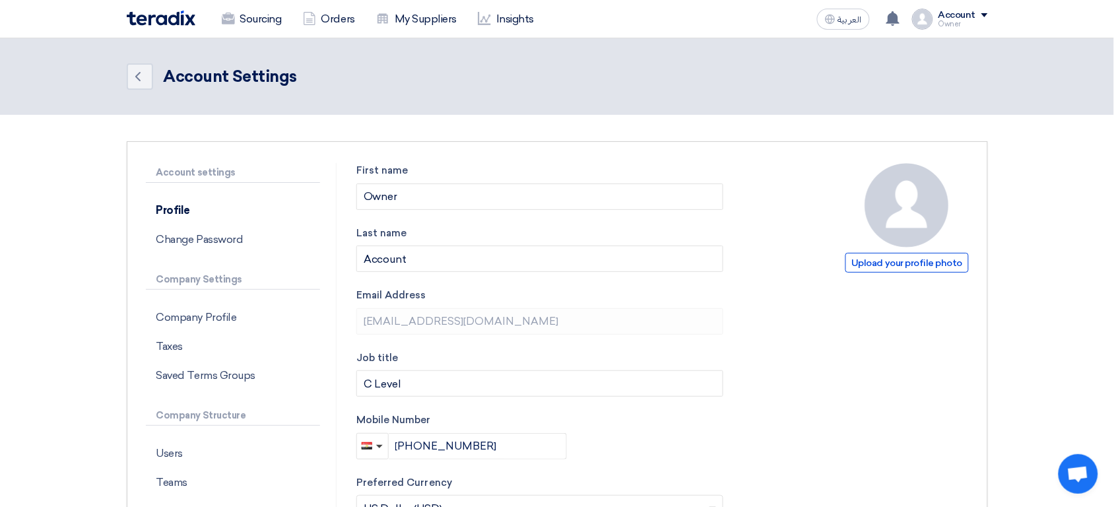
click at [210, 438] on div "Account settings Profile Change Password Company Settings Company Profile Taxes…" at bounding box center [241, 513] width 191 height 700
click at [182, 457] on p "Users" at bounding box center [233, 453] width 174 height 29
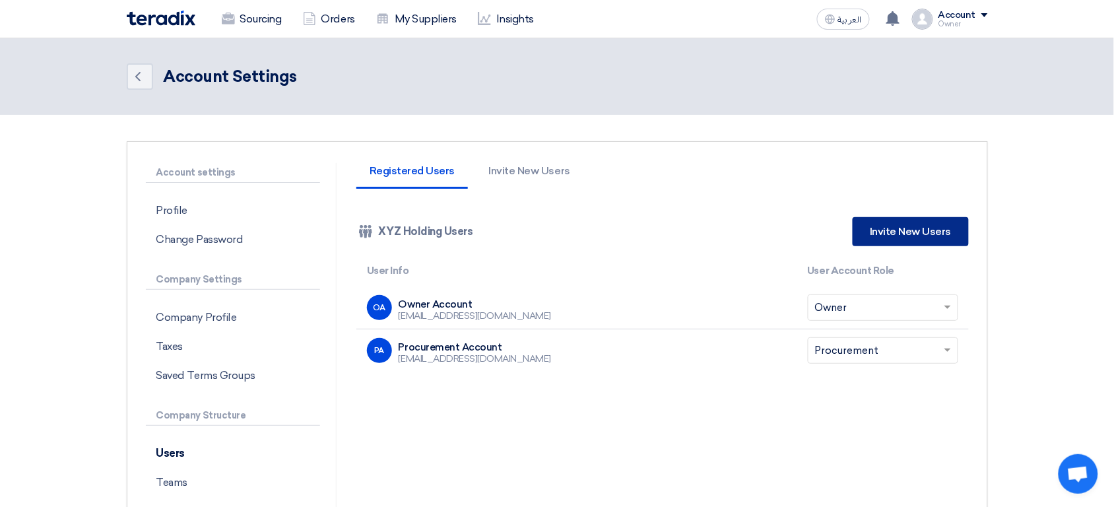
click at [899, 225] on link "Invite New Users" at bounding box center [911, 231] width 116 height 29
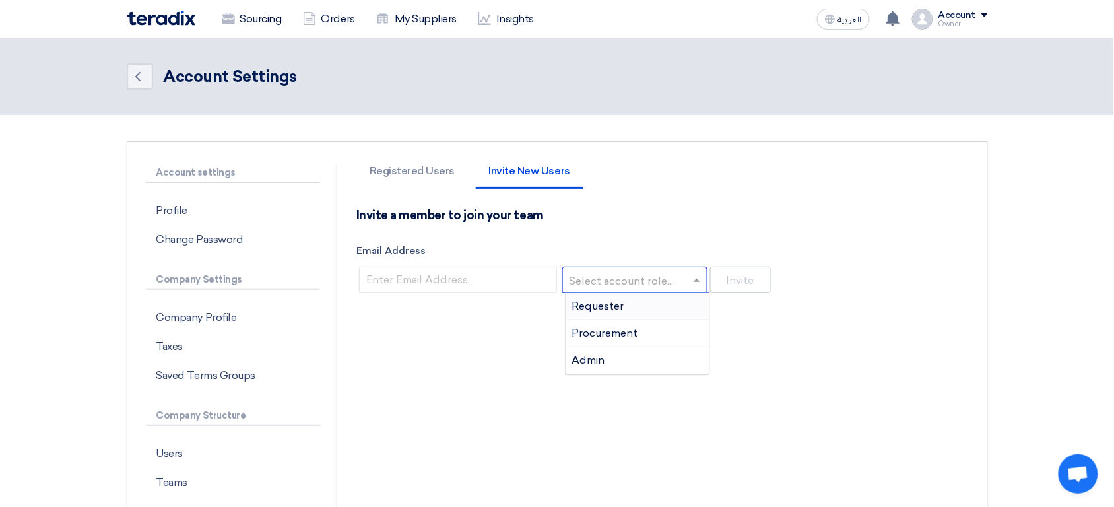
click at [638, 279] on input "text" at bounding box center [631, 281] width 118 height 22
click at [640, 306] on div "Requester" at bounding box center [638, 306] width 144 height 27
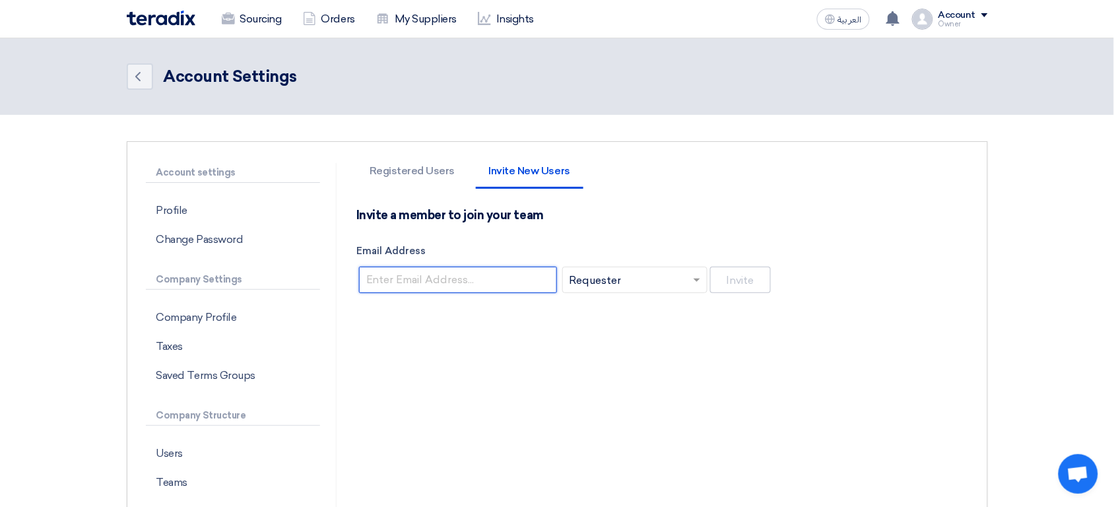
click at [505, 275] on input "Email Address" at bounding box center [458, 280] width 198 height 26
paste input "dyrino@forexnews.bg"
type input "dyrino@forexnews.bg"
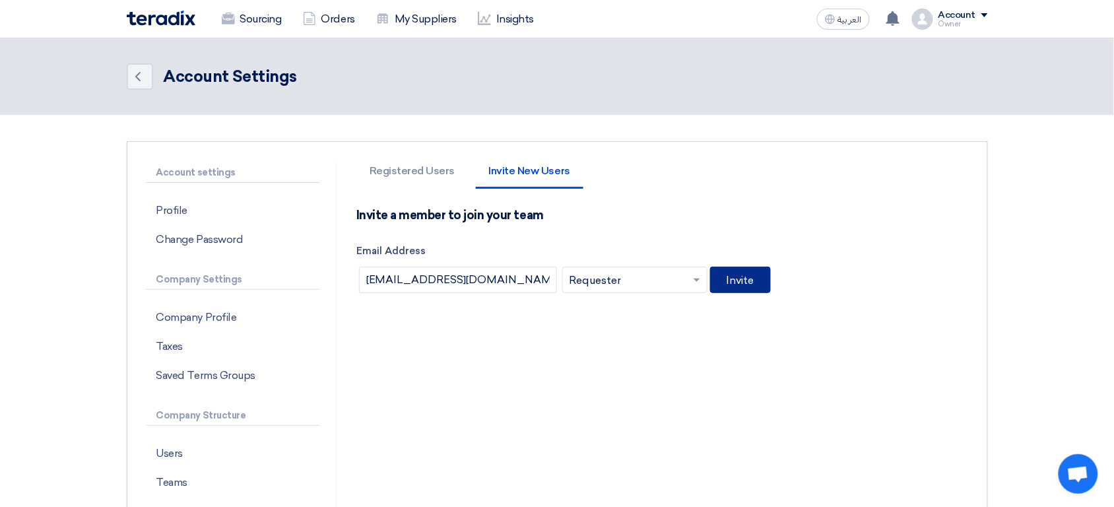
click at [750, 283] on button "Invite" at bounding box center [740, 280] width 61 height 26
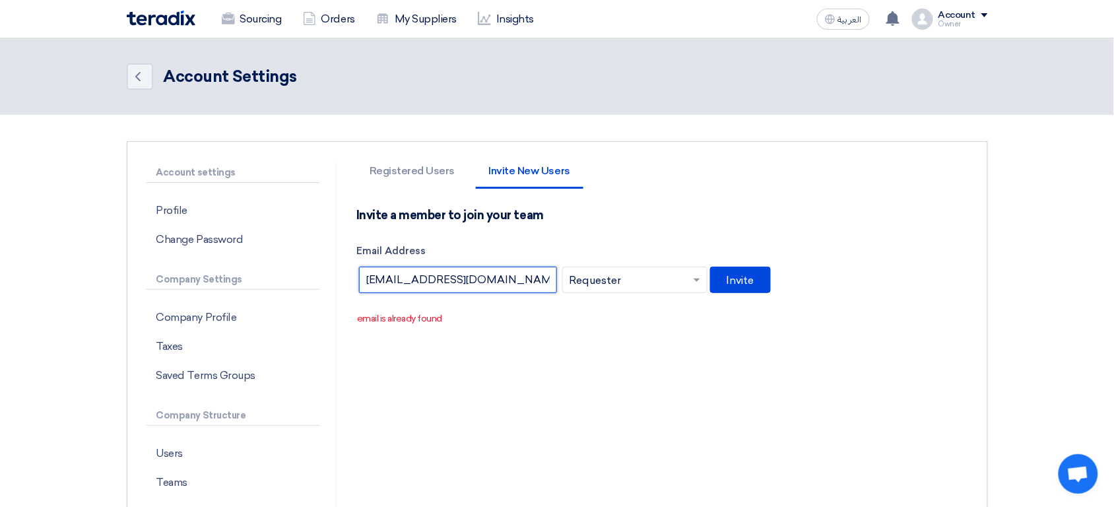
click at [459, 279] on input "dyrino@forexnews.bg" at bounding box center [458, 280] width 198 height 26
paste input "kypuzica@cyclelove.cc"
type input "kypuzica@cyclelove.cc"
click at [752, 271] on button "Invite" at bounding box center [740, 280] width 61 height 26
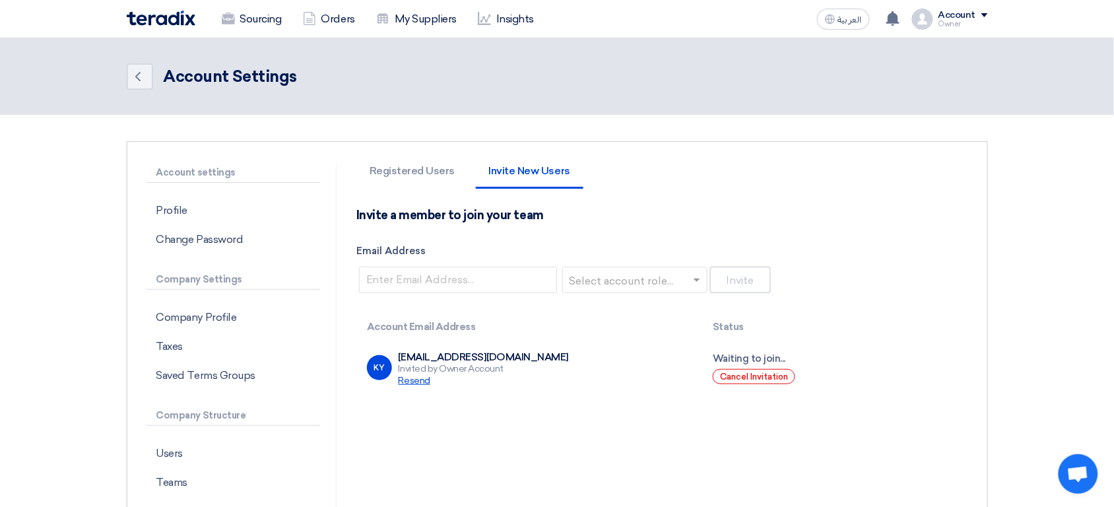
click at [415, 378] on span "Resend" at bounding box center [415, 380] width 32 height 11
click at [756, 377] on button "Cancel Invitation" at bounding box center [754, 376] width 83 height 15
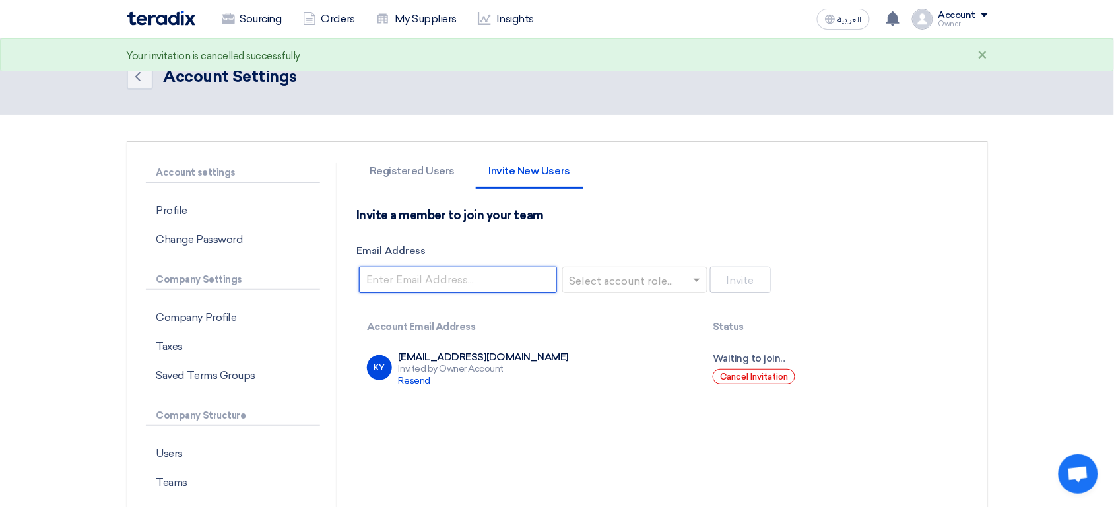
click at [491, 273] on input "Email Address" at bounding box center [458, 280] width 198 height 26
paste input "azsmxy@onmailflare.com"
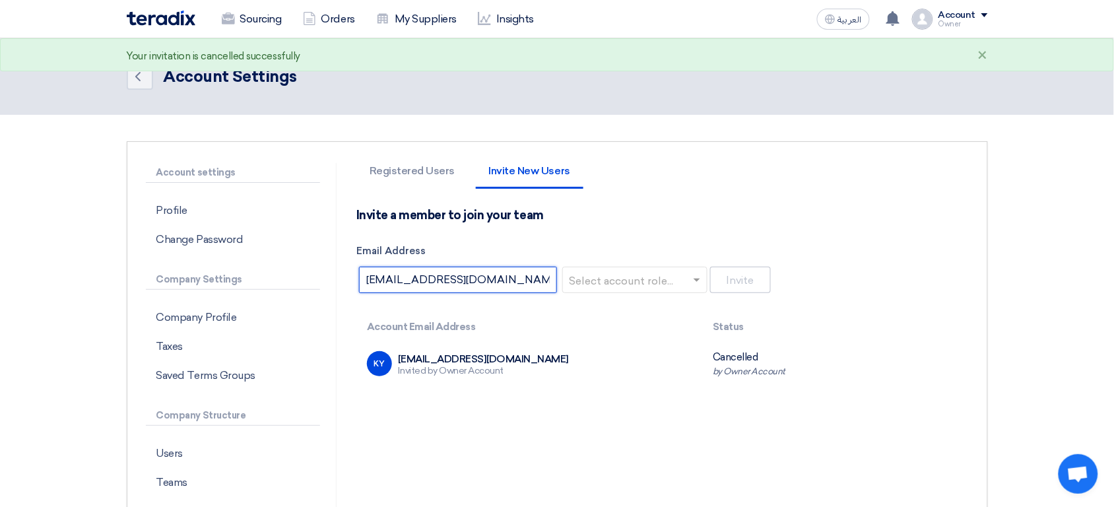
type input "azsmxy@onmailflare.com"
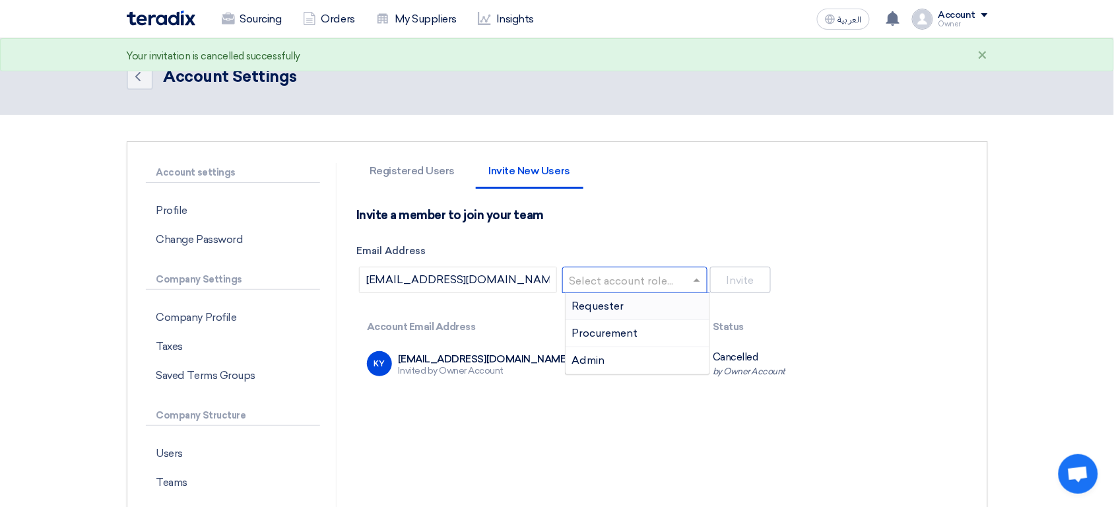
click at [638, 288] on input "text" at bounding box center [631, 281] width 118 height 22
click at [621, 310] on span "Requester" at bounding box center [598, 306] width 52 height 13
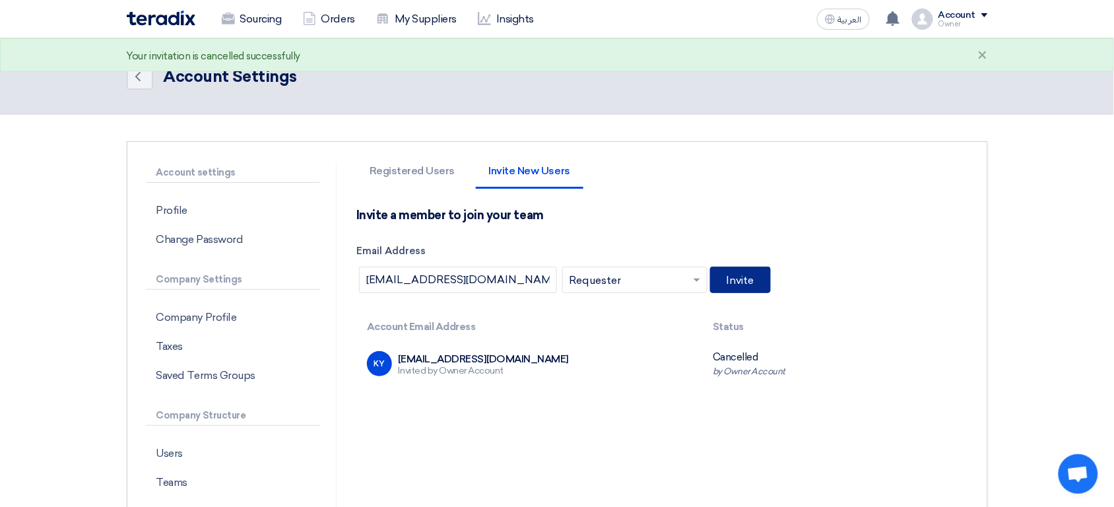
click at [751, 273] on button "Invite" at bounding box center [740, 280] width 61 height 26
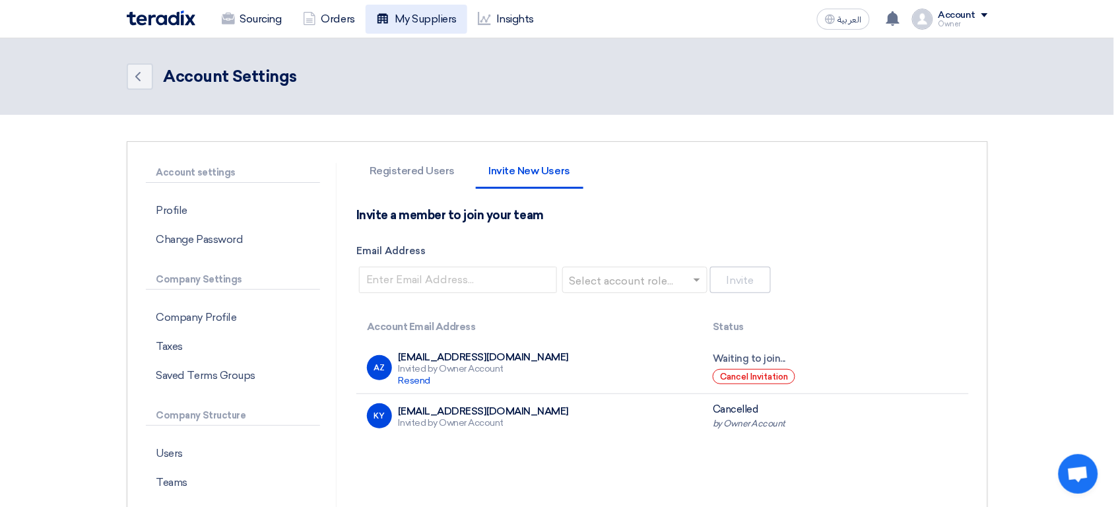
click at [408, 24] on link "My Suppliers" at bounding box center [417, 19] width 102 height 29
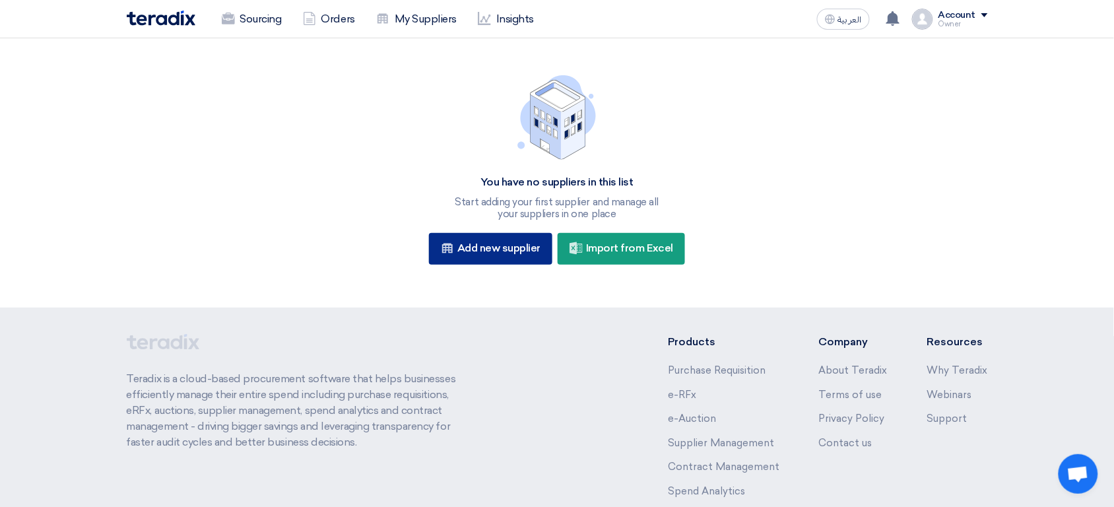
click at [525, 259] on div "New Supplier Add new supplier" at bounding box center [490, 249] width 123 height 32
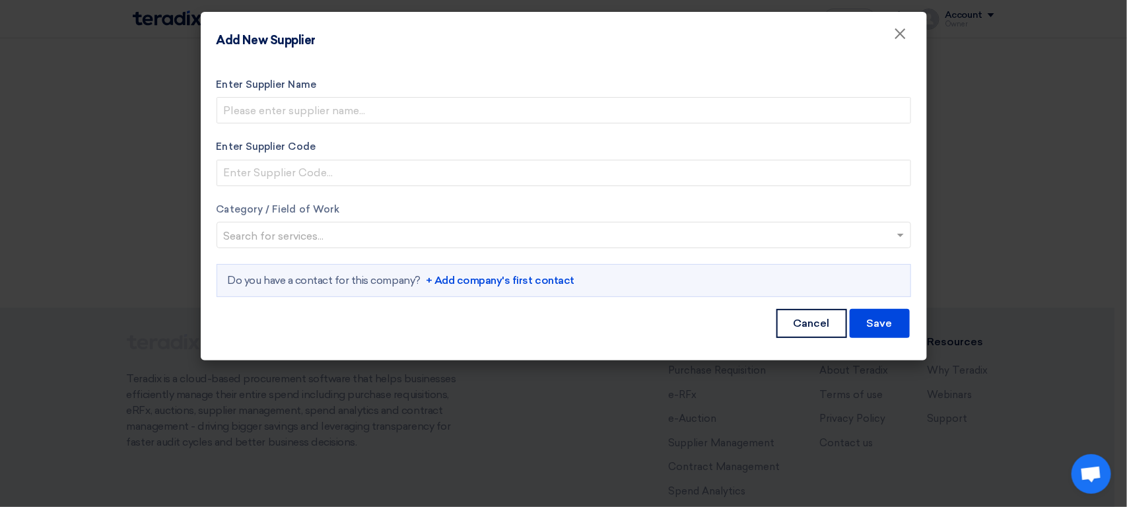
click at [494, 285] on link "+ Add company's first contact" at bounding box center [500, 281] width 149 height 16
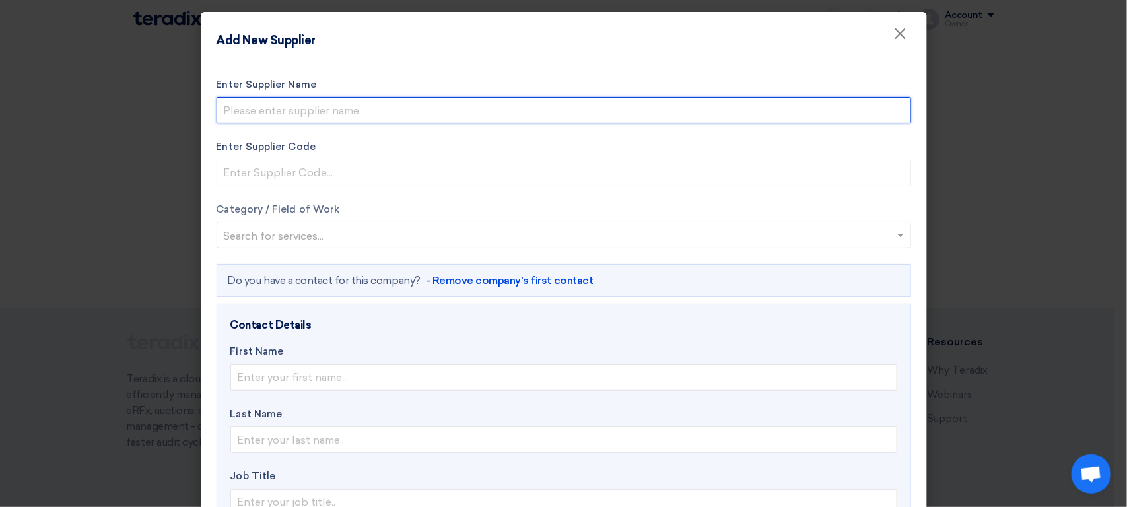
click at [366, 112] on input "Enter Supplier Name" at bounding box center [564, 110] width 694 height 26
type input "XYZ for Supplies Co."
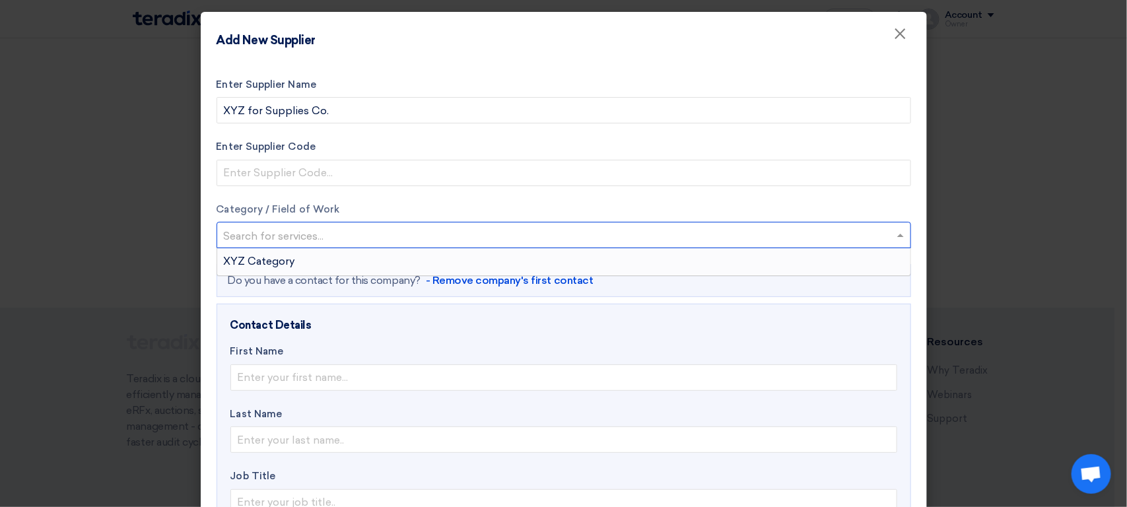
click at [429, 240] on input "text" at bounding box center [557, 237] width 667 height 22
click at [361, 263] on div "XYZ Category" at bounding box center [563, 261] width 693 height 26
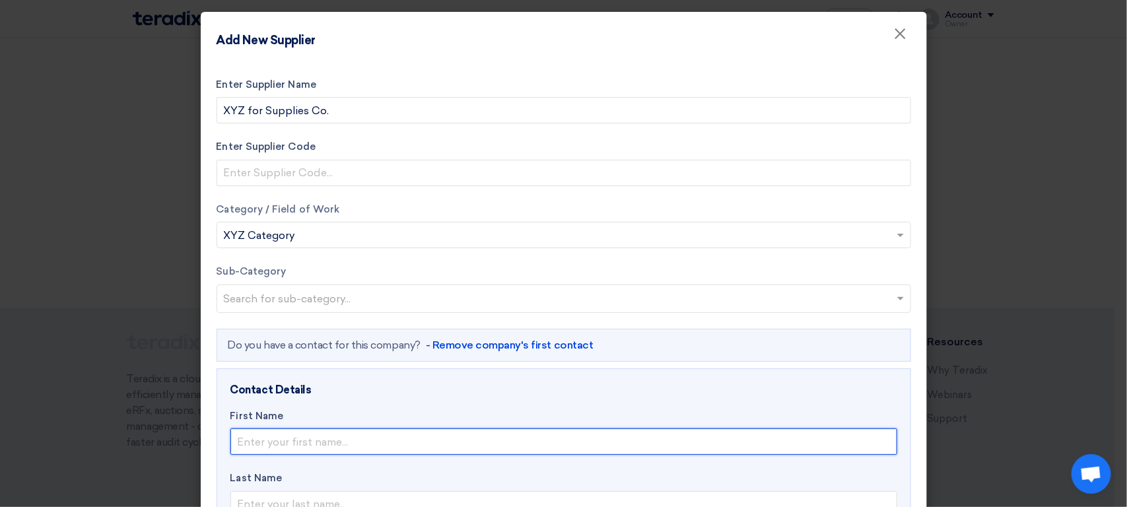
click at [332, 442] on input "text" at bounding box center [563, 441] width 667 height 26
type input "Supplier"
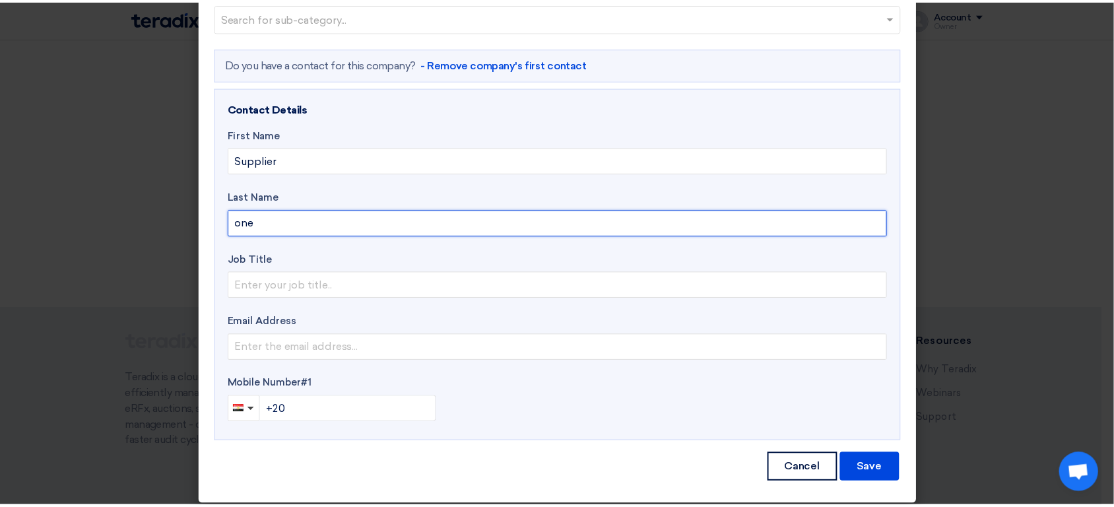
scroll to position [271, 0]
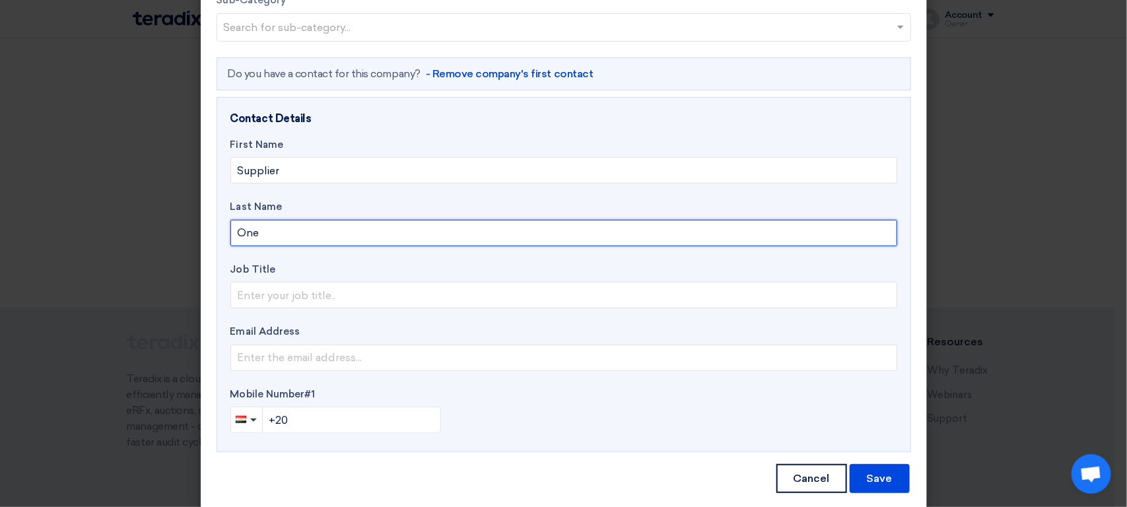
type input "One"
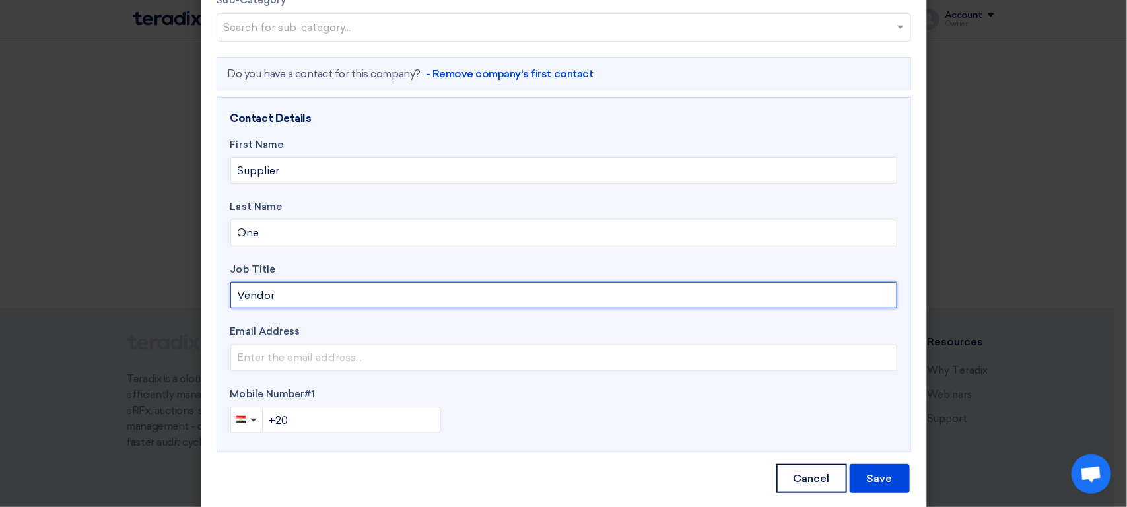
type input "Vendor"
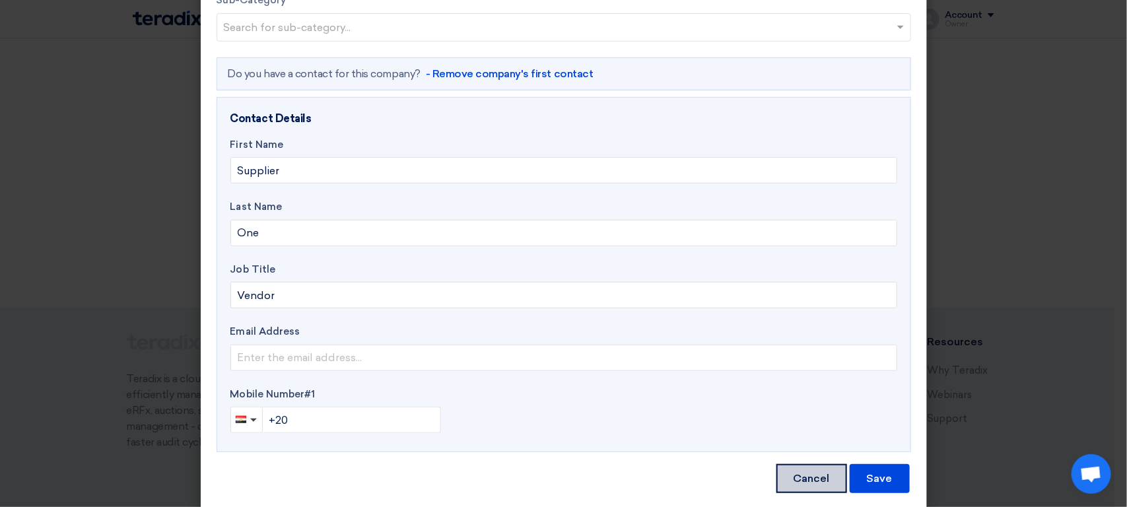
click at [795, 471] on button "Cancel" at bounding box center [811, 478] width 71 height 29
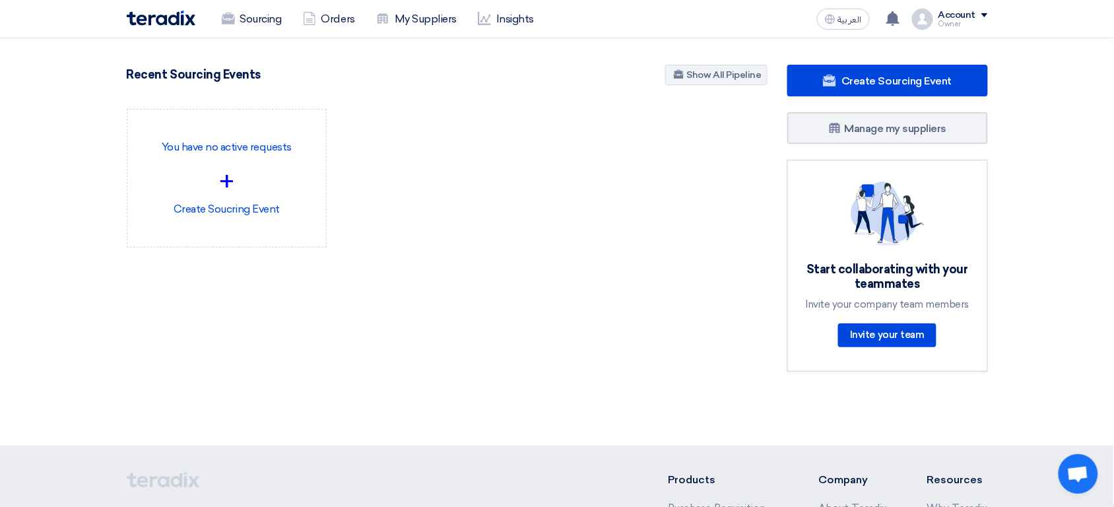
click at [945, 23] on div "Owner" at bounding box center [964, 23] width 50 height 7
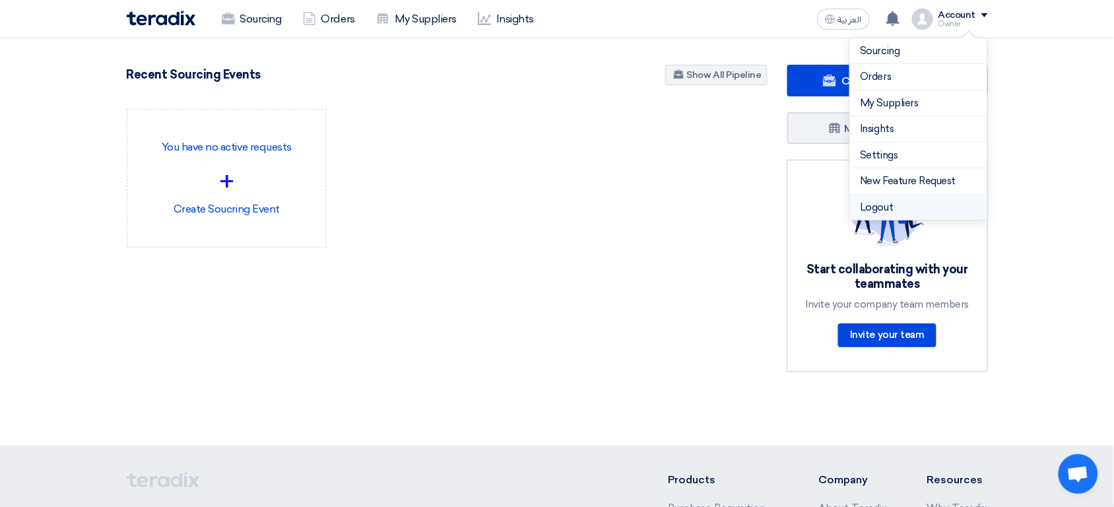
click at [898, 205] on li "Logout" at bounding box center [918, 208] width 137 height 26
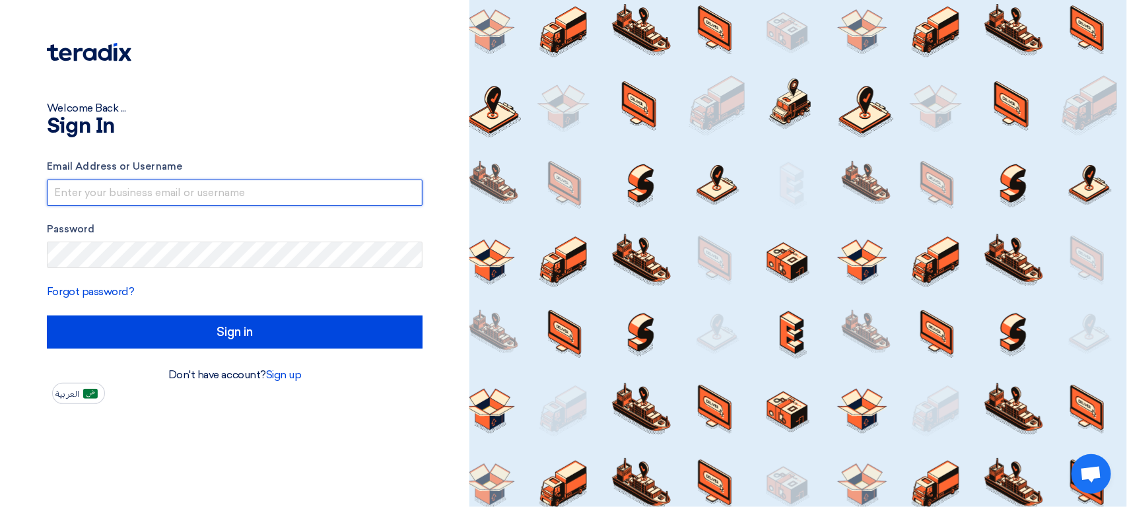
type input "sp2@teradix.com"
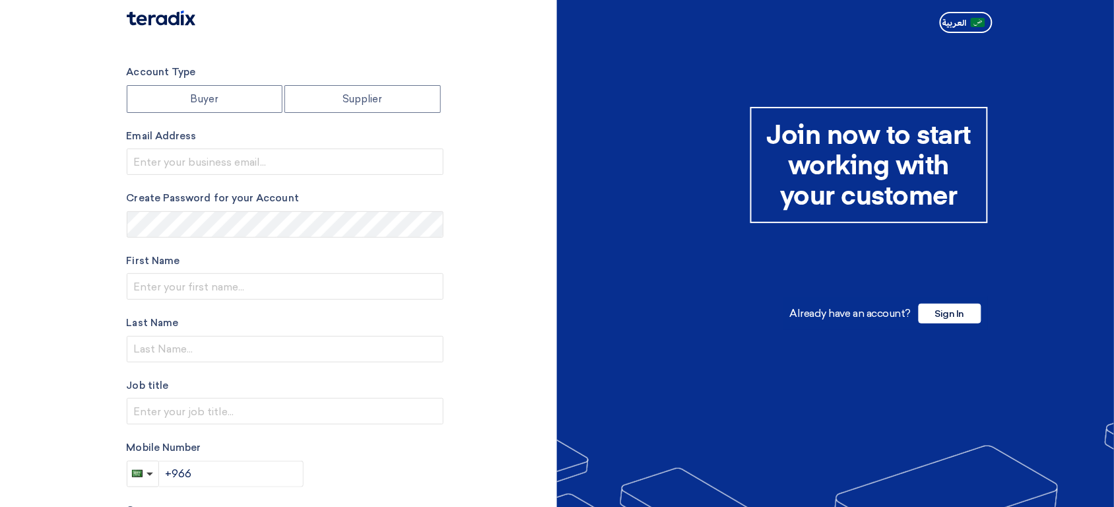
radio input "true"
type input "[EMAIL_ADDRESS][DOMAIN_NAME]"
type input "XYZ Holding"
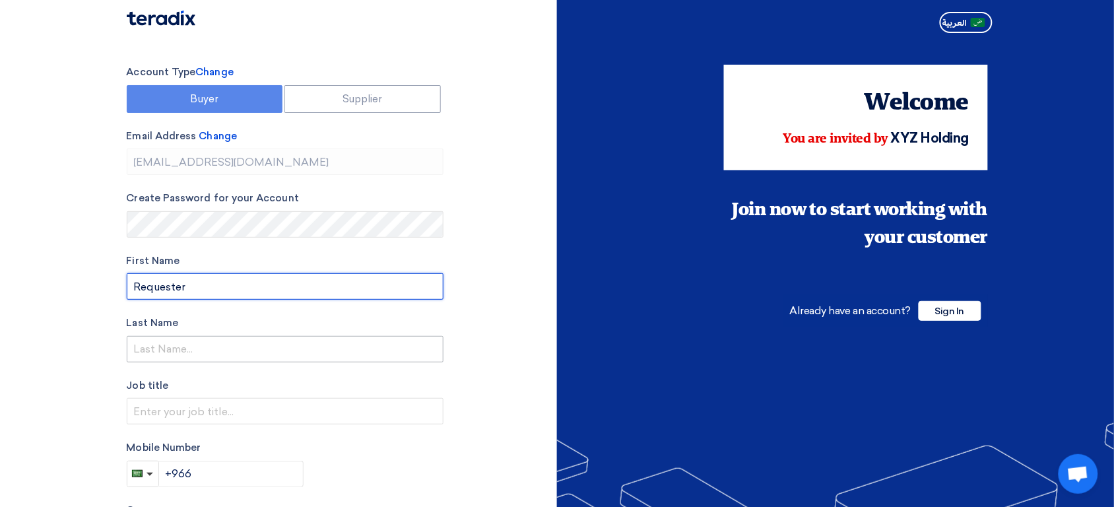
type input "Requester"
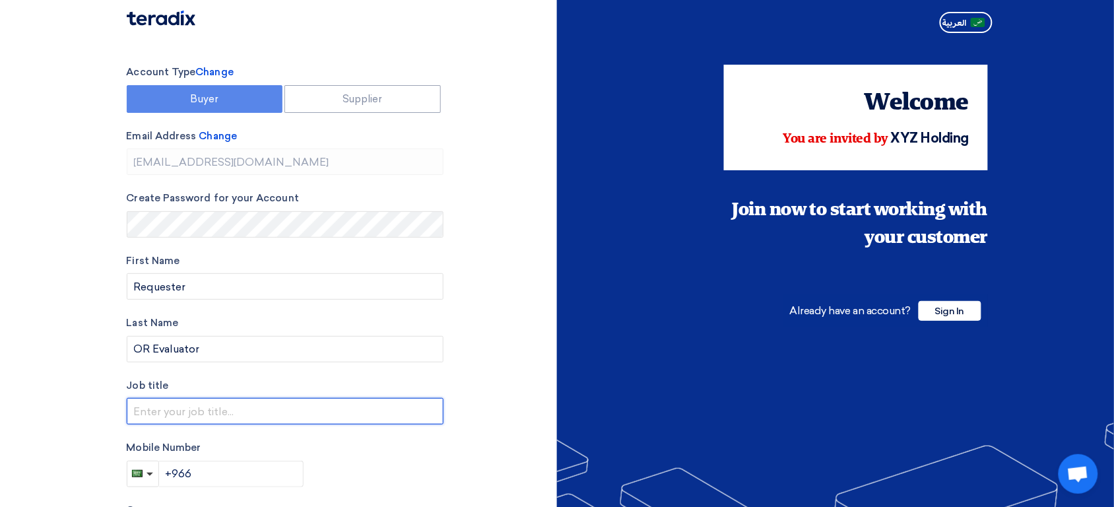
click at [254, 418] on input "text" at bounding box center [285, 411] width 317 height 26
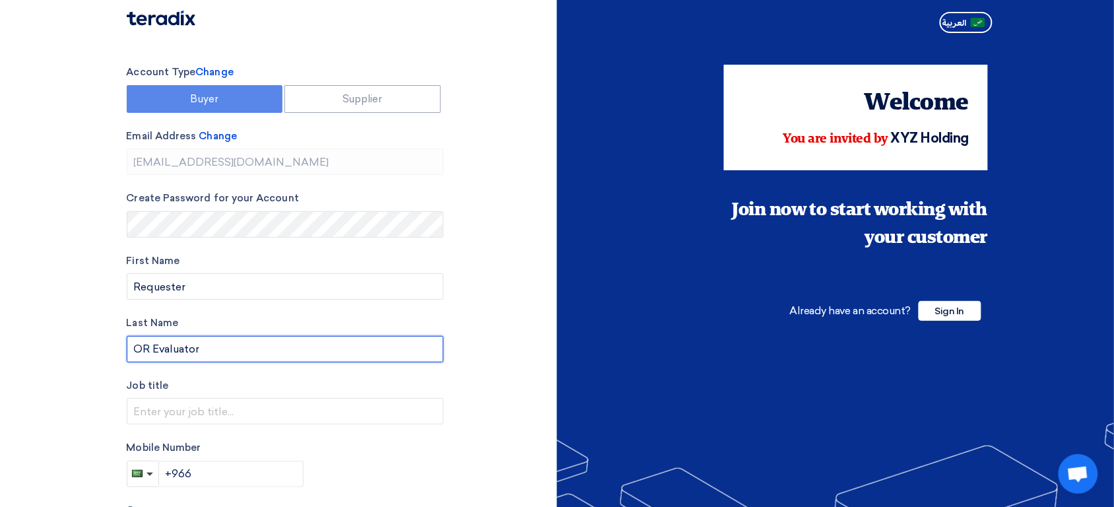
click at [175, 346] on input "OR Evaluator" at bounding box center [285, 349] width 317 height 26
type input "Account"
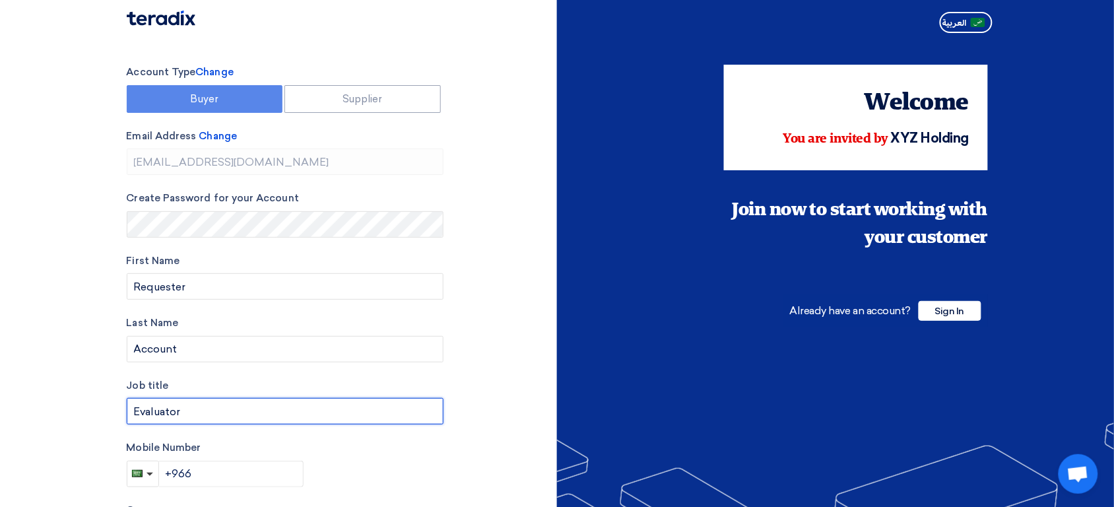
scroll to position [83, 0]
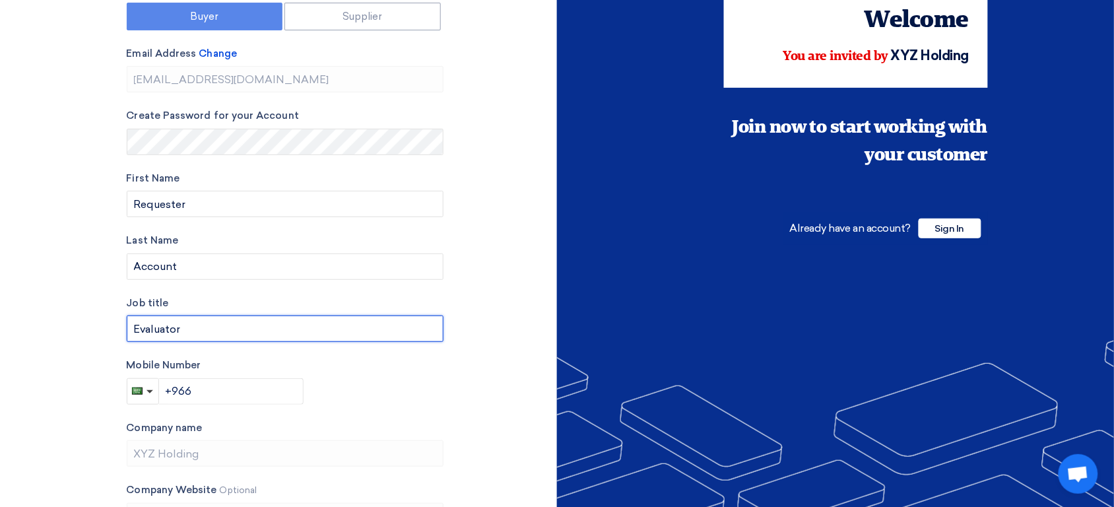
type input "Evaluator"
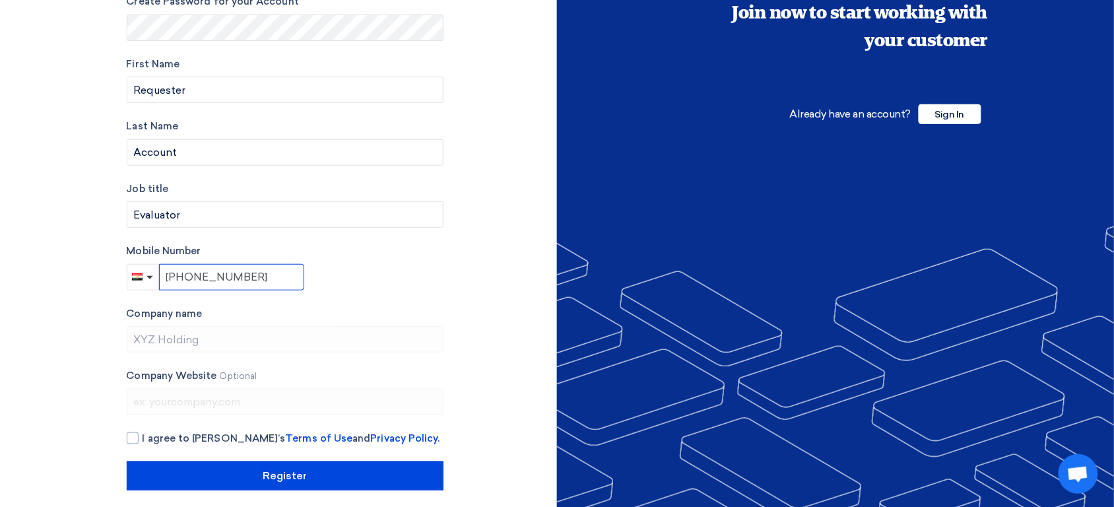
scroll to position [200, 0]
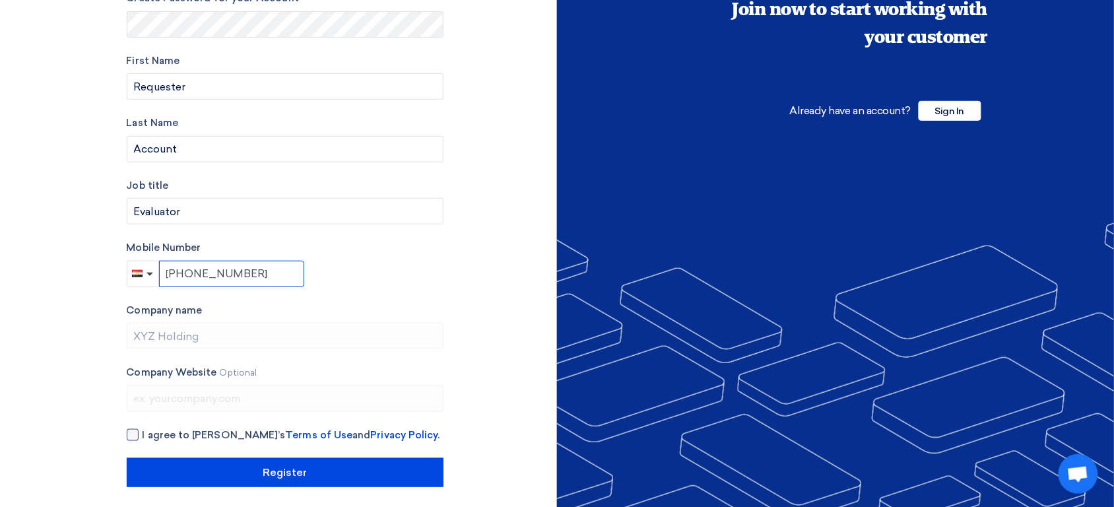
type input "+201123213121"
click at [156, 436] on span "I agree to Teradix’s Terms of Use and Privacy Policy ." at bounding box center [292, 435] width 298 height 15
click at [156, 436] on input "I agree to Teradix’s Terms of Use and Privacy Policy ." at bounding box center [301, 441] width 317 height 26
checkbox input "true"
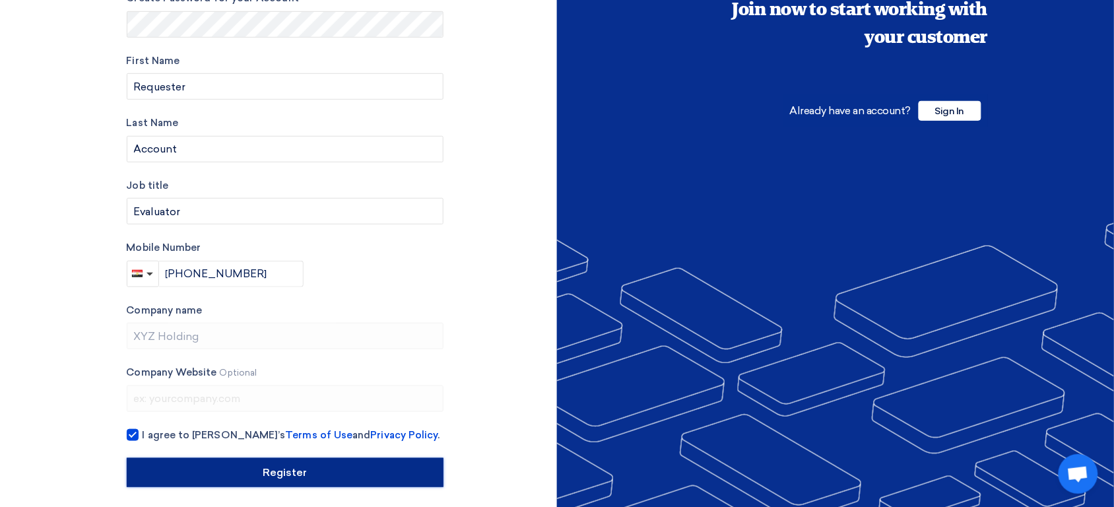
click at [215, 472] on input "Register" at bounding box center [285, 472] width 317 height 29
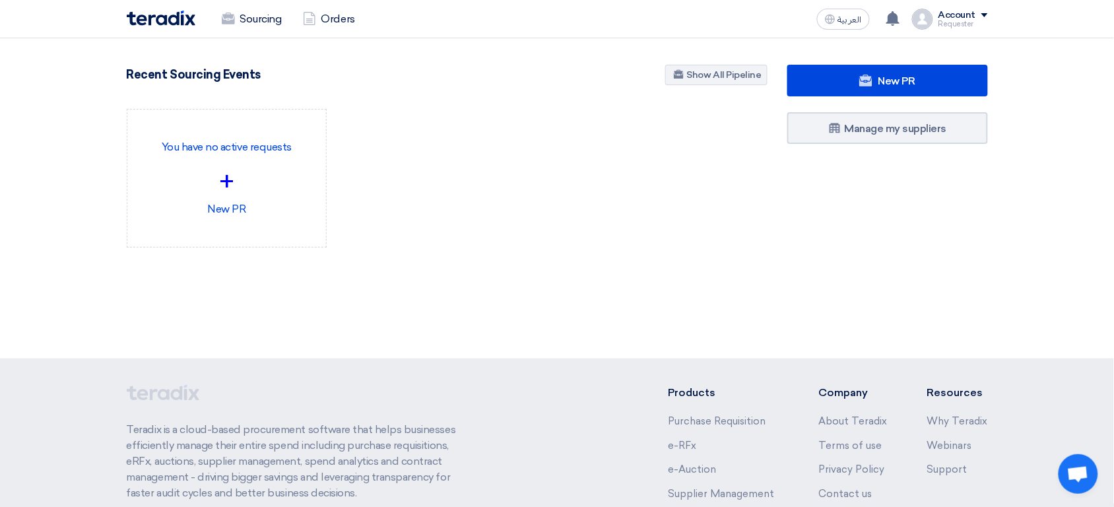
click at [154, 17] on img at bounding box center [161, 18] width 69 height 15
click at [974, 20] on div "Requester" at bounding box center [964, 23] width 50 height 7
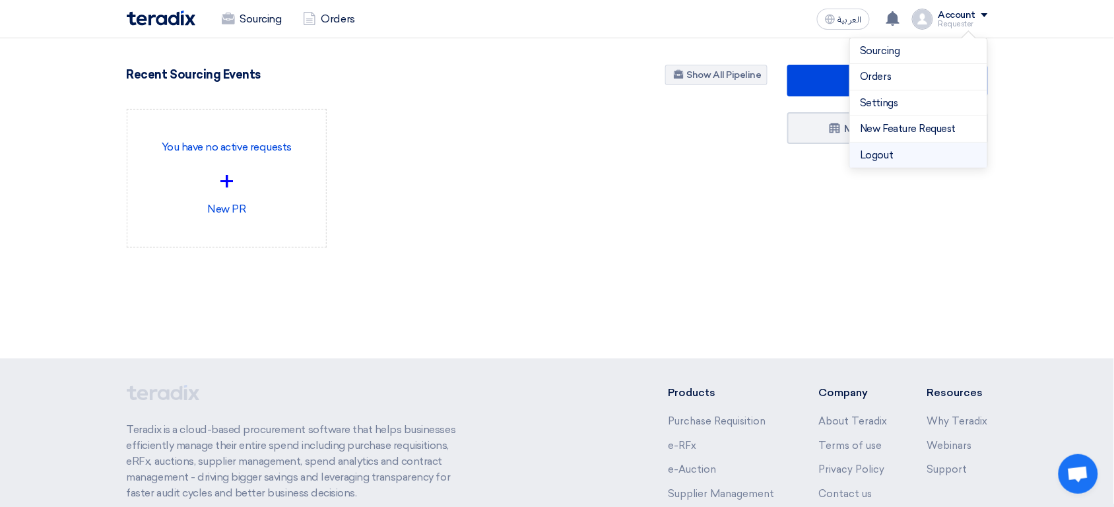
click at [894, 160] on li "Logout" at bounding box center [918, 156] width 137 height 26
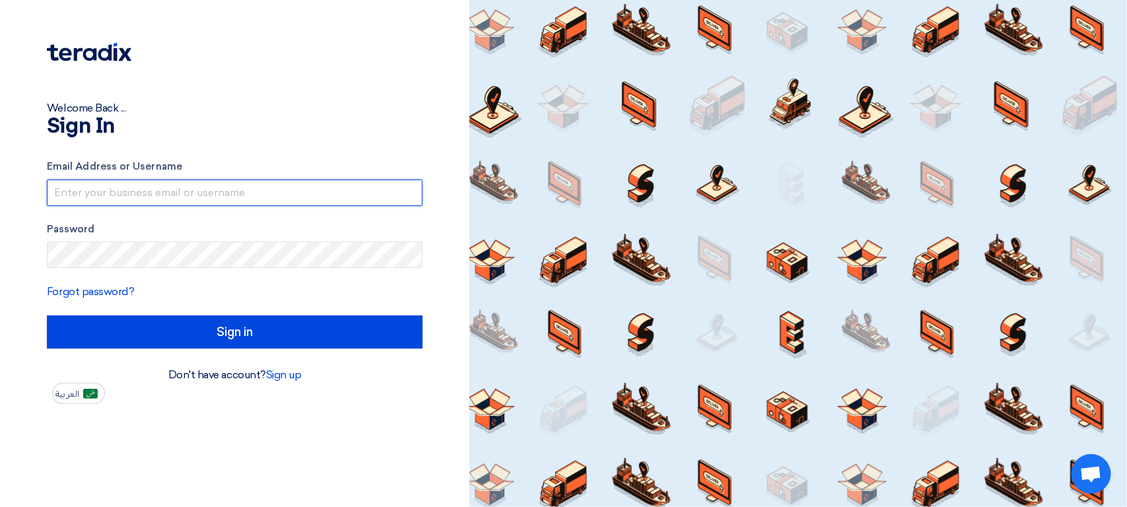
type input "sp2@teradix.com"
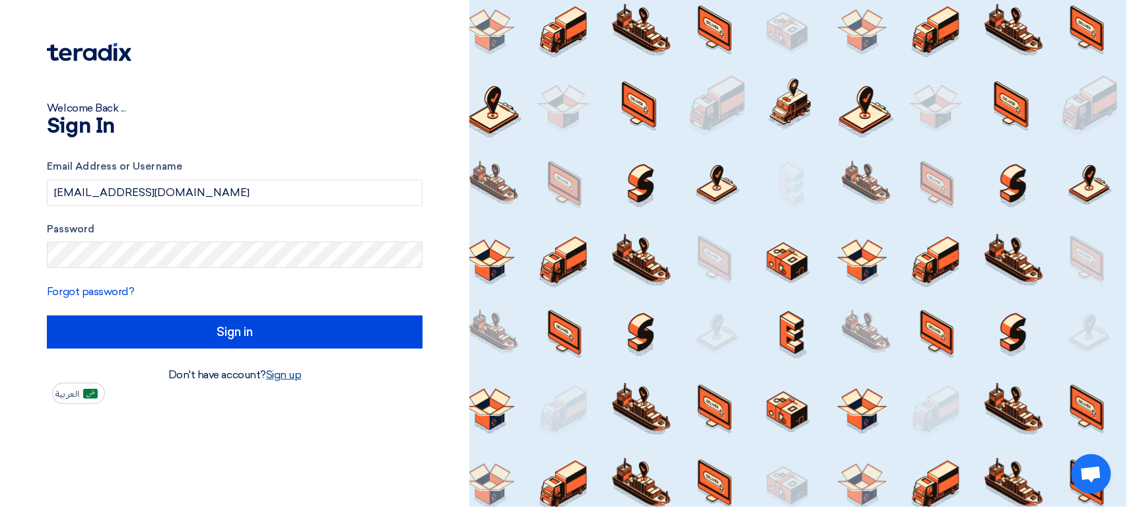
click at [285, 374] on link "Sign up" at bounding box center [284, 374] width 36 height 13
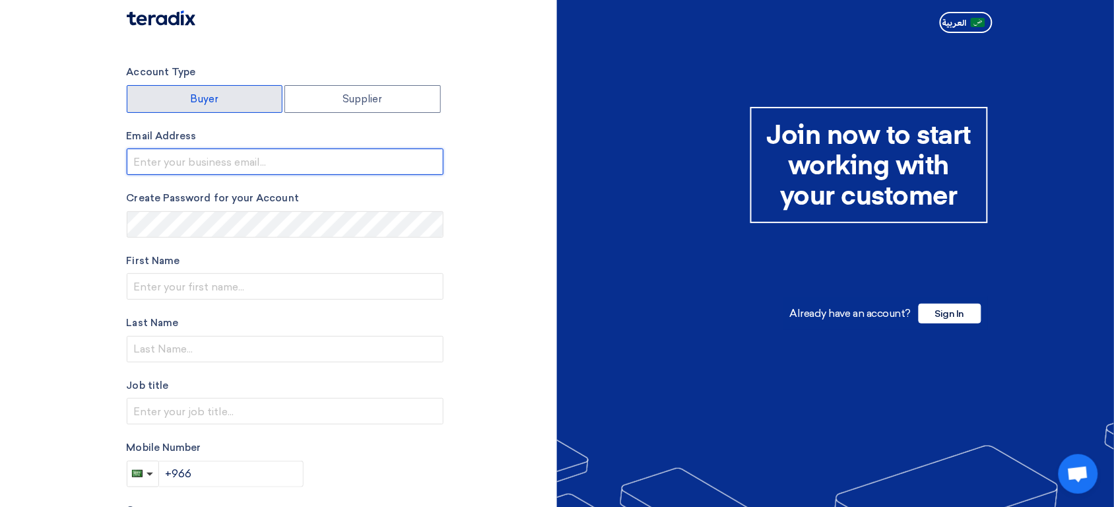
type input "sp2@teradix.com"
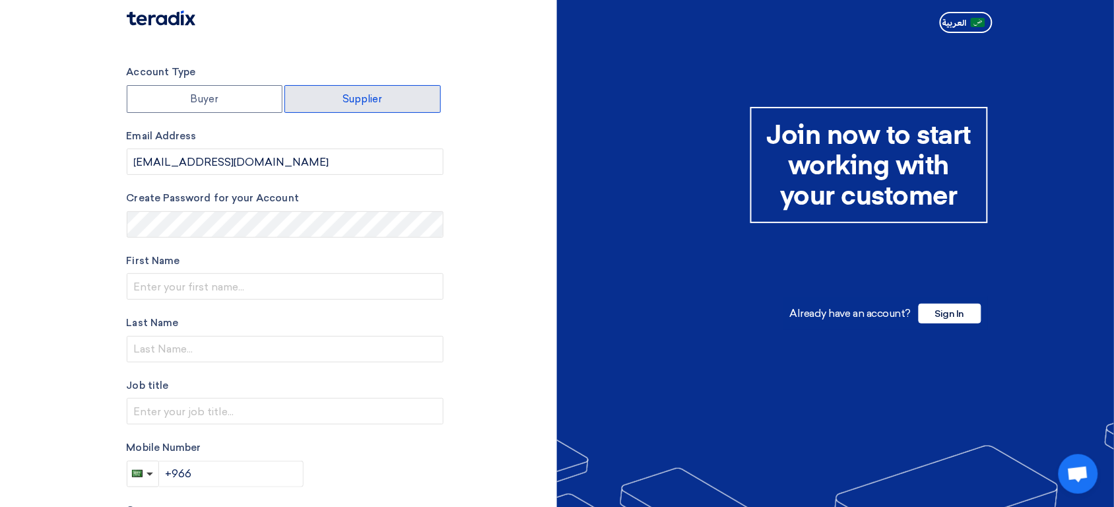
click at [343, 90] on label "Supplier" at bounding box center [363, 99] width 156 height 28
click at [343, 90] on input "Supplier" at bounding box center [362, 99] width 155 height 26
radio input "true"
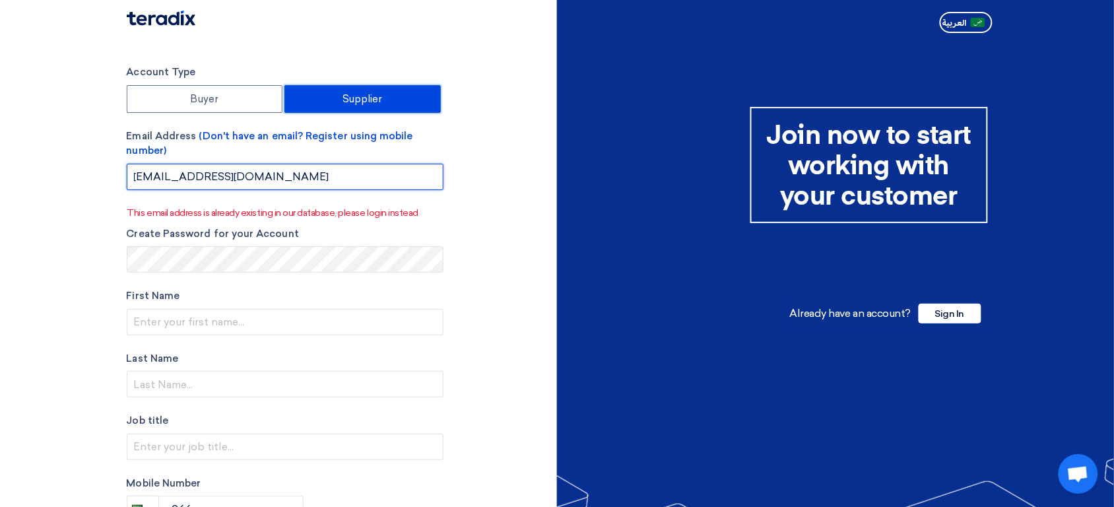
click at [271, 175] on input "sp2@teradix.com" at bounding box center [285, 177] width 317 height 26
paste input "fasysd@mailto.plus"
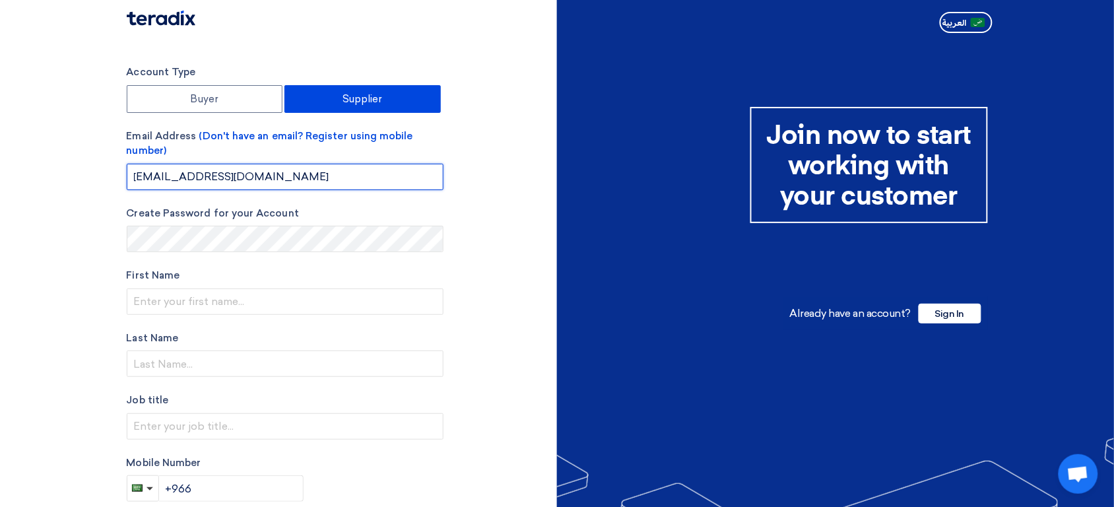
type input "fasysd@mailto.plus"
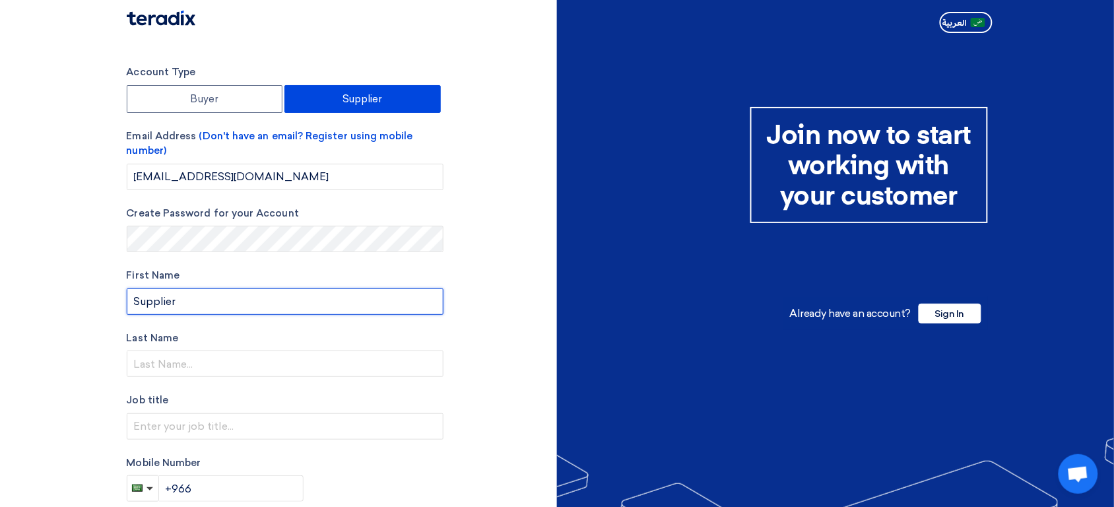
type input "Supplier"
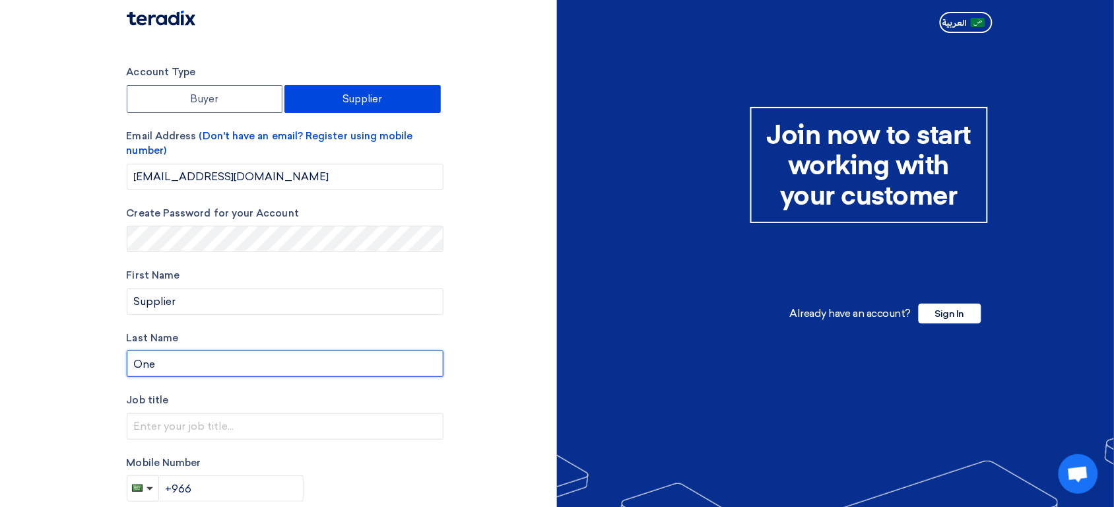
type input "One"
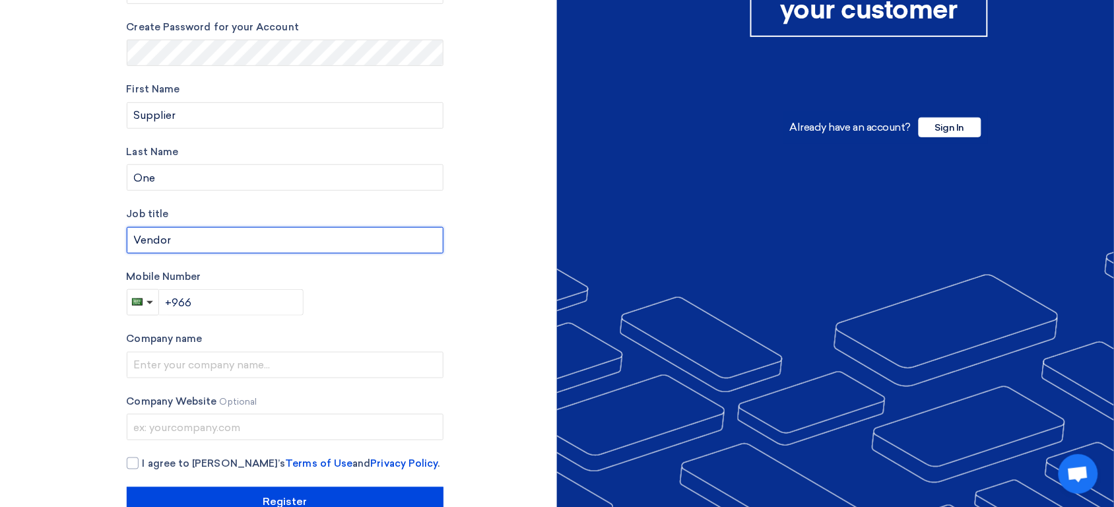
scroll to position [220, 0]
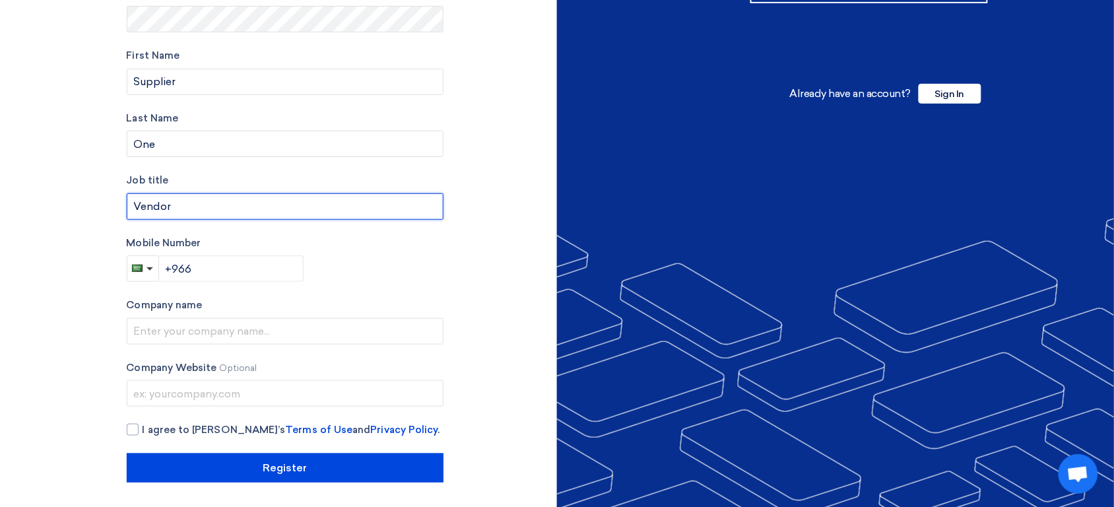
type input "Vendor"
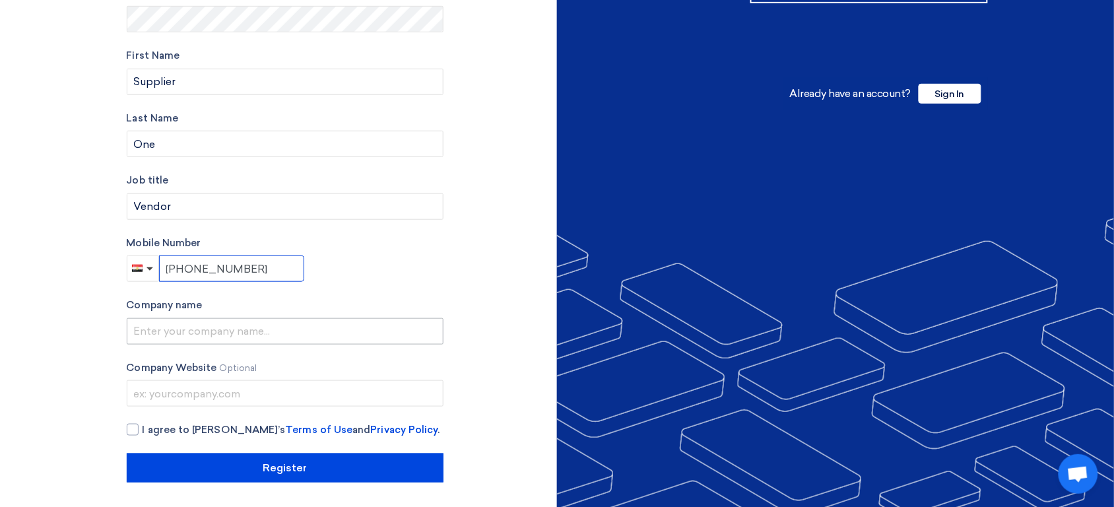
type input "+201121313112"
click at [281, 325] on input "text" at bounding box center [285, 331] width 317 height 26
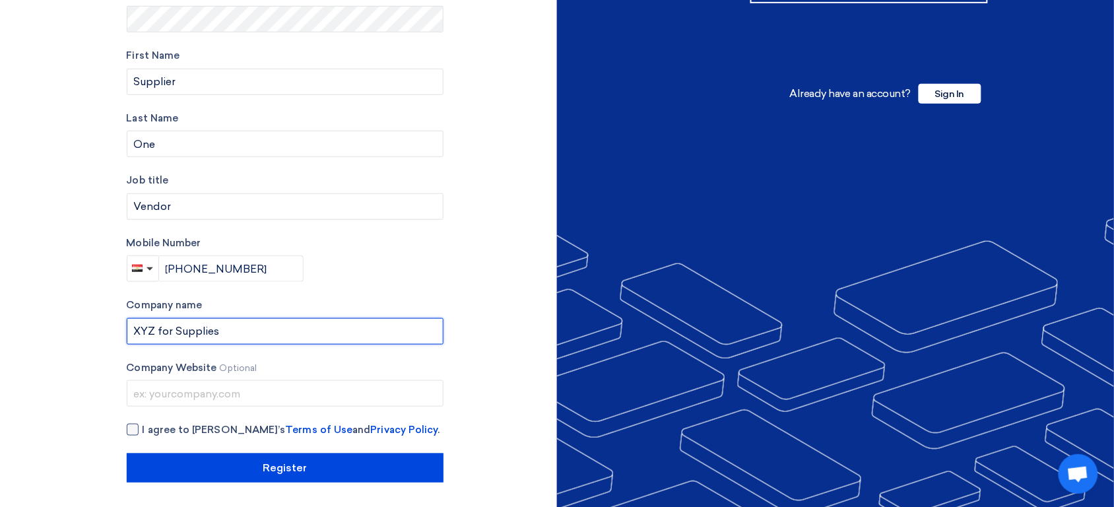
type input "XYZ for Supplies"
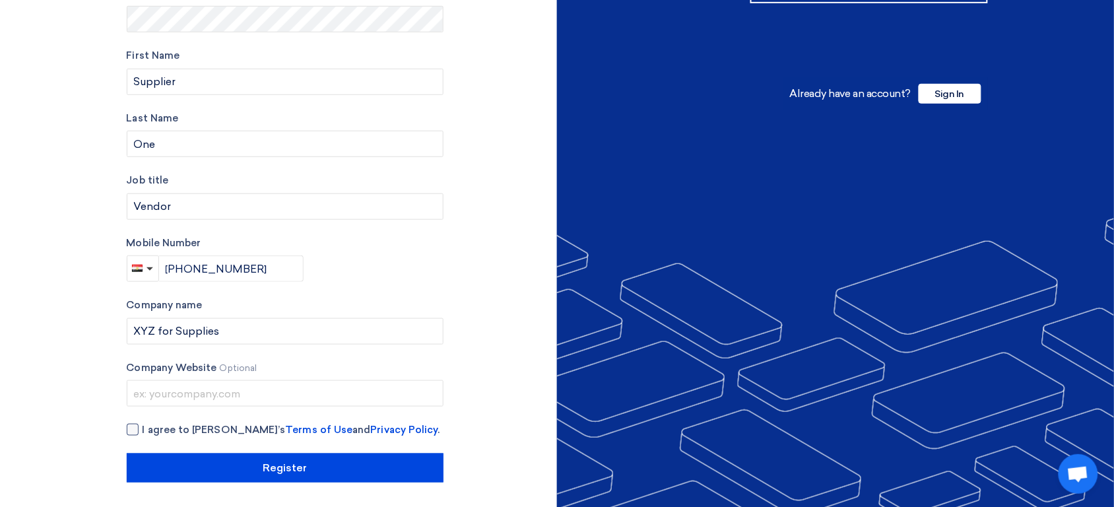
click at [182, 428] on span "I agree to [PERSON_NAME]’s Terms of Use and Privacy Policy ." at bounding box center [292, 429] width 298 height 15
click at [182, 428] on input "I agree to [PERSON_NAME]’s Terms of Use and Privacy Policy ." at bounding box center [301, 435] width 317 height 26
checkbox input "true"
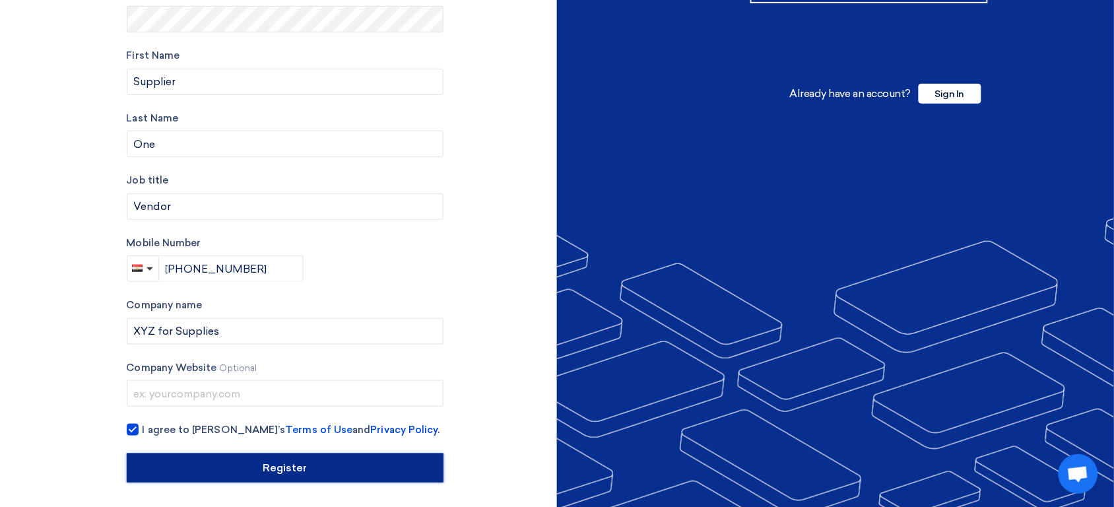
click at [234, 469] on input "Register" at bounding box center [285, 468] width 317 height 29
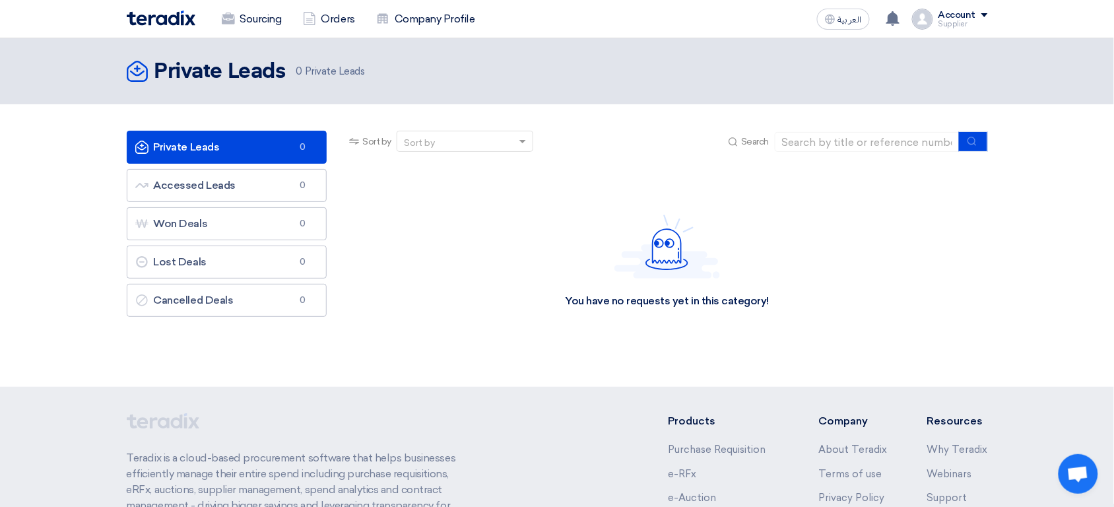
click at [974, 24] on div "Supplier" at bounding box center [964, 23] width 50 height 7
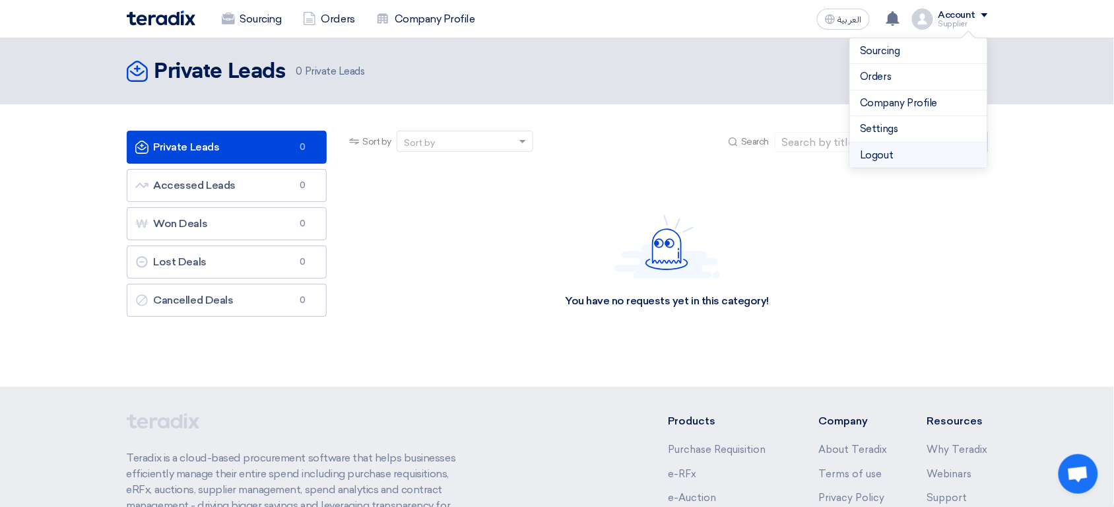
click at [907, 152] on li "Logout" at bounding box center [918, 156] width 137 height 26
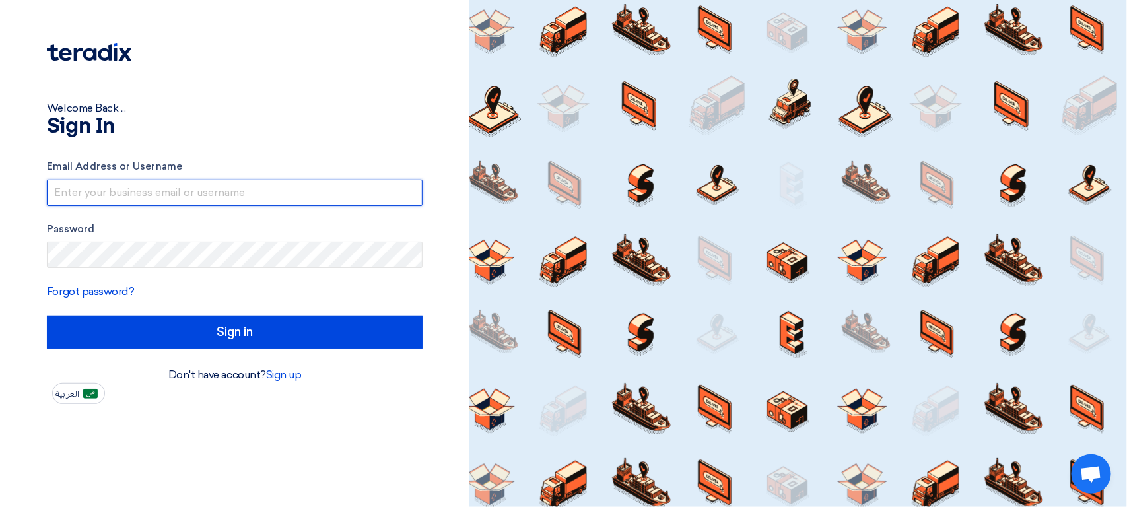
type input "[EMAIL_ADDRESS][DOMAIN_NAME]"
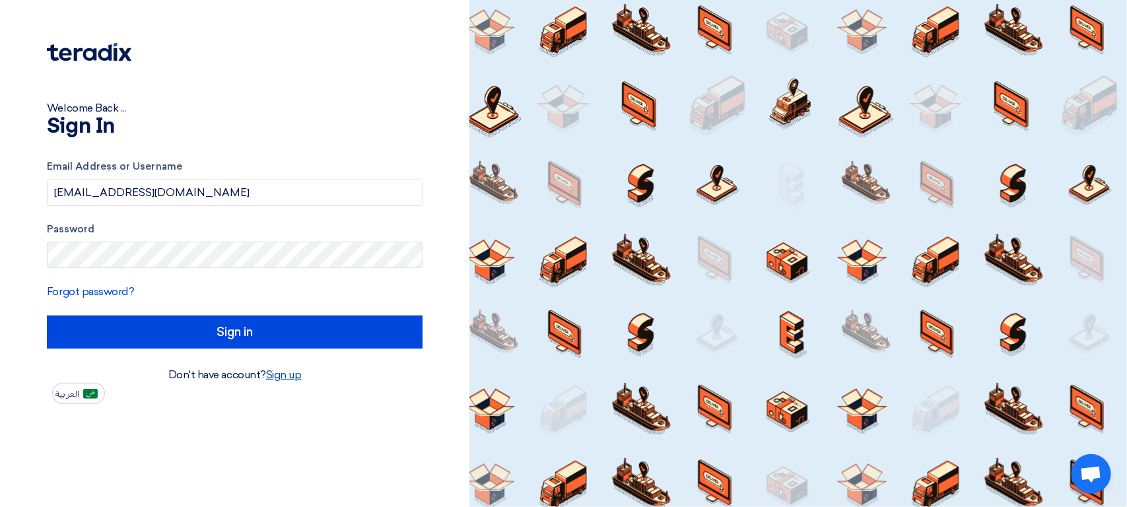
click at [285, 377] on link "Sign up" at bounding box center [284, 374] width 36 height 13
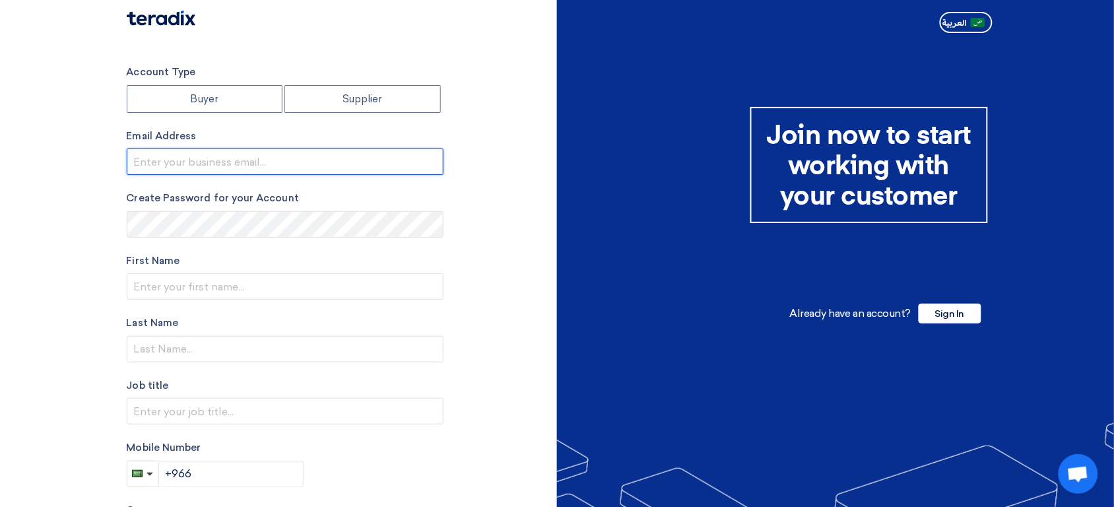
type input "[EMAIL_ADDRESS][DOMAIN_NAME]"
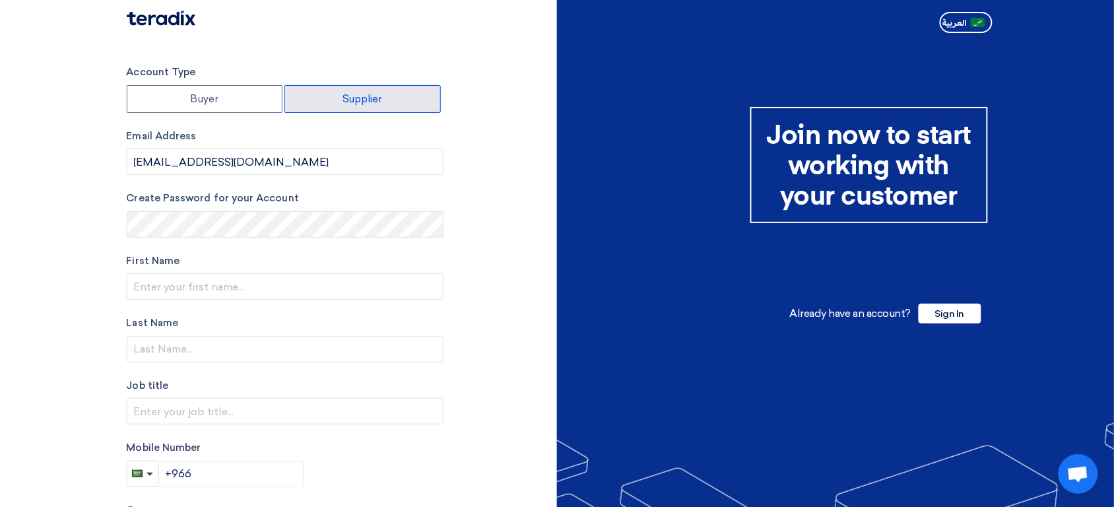
click at [365, 112] on label "Supplier" at bounding box center [363, 99] width 156 height 28
click at [365, 112] on input "Supplier" at bounding box center [362, 99] width 155 height 26
radio input "true"
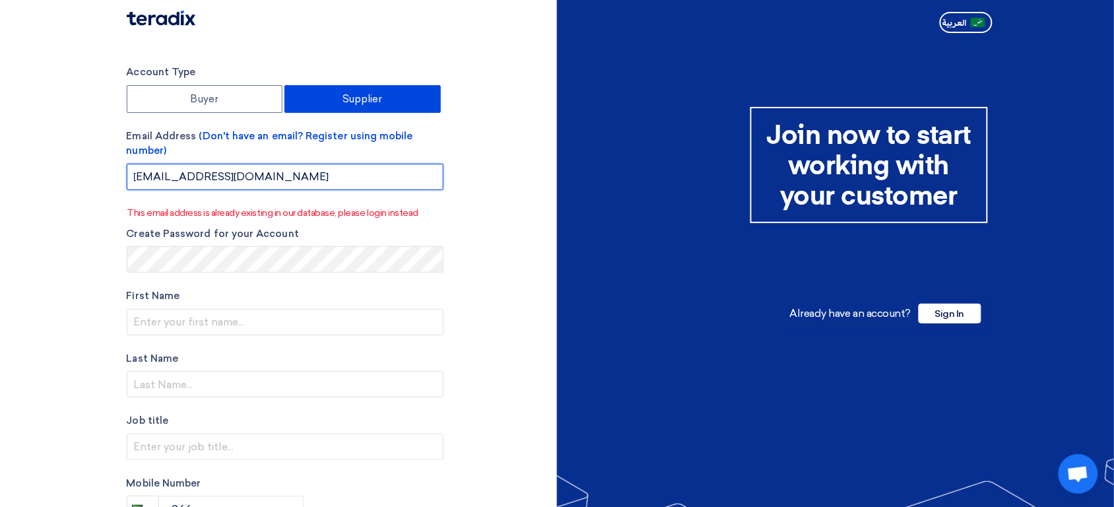
click at [272, 177] on input "[EMAIL_ADDRESS][DOMAIN_NAME]" at bounding box center [285, 177] width 317 height 26
paste input "p8j4a@powerscrews"
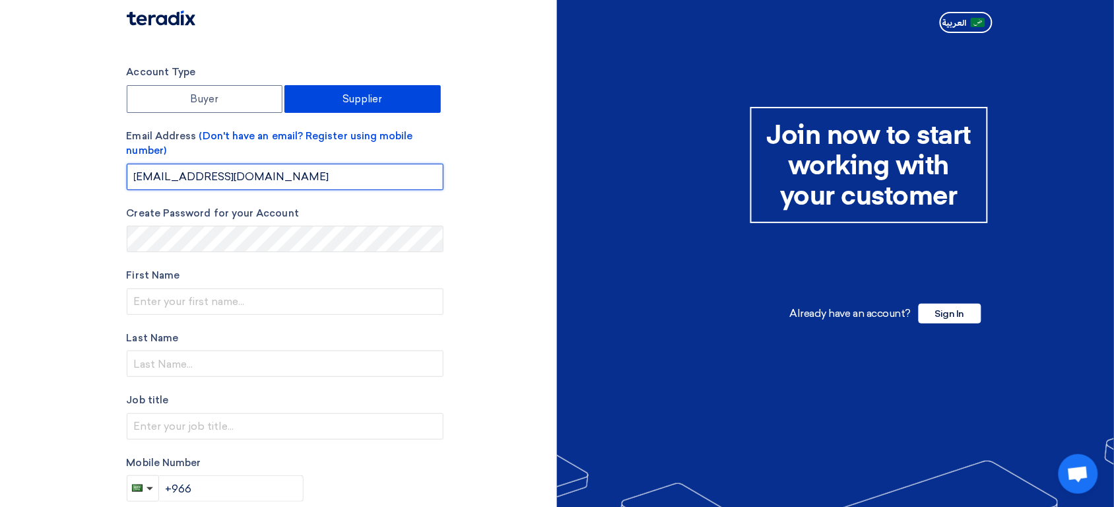
type input "[EMAIL_ADDRESS][DOMAIN_NAME]"
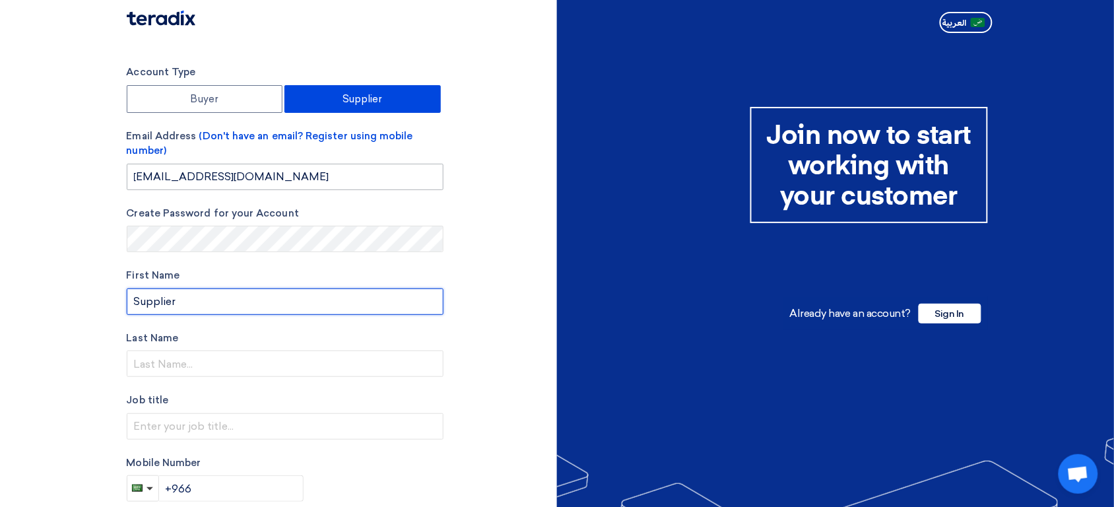
type input "Supplier"
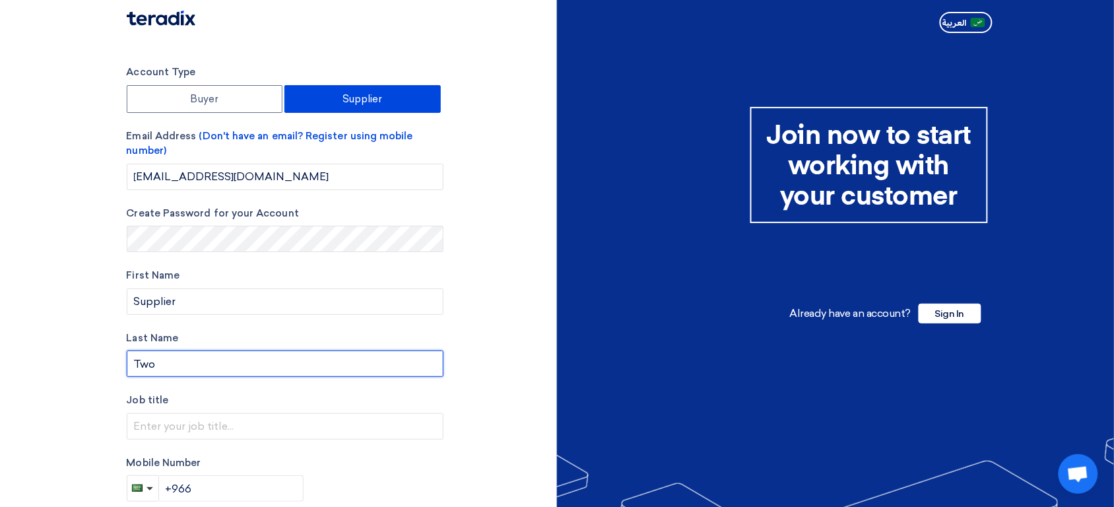
type input "Two"
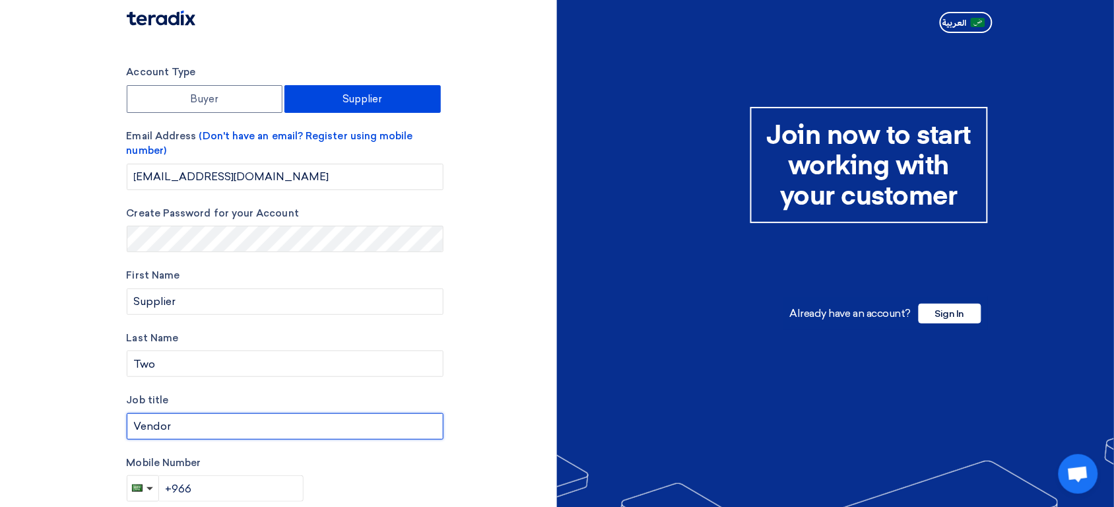
type input "Vendor"
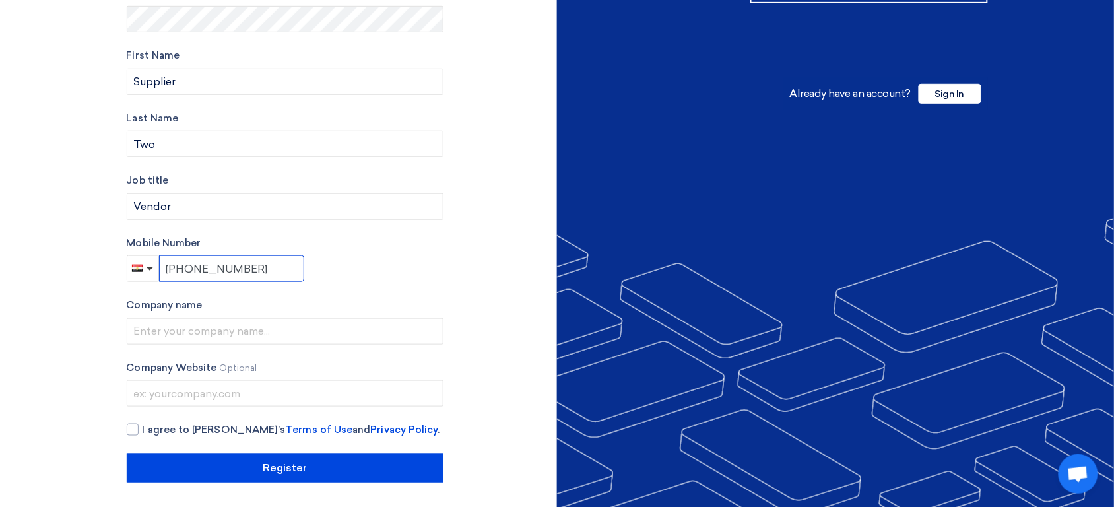
scroll to position [212, 0]
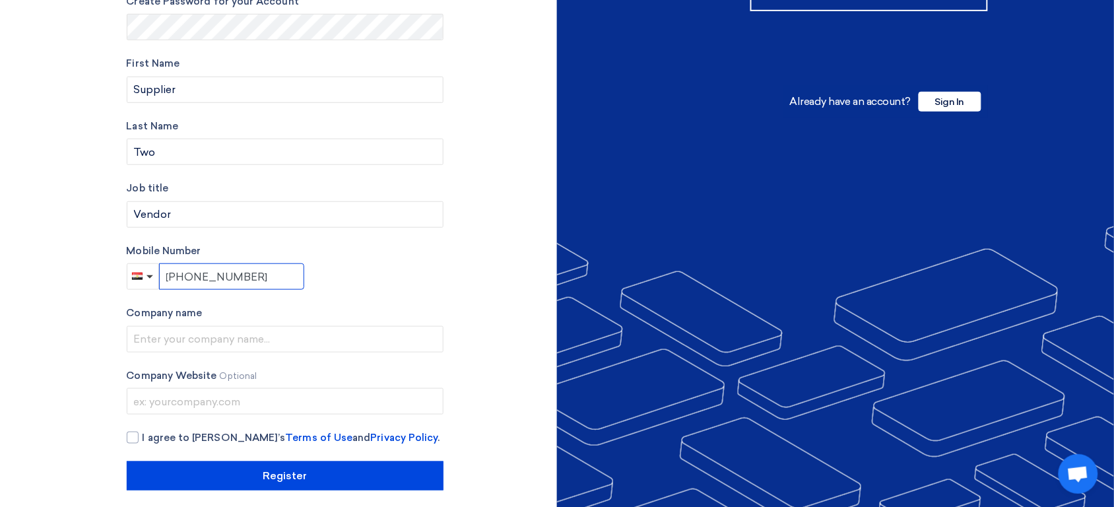
type input "[PHONE_NUMBER]"
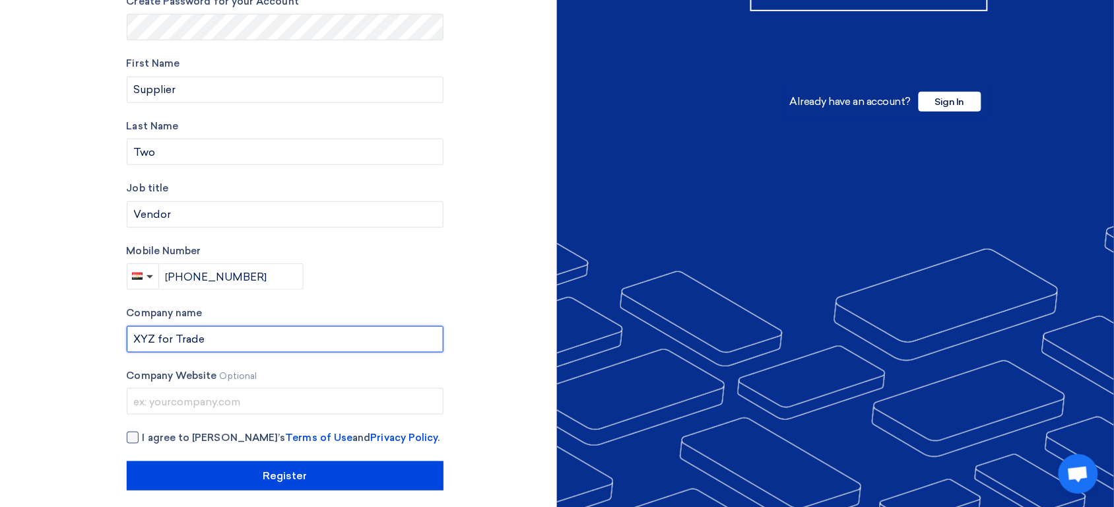
type input "XYZ for Trade"
click at [150, 437] on span "I agree to [PERSON_NAME]’s Terms of Use and Privacy Policy ." at bounding box center [292, 437] width 298 height 15
click at [150, 437] on input "I agree to [PERSON_NAME]’s Terms of Use and Privacy Policy ." at bounding box center [301, 443] width 317 height 26
checkbox input "true"
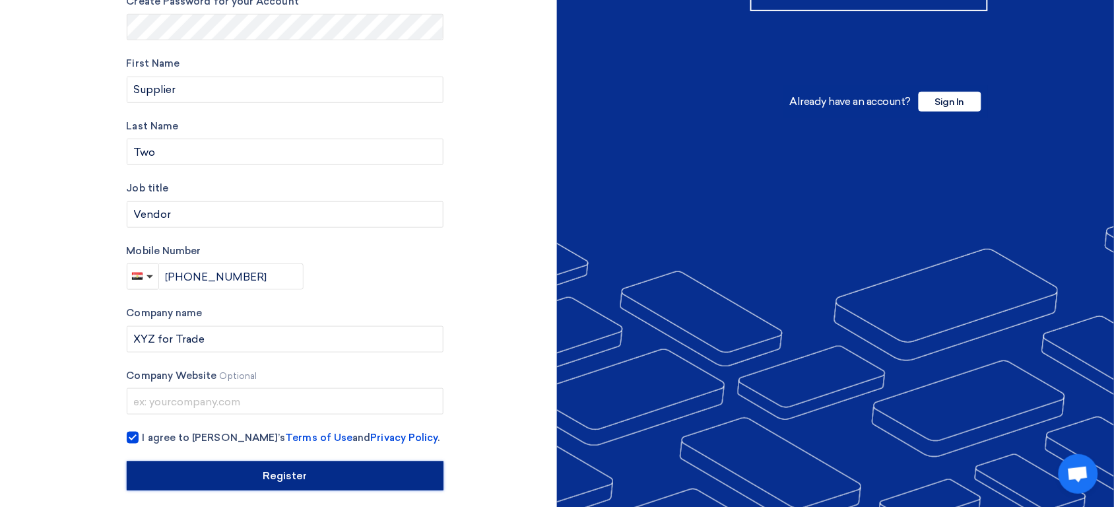
click at [235, 481] on input "Register" at bounding box center [285, 475] width 317 height 29
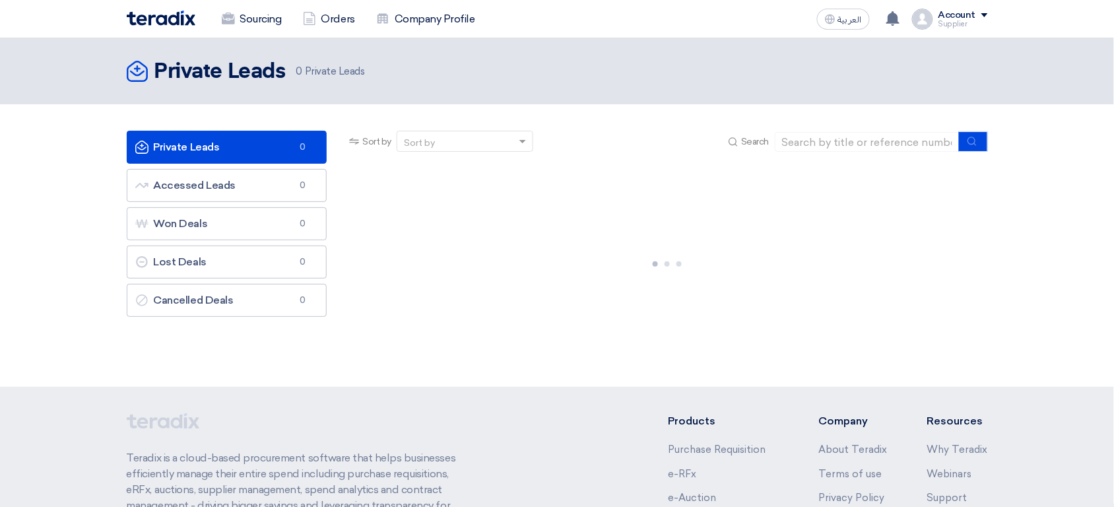
click at [968, 25] on div "Supplier" at bounding box center [964, 23] width 50 height 7
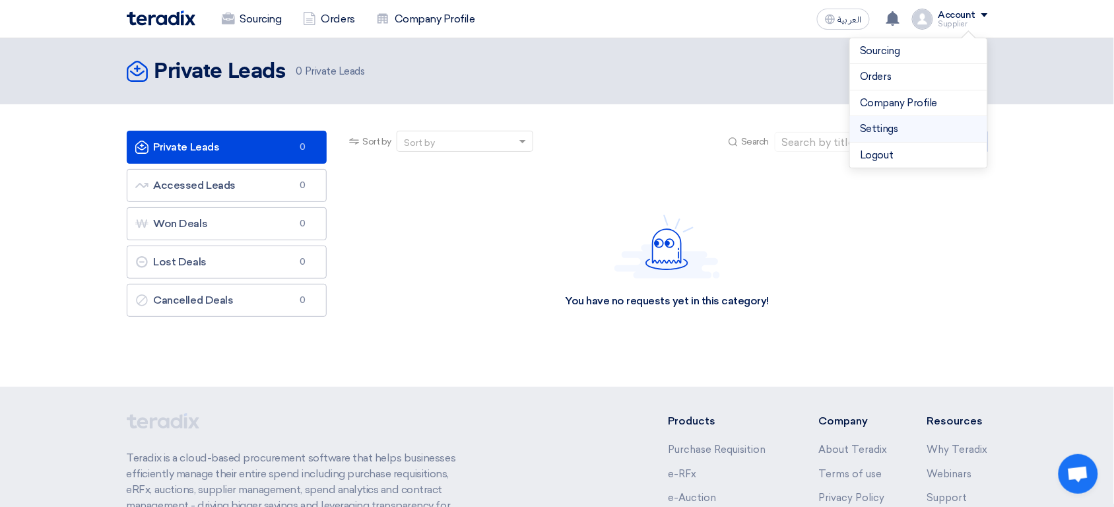
click at [896, 131] on link "Settings" at bounding box center [919, 128] width 116 height 15
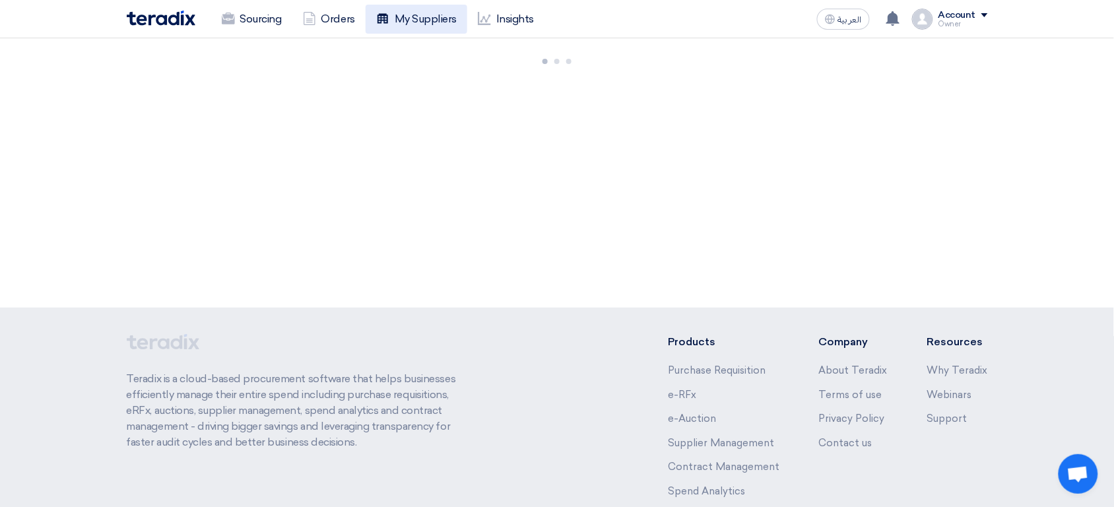
click at [446, 17] on link "My Suppliers" at bounding box center [417, 19] width 102 height 29
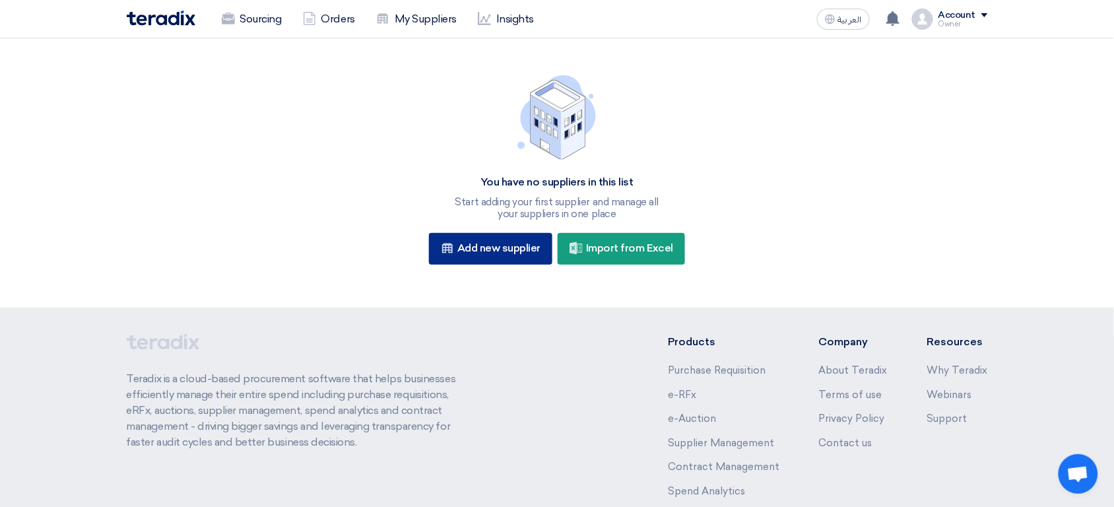
click at [494, 252] on div "New Supplier Add new supplier" at bounding box center [490, 249] width 123 height 32
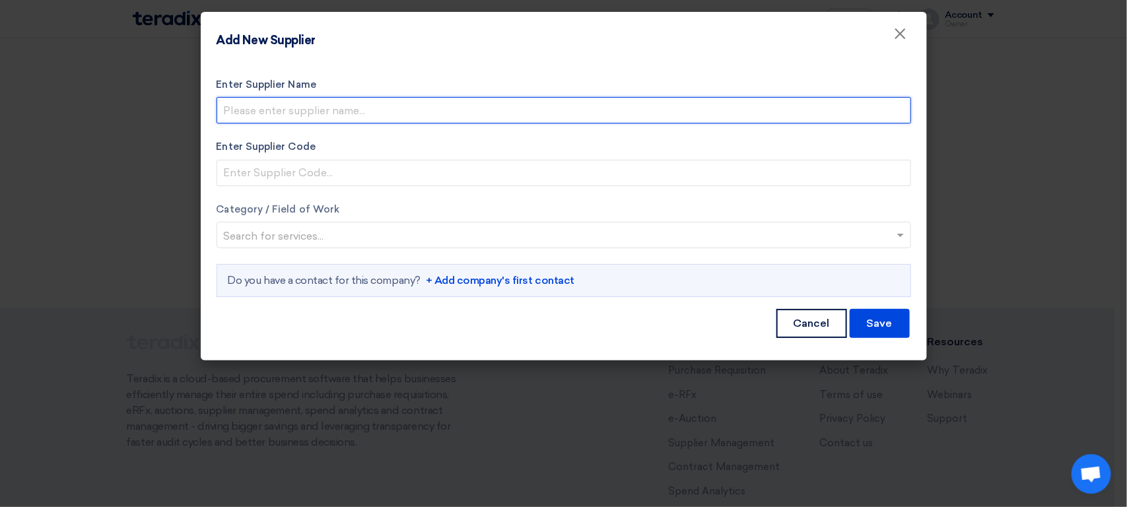
click at [422, 113] on input "Enter Supplier Name" at bounding box center [564, 110] width 694 height 26
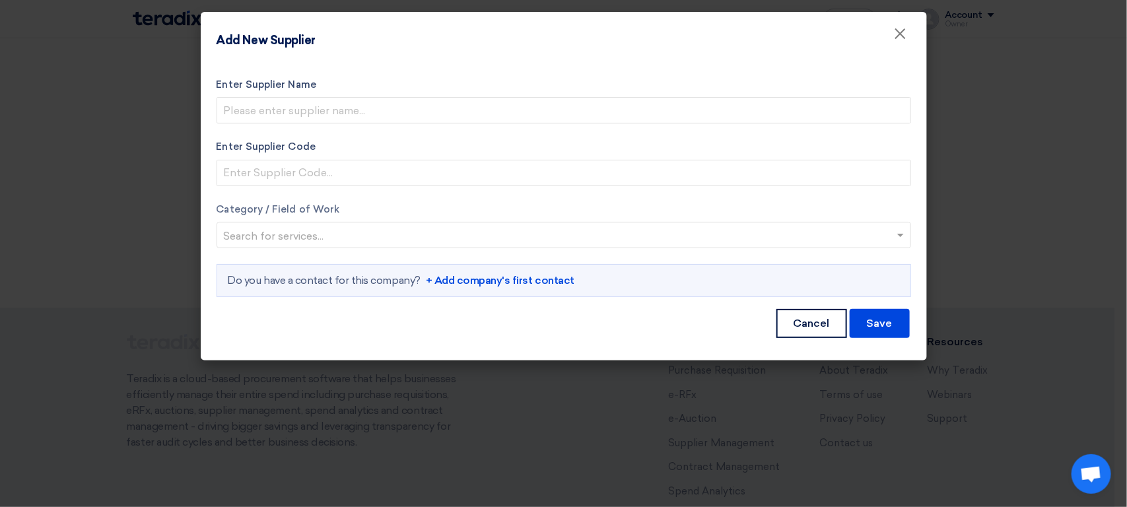
click at [500, 67] on div "Enter Supplier Name Enter Supplier Code Category / Field of Work Search for ser…" at bounding box center [564, 210] width 726 height 301
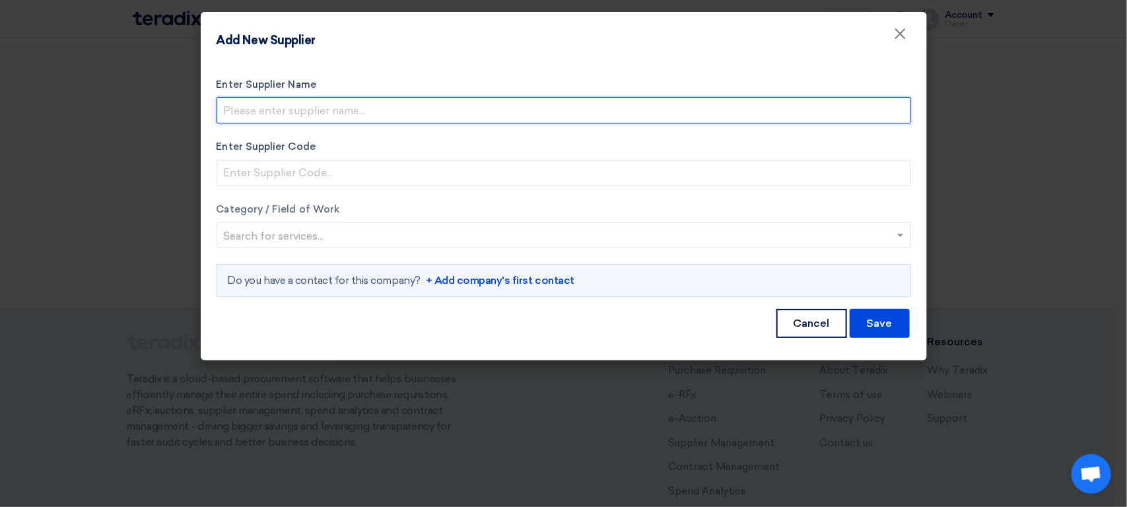
click at [462, 109] on input "Enter Supplier Name" at bounding box center [564, 110] width 694 height 26
click at [426, 114] on input "Enter Supplier Name" at bounding box center [564, 110] width 694 height 26
paste input "XYZ for Supplies"
type input "XYZ for Supplies"
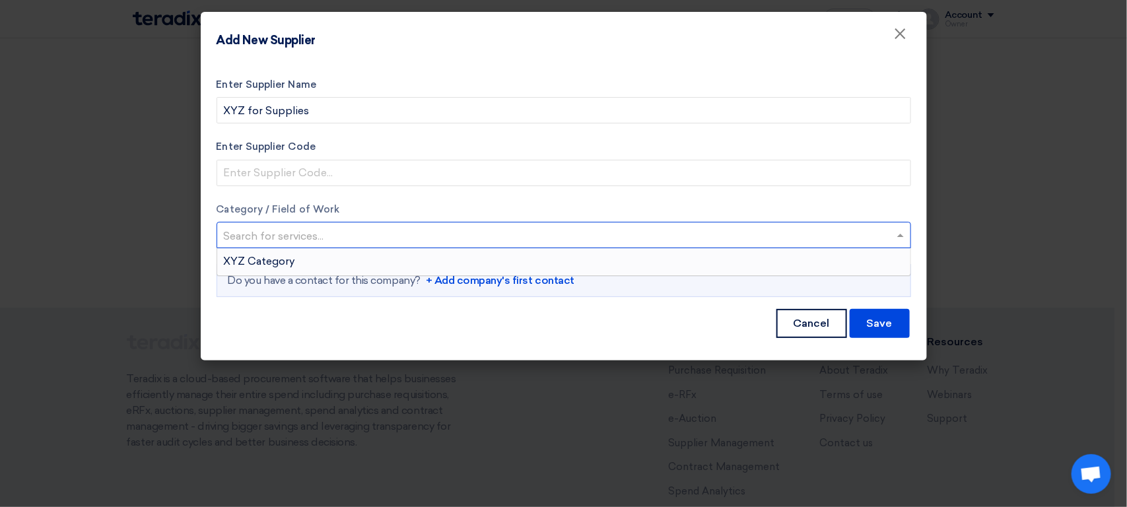
click at [362, 238] on input "text" at bounding box center [557, 237] width 667 height 22
click at [339, 263] on div "XYZ Category" at bounding box center [563, 261] width 693 height 26
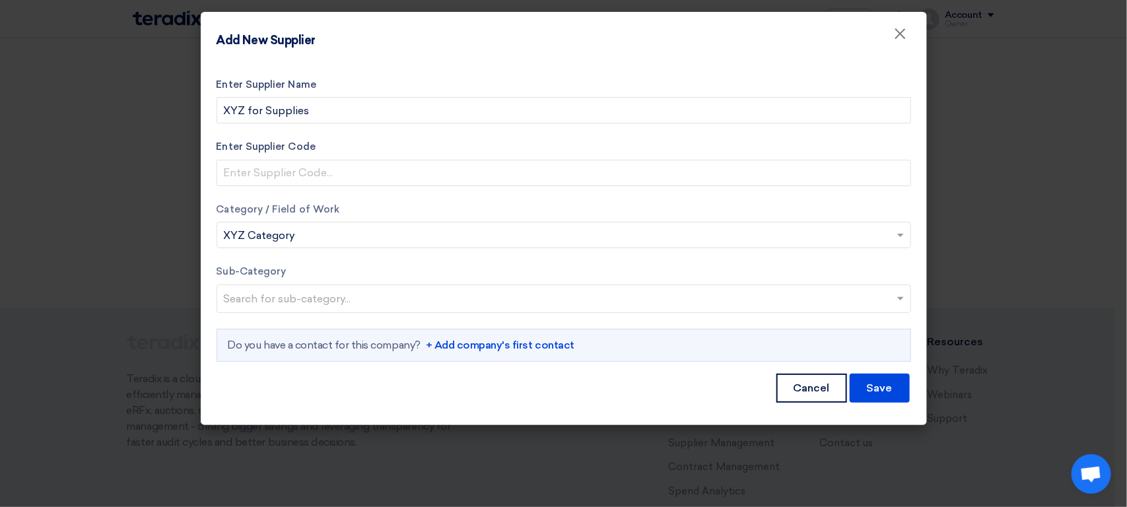
click at [509, 350] on link "+ Add company's first contact" at bounding box center [500, 345] width 149 height 16
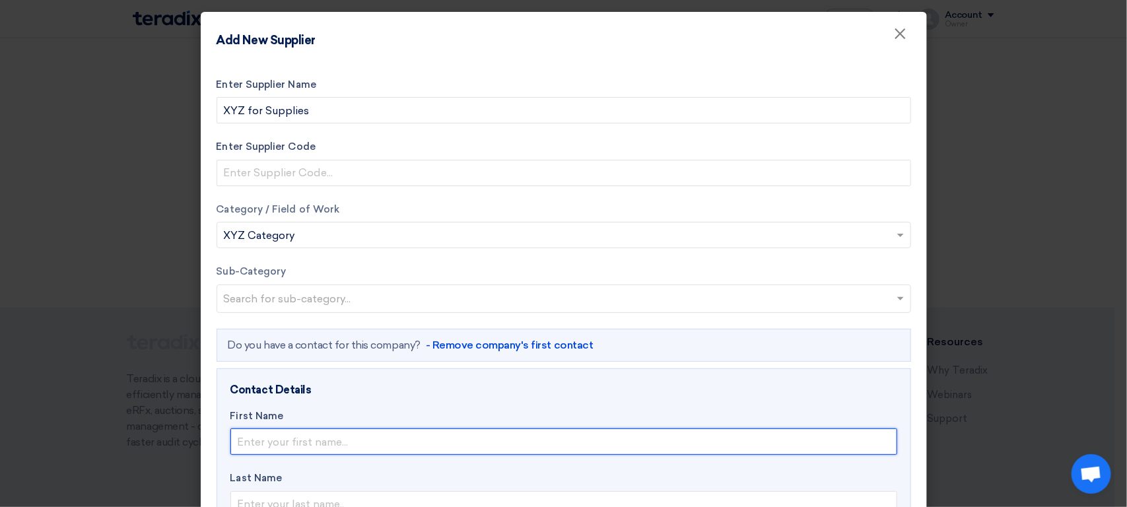
click at [299, 442] on input "text" at bounding box center [563, 441] width 667 height 26
paste input "Supplier One"
click at [294, 446] on input "Supplier One" at bounding box center [563, 441] width 667 height 26
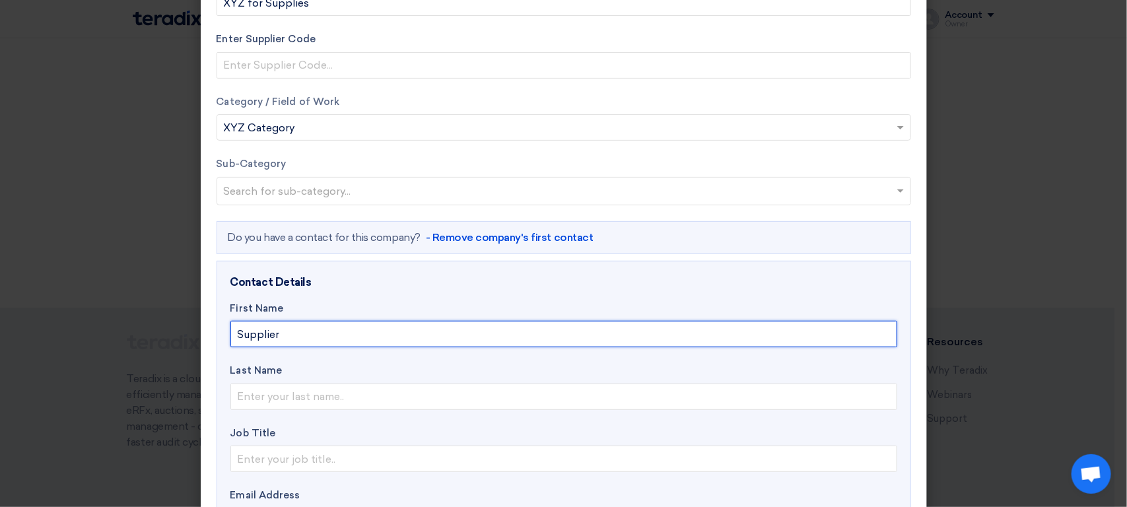
scroll to position [111, 0]
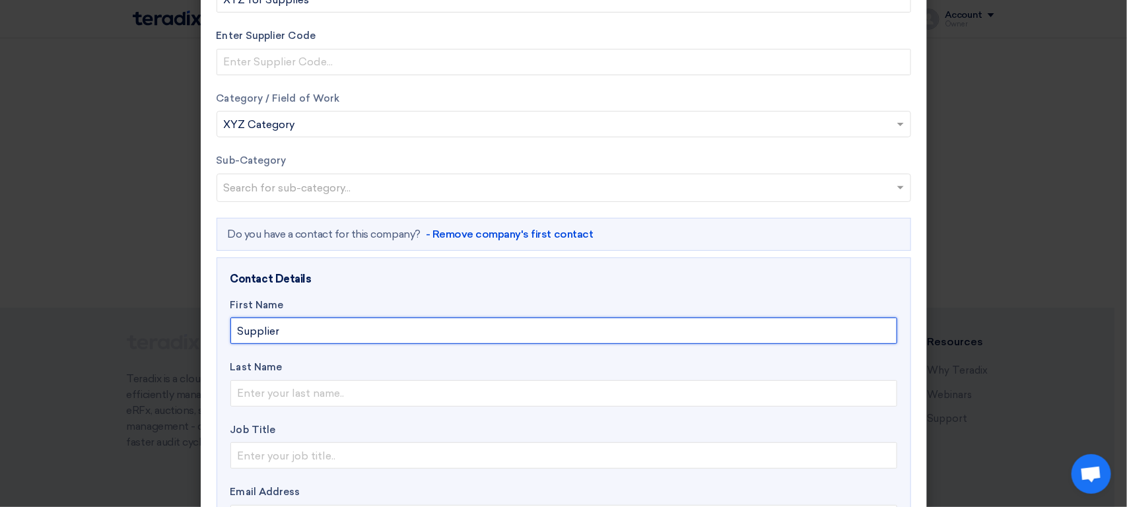
type input "Supplier"
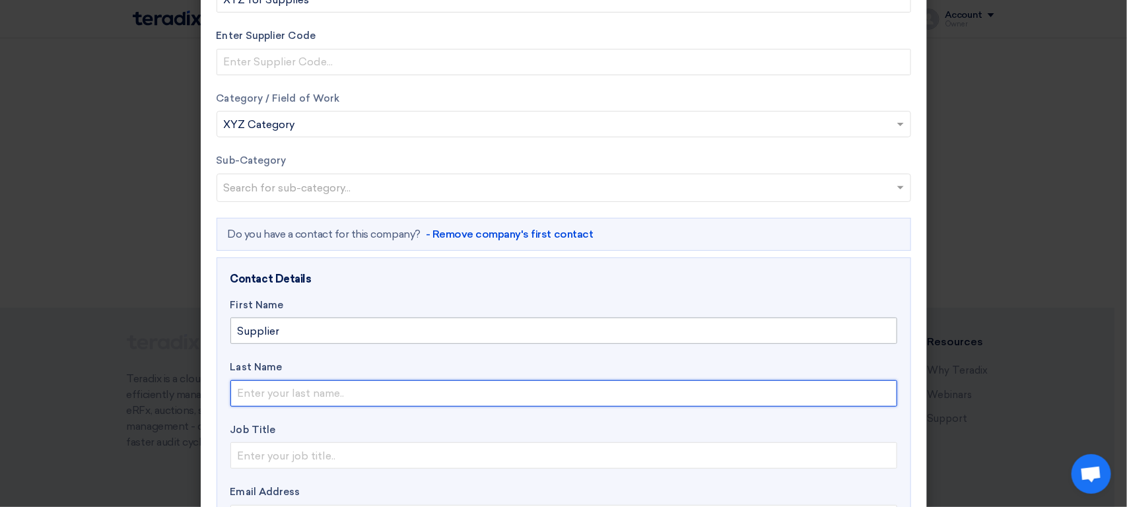
paste input "One"
type input "One"
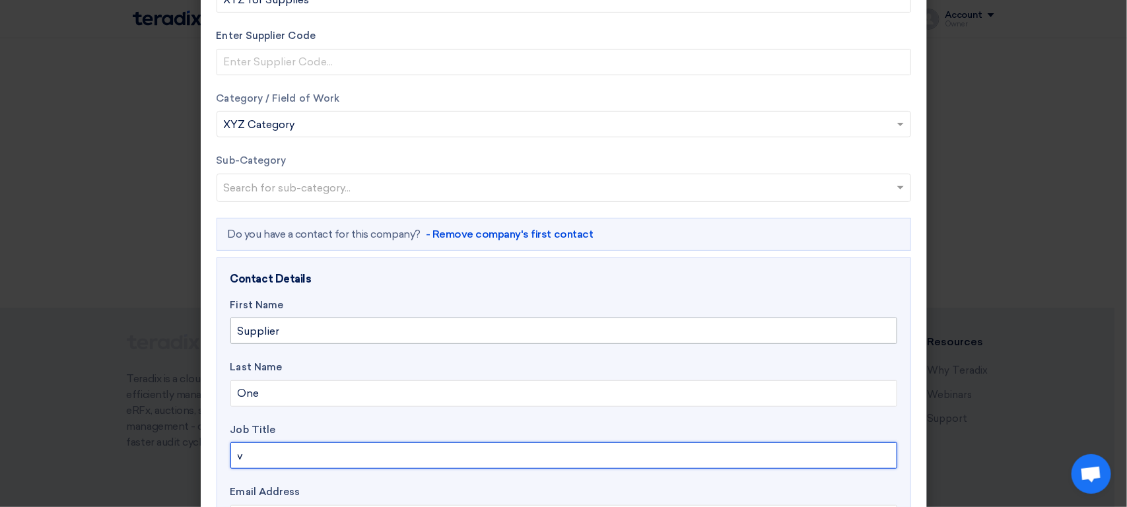
type input "Vendor"
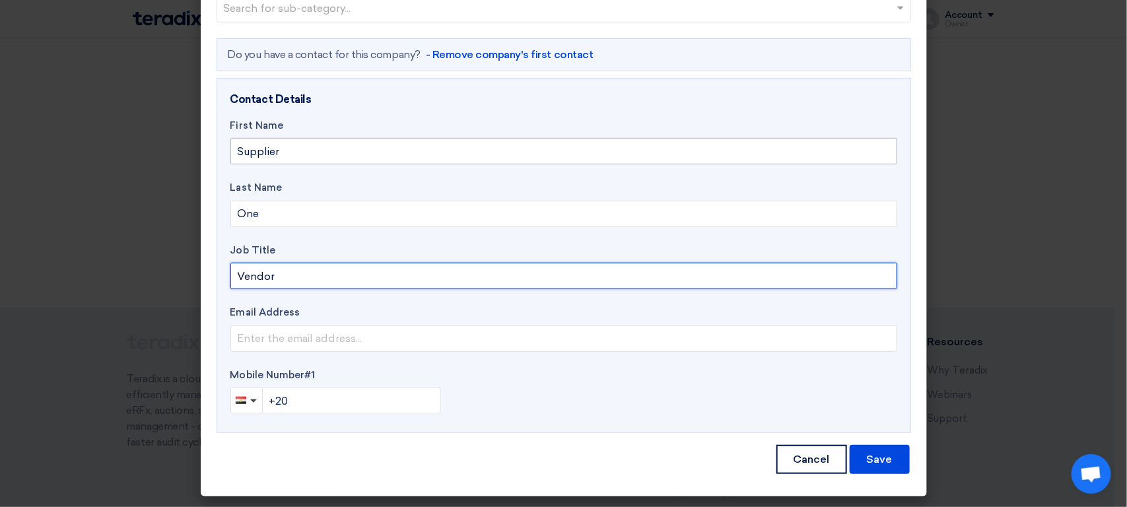
scroll to position [281, 0]
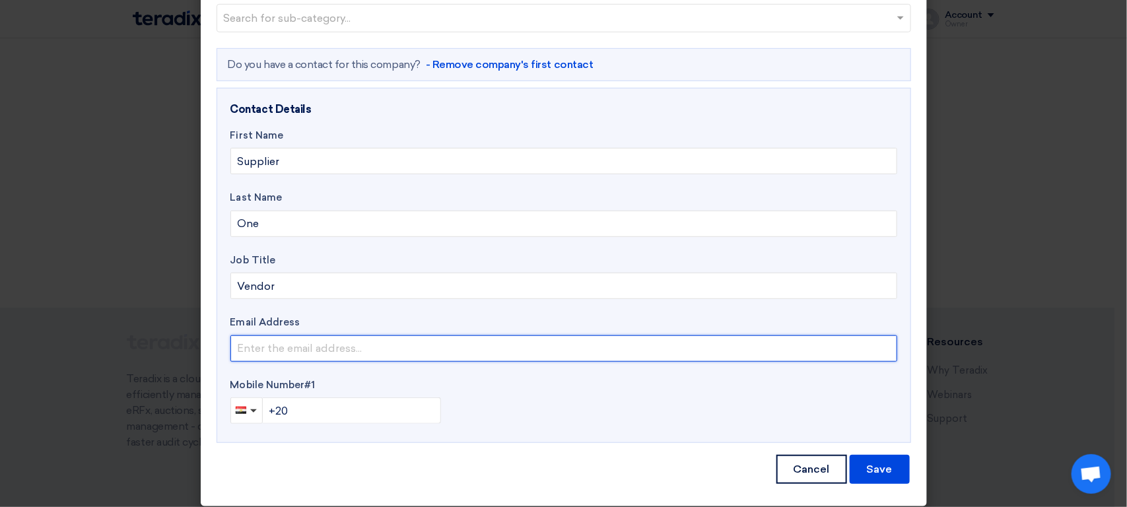
click at [303, 359] on input "email" at bounding box center [563, 348] width 667 height 26
paste input "[EMAIL_ADDRESS][DOMAIN_NAME]"
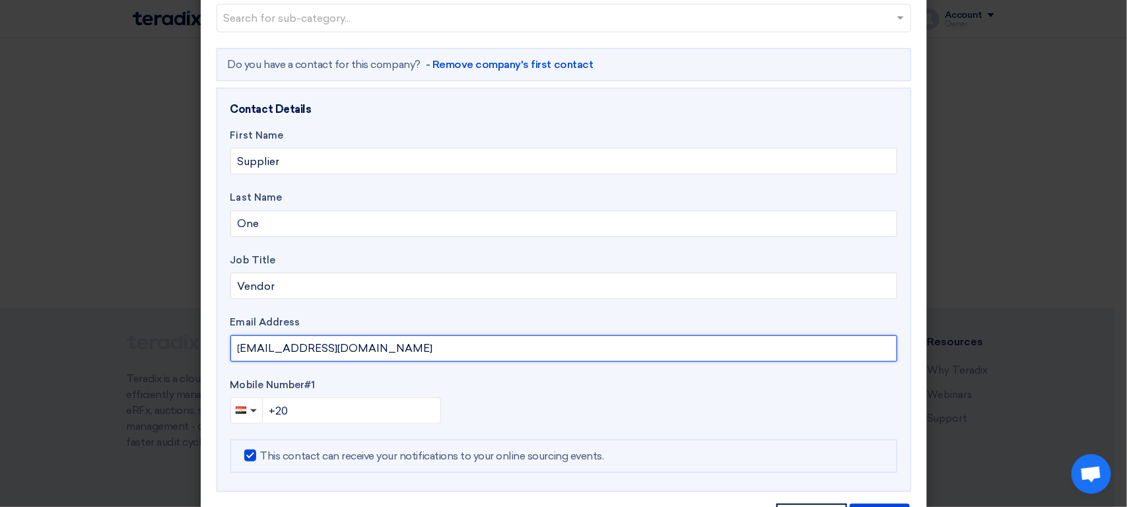
type input "[EMAIL_ADDRESS][DOMAIN_NAME]"
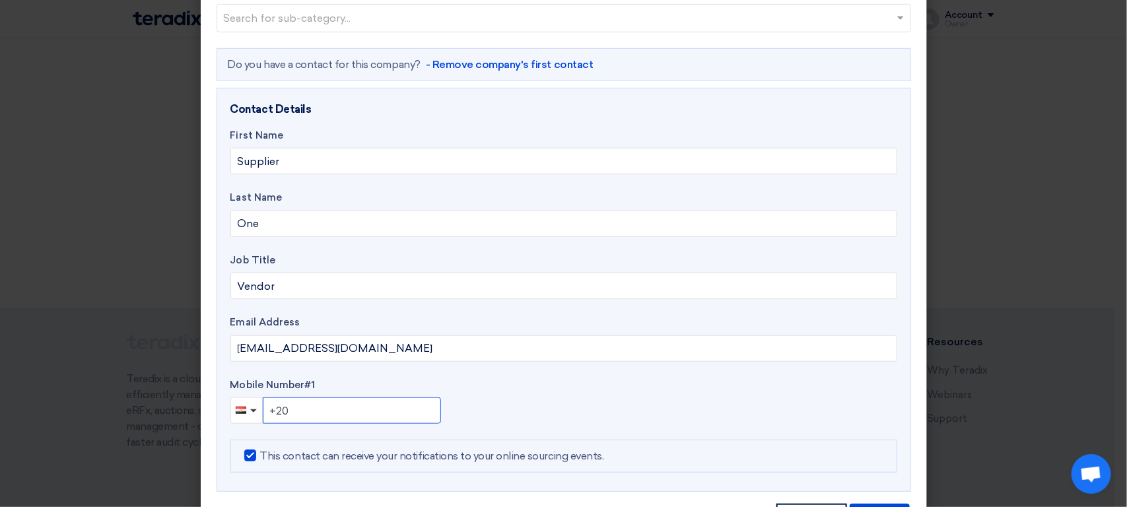
click at [333, 418] on input "+20" at bounding box center [352, 410] width 178 height 26
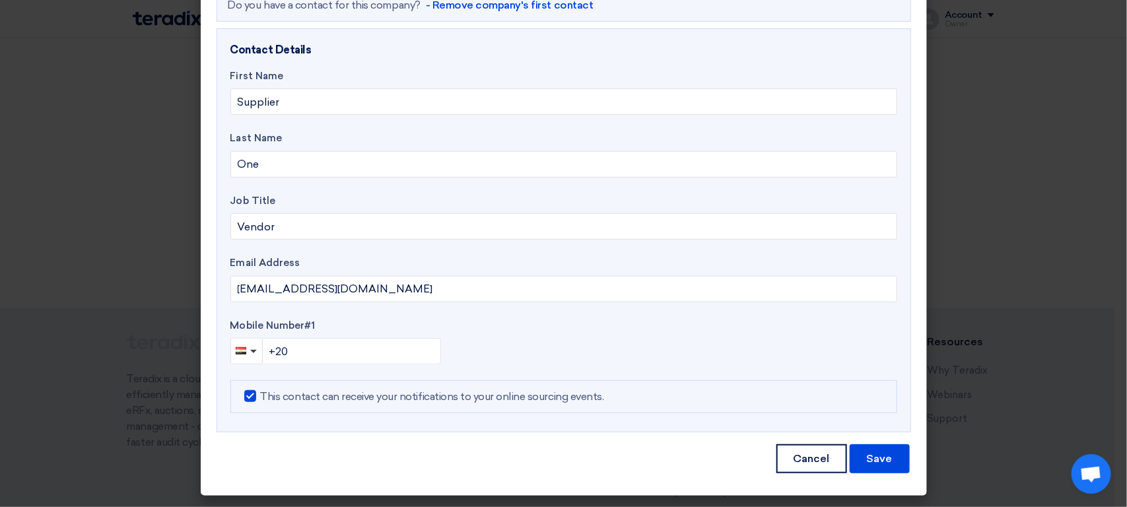
click at [545, 401] on label "This contact can receive your notifications to your online sourcing events." at bounding box center [424, 397] width 360 height 16
click at [269, 397] on input "This contact can receive your notifications to your online sourcing events." at bounding box center [264, 393] width 9 height 9
checkbox input "false"
click at [877, 461] on button "Save" at bounding box center [880, 458] width 60 height 29
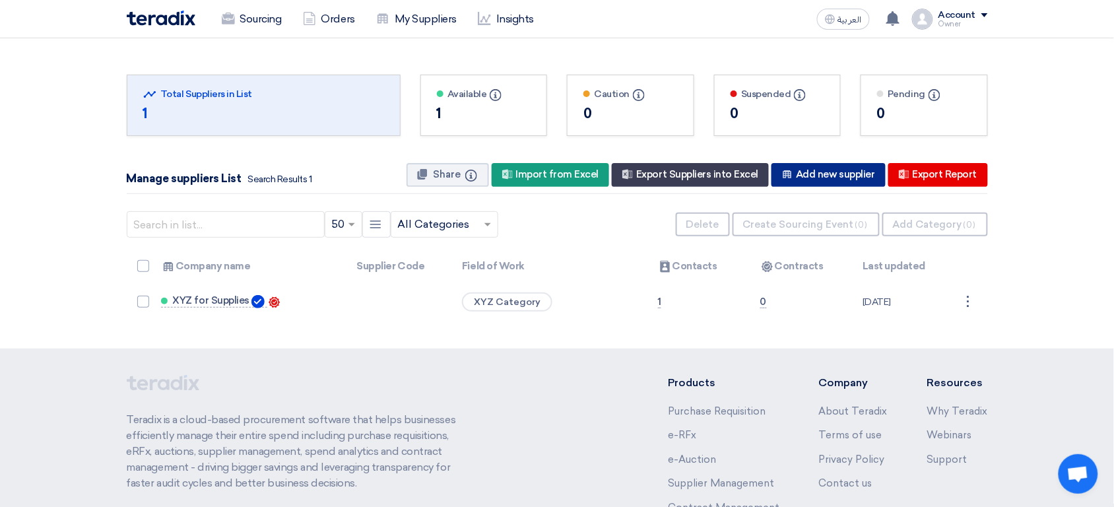
click at [813, 184] on div "New Supplier Add new supplier" at bounding box center [829, 175] width 114 height 24
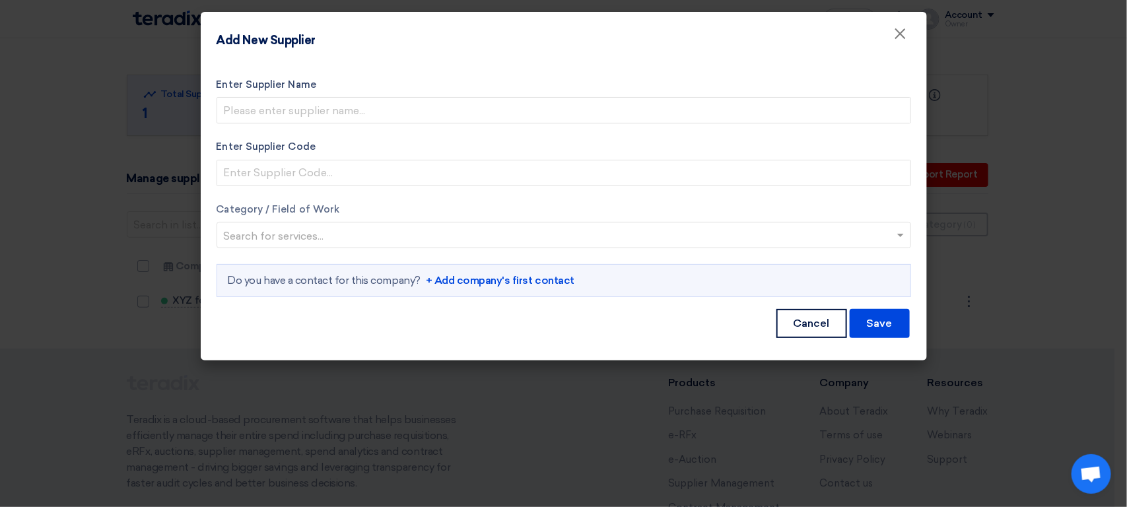
click at [489, 282] on link "+ Add company's first contact" at bounding box center [500, 281] width 149 height 16
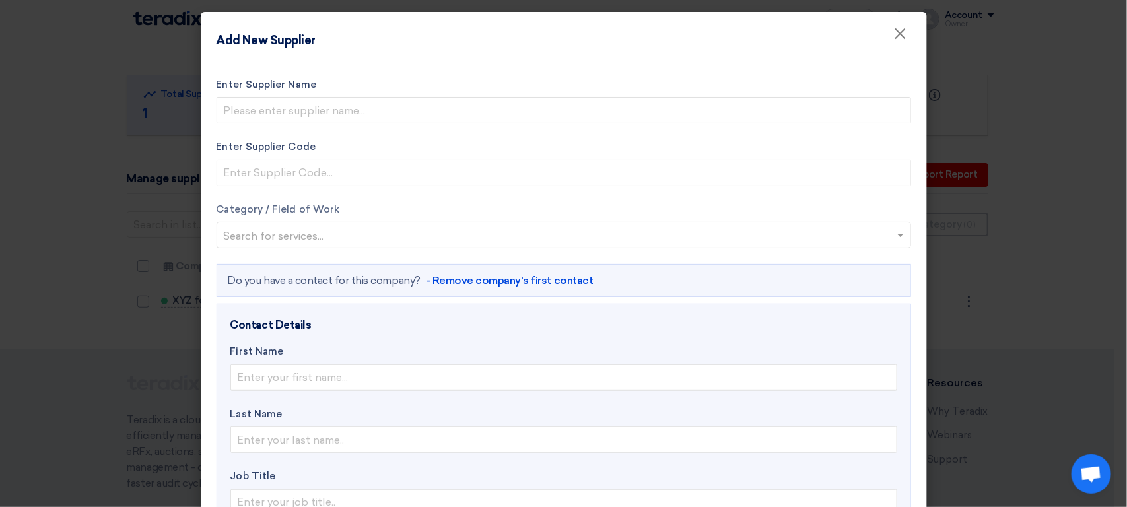
scroll to position [226, 0]
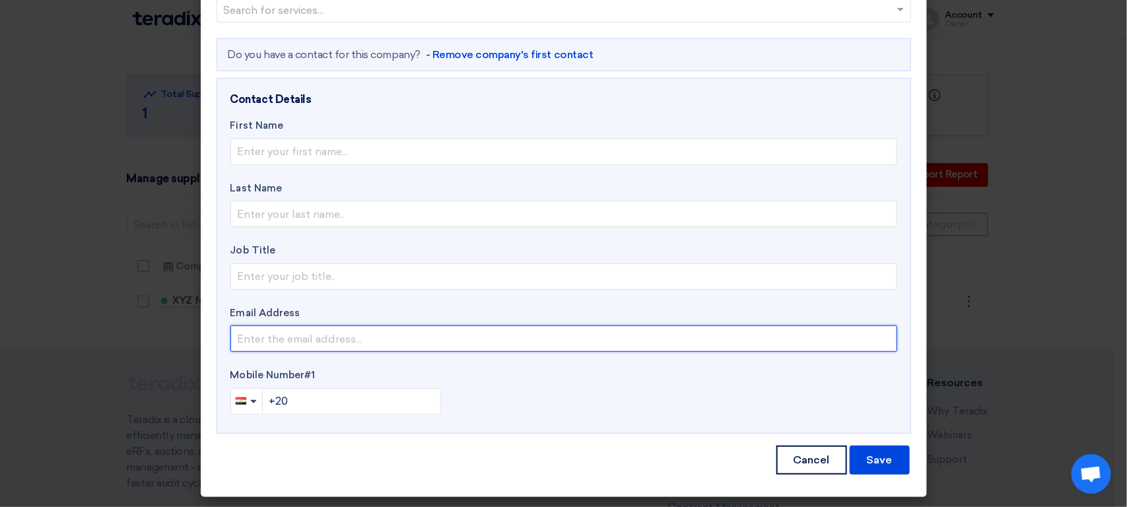
click at [378, 335] on input "email" at bounding box center [563, 338] width 667 height 26
paste input "[EMAIL_ADDRESS][DOMAIN_NAME]"
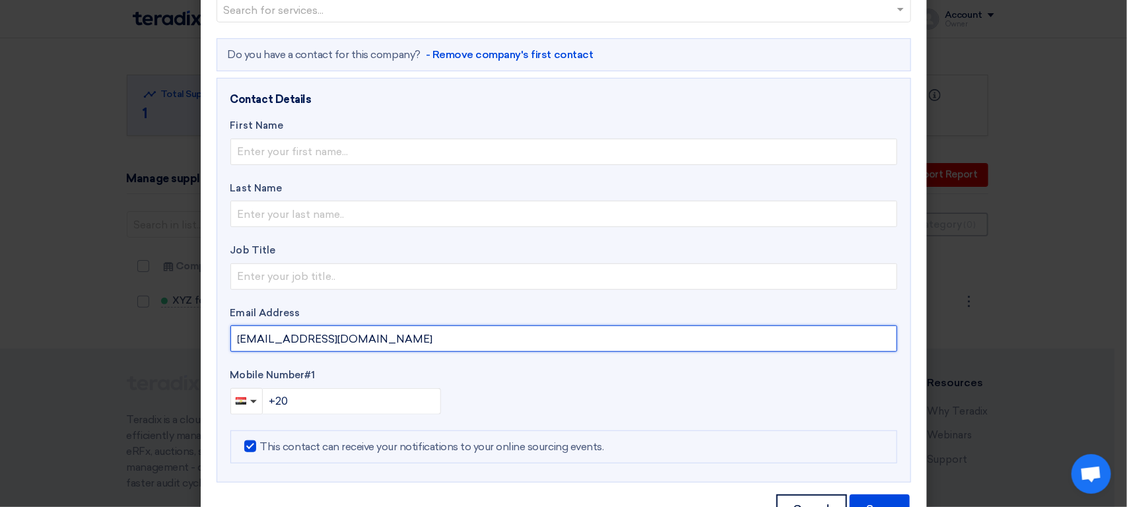
type input "[EMAIL_ADDRESS][DOMAIN_NAME]"
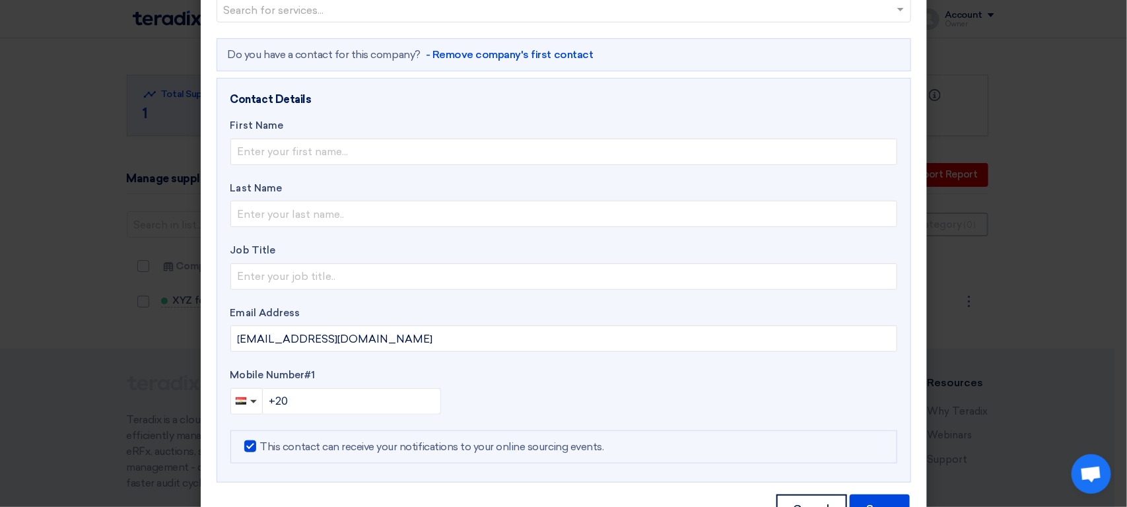
click at [295, 449] on label "This contact can receive your notifications to your online sourcing events." at bounding box center [424, 447] width 360 height 16
click at [269, 448] on input "This contact can receive your notifications to your online sourcing events." at bounding box center [264, 443] width 9 height 9
checkbox input "false"
click at [339, 400] on input "+20" at bounding box center [352, 401] width 178 height 26
type input "[PHONE_NUMBER]"
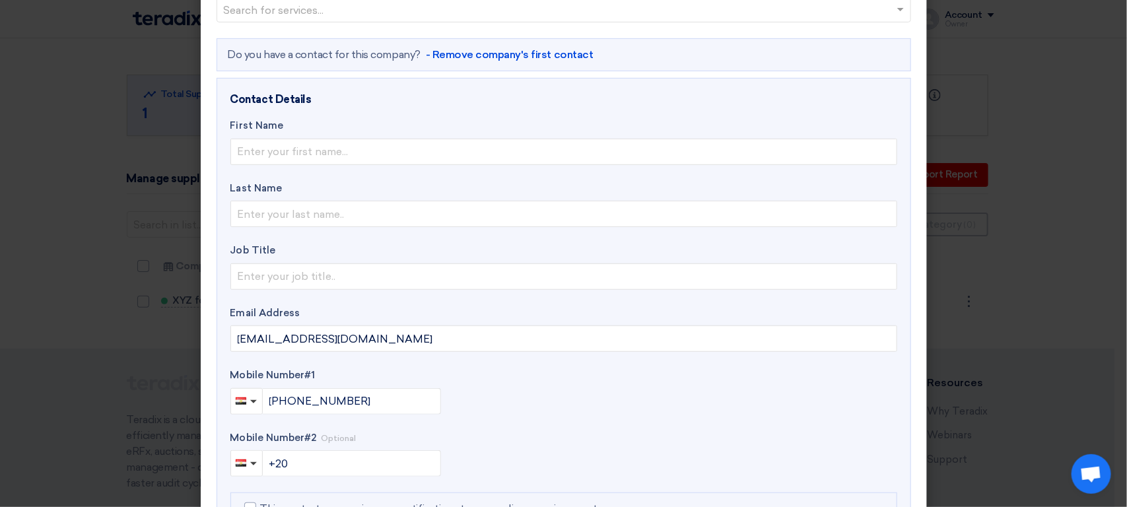
scroll to position [0, 0]
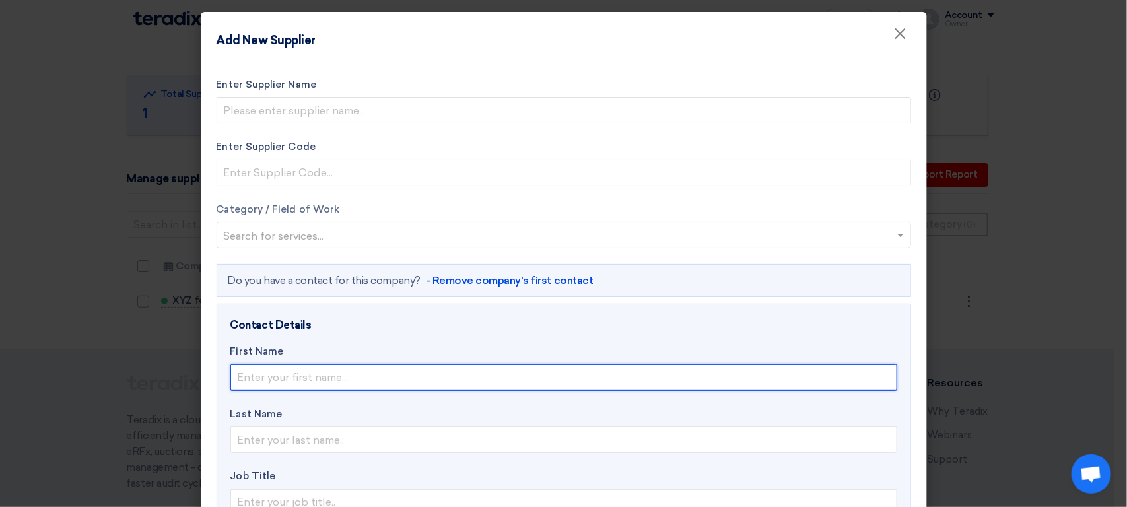
click at [335, 388] on input "text" at bounding box center [563, 377] width 667 height 26
paste input "Supplier Two"
type input "Supplier"
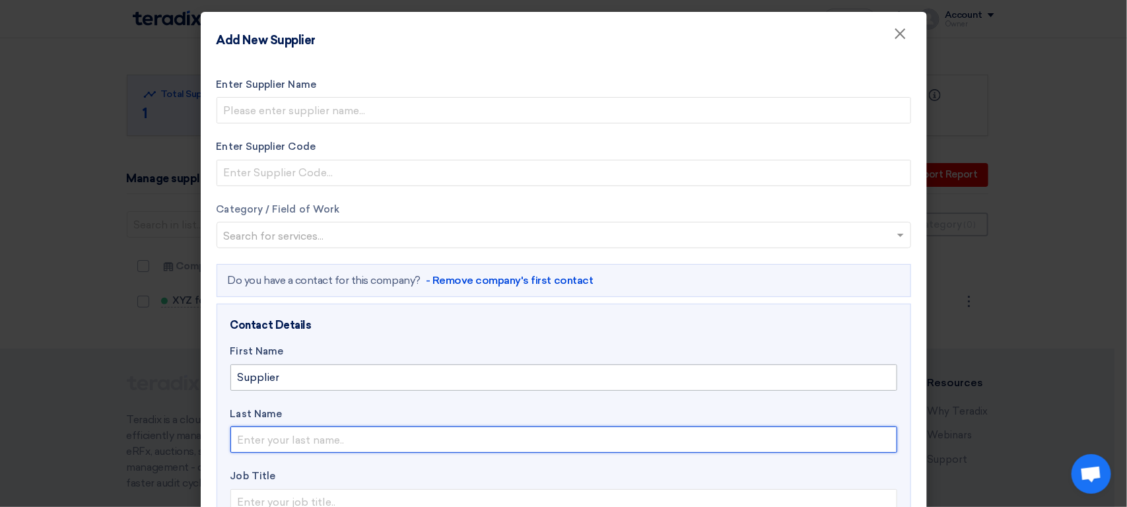
type input "t"
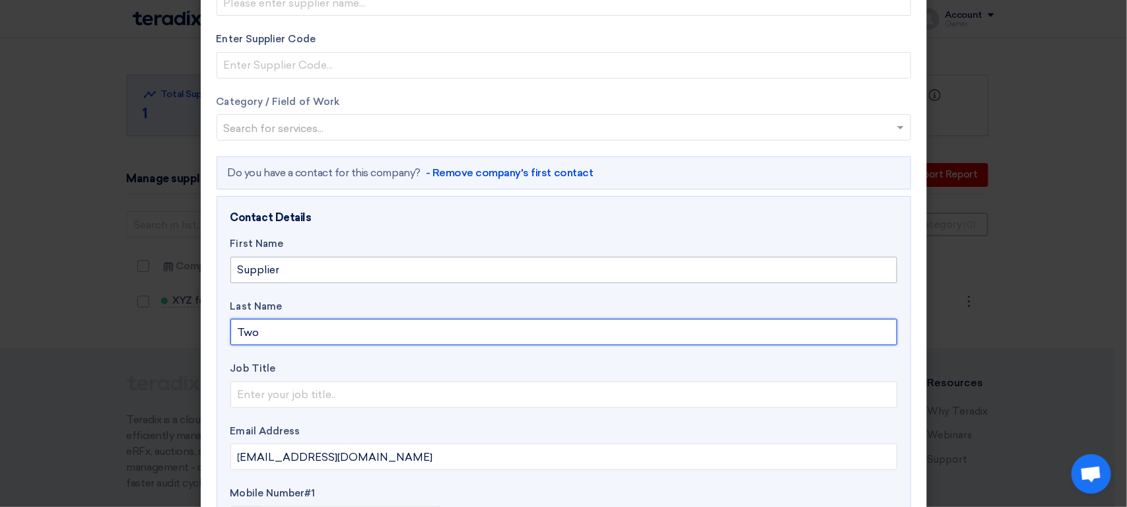
scroll to position [162, 0]
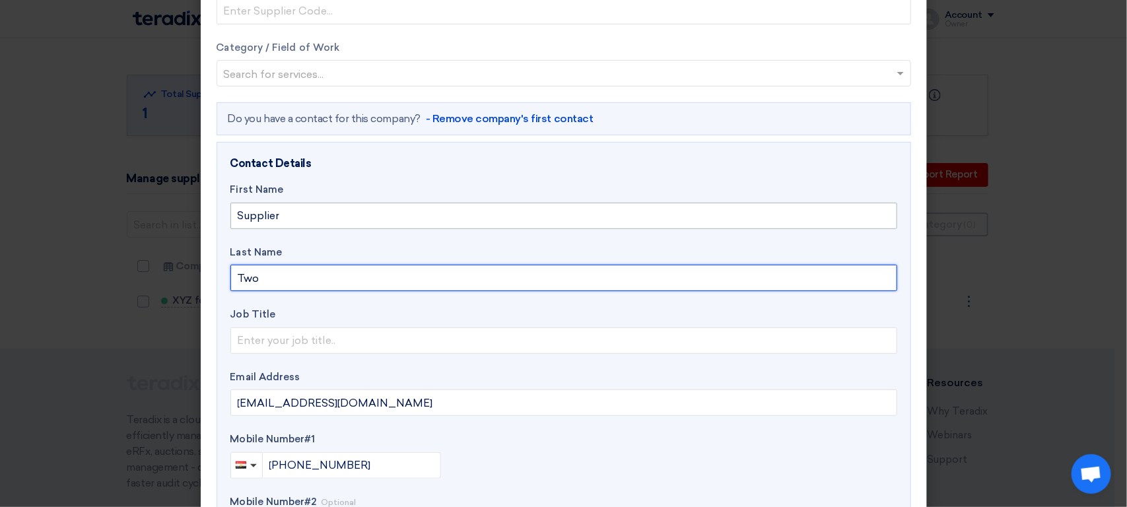
type input "Two"
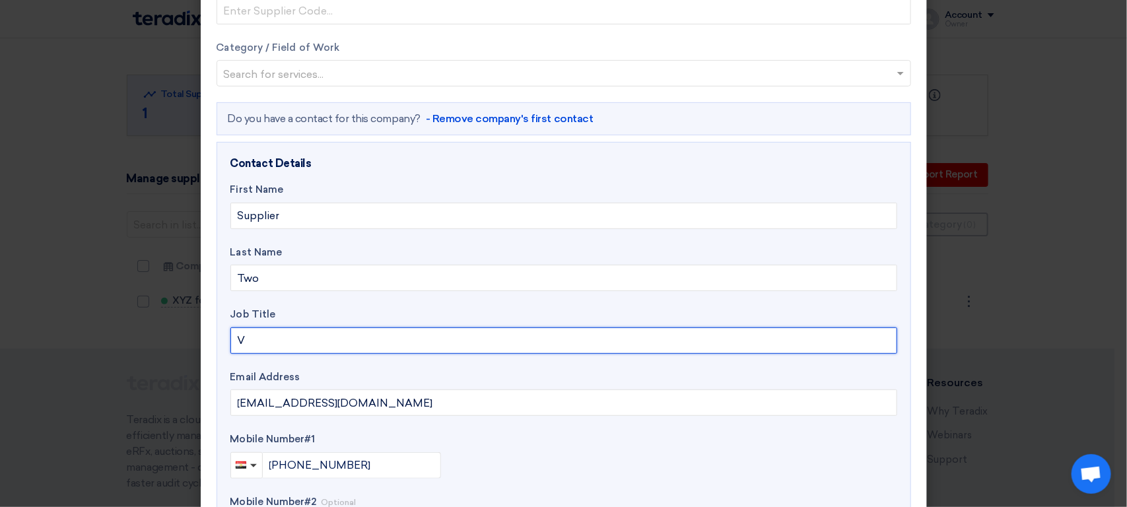
type input "Vendor"
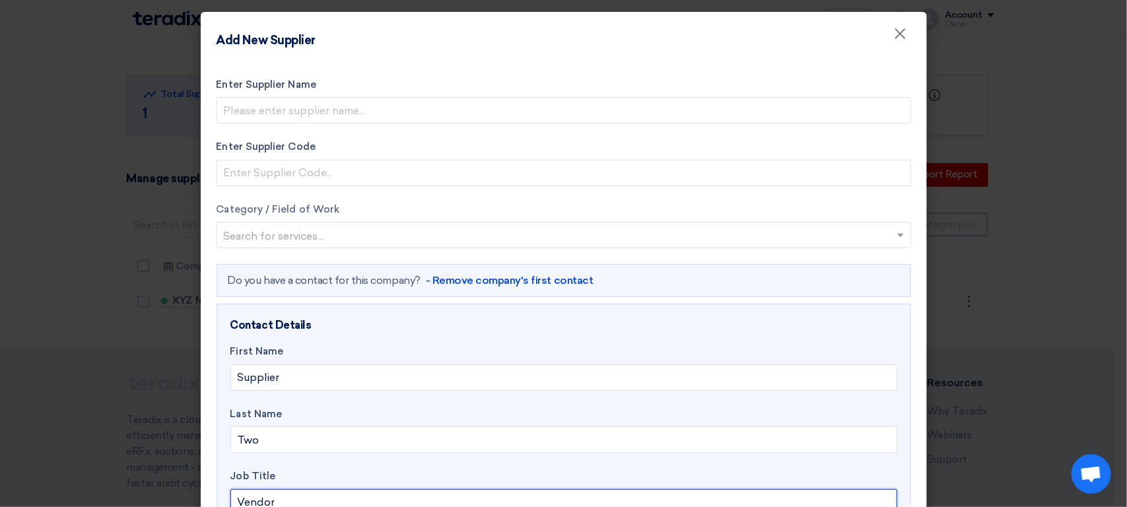
scroll to position [0, 0]
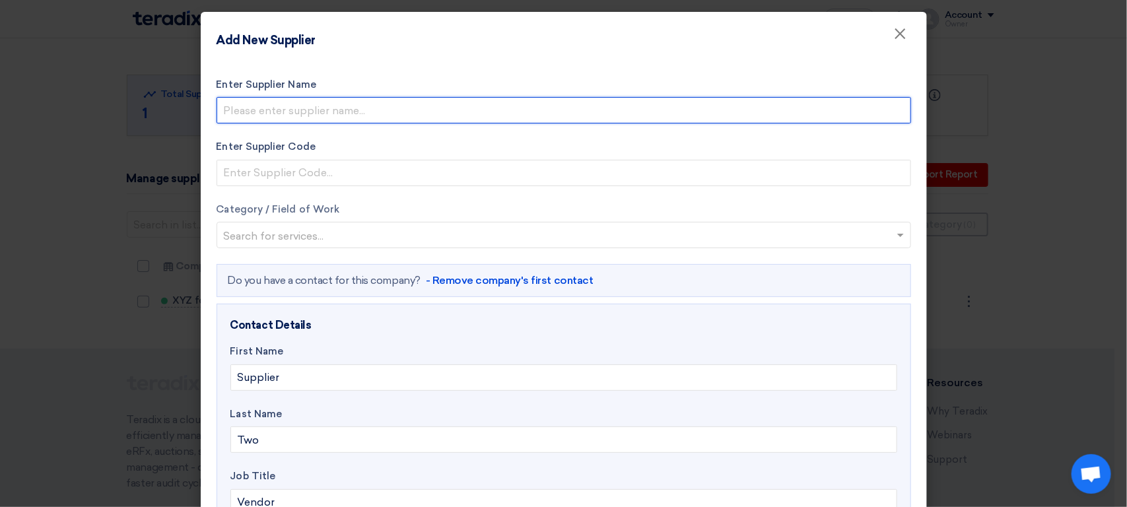
click at [418, 112] on input "Enter Supplier Name" at bounding box center [564, 110] width 694 height 26
paste input "XYZ for Trade"
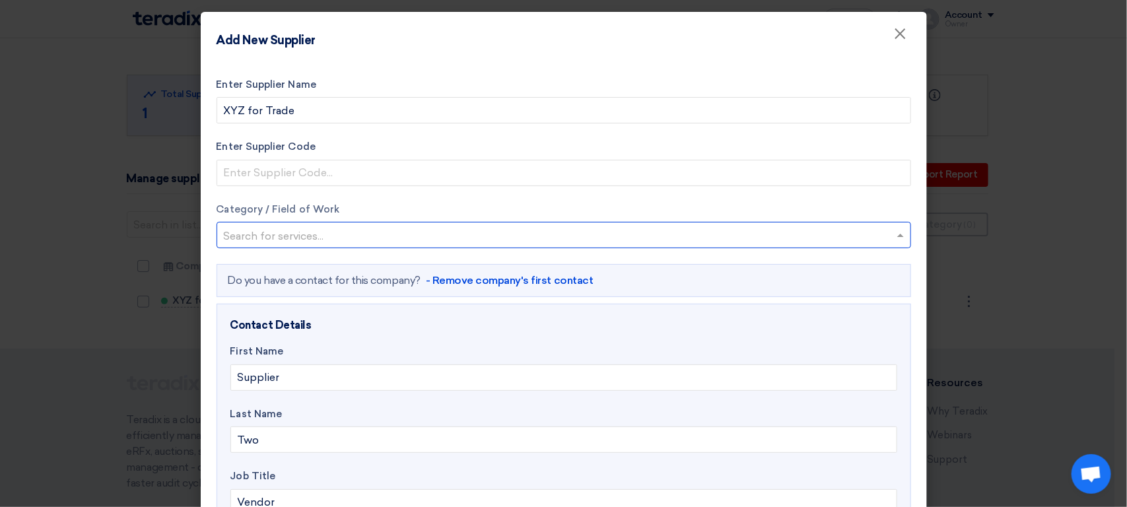
click at [318, 237] on input "text" at bounding box center [557, 237] width 667 height 22
click at [310, 257] on div "XYZ Category" at bounding box center [563, 261] width 693 height 26
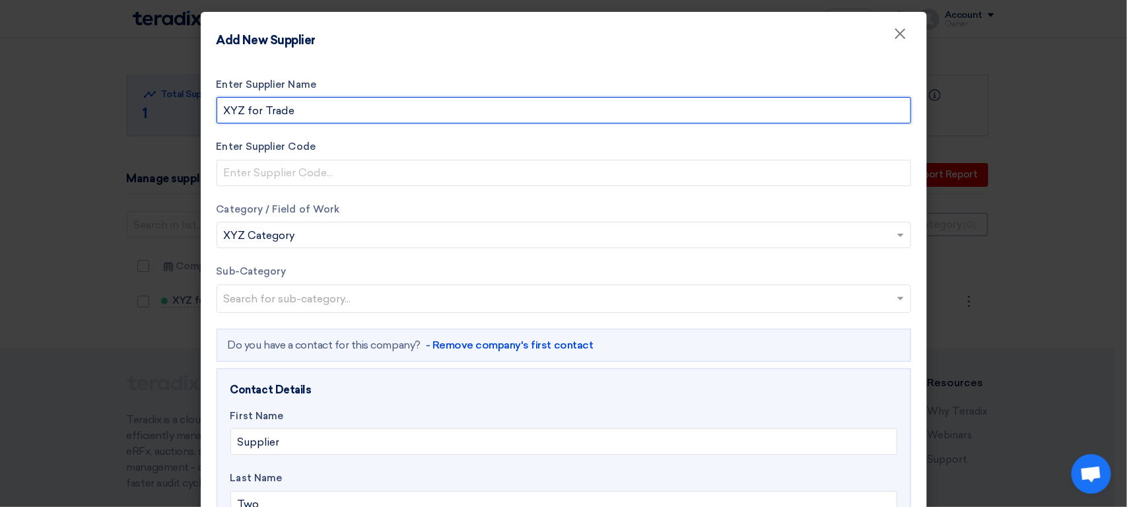
click at [394, 100] on input "XYZ for Trade" at bounding box center [564, 110] width 694 height 26
click at [394, 101] on input "XYZ for Trade" at bounding box center [564, 110] width 694 height 26
click at [333, 113] on input "XYZ for Trade" at bounding box center [564, 110] width 694 height 26
type input "XYZ for Trade"
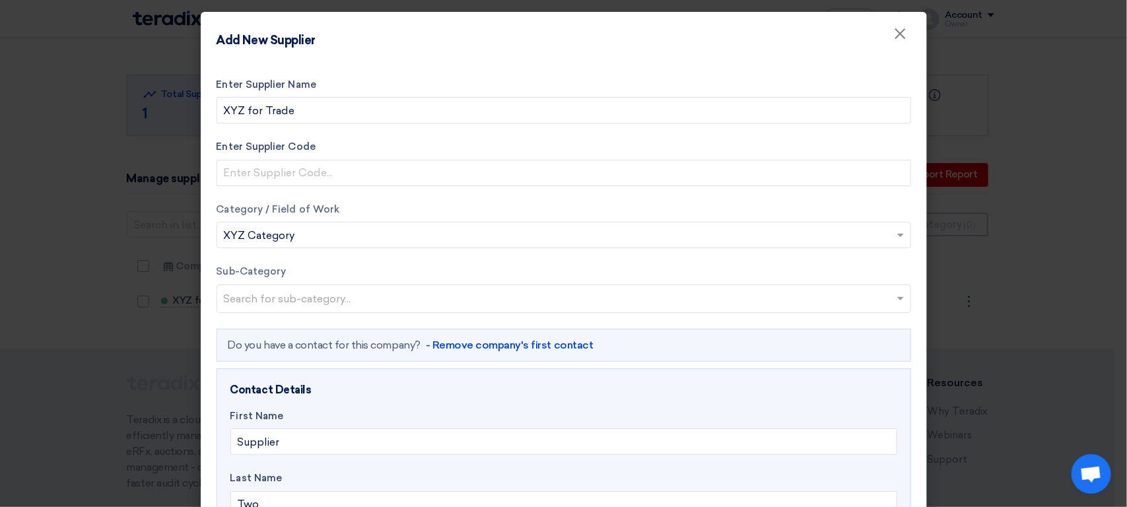
click at [366, 295] on input "text" at bounding box center [565, 300] width 683 height 22
click at [396, 270] on label "Sub-Category" at bounding box center [564, 271] width 694 height 15
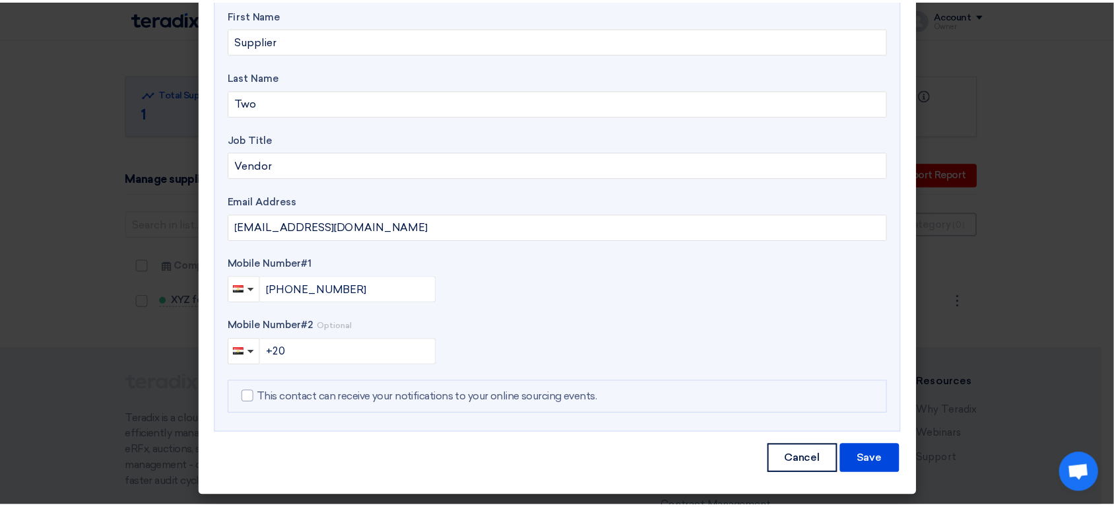
scroll to position [401, 0]
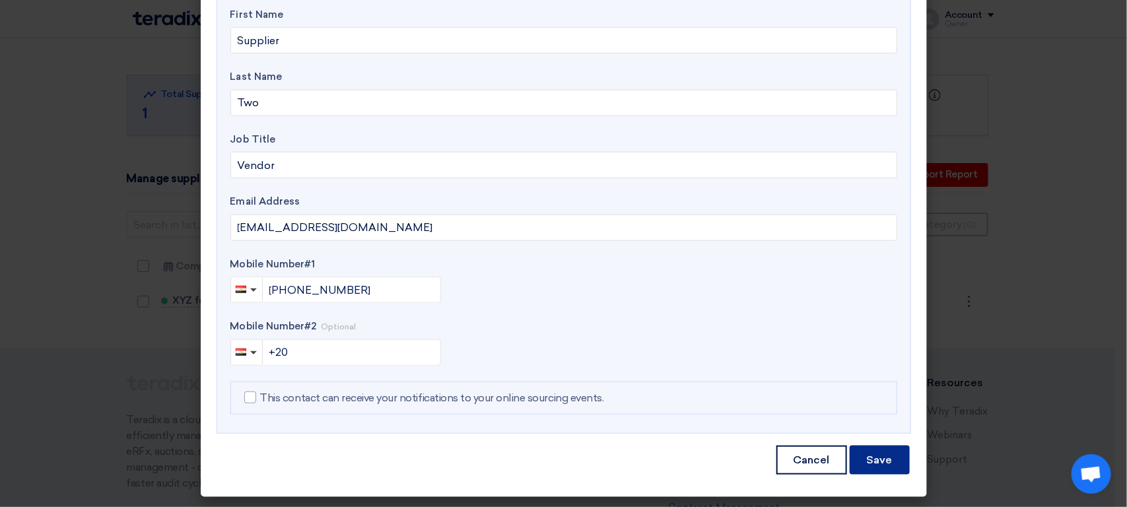
click at [875, 460] on button "Save" at bounding box center [880, 460] width 60 height 29
